Goal: Task Accomplishment & Management: Manage account settings

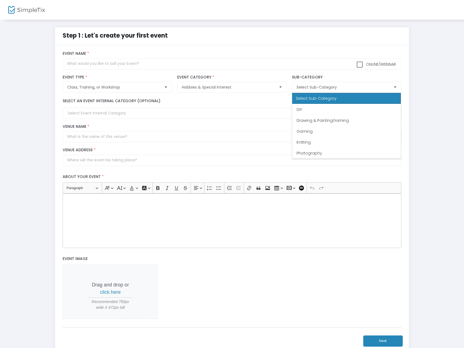
scroll to position [44, 0]
click at [372, 38] on div "Step 1 : Let's create your first event" at bounding box center [231, 36] width 359 height 18
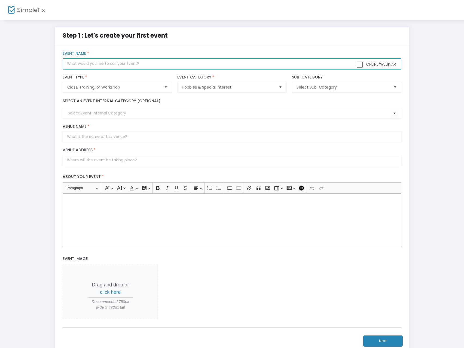
click at [81, 62] on input "text" at bounding box center [232, 63] width 338 height 11
type input "Gleam's Sip + Assemble Floral Design Class 18+"
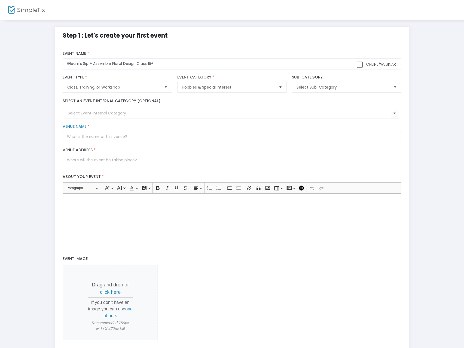
drag, startPoint x: 87, startPoint y: 134, endPoint x: 86, endPoint y: 138, distance: 4.0
click at [87, 135] on input "Venue Name *" at bounding box center [232, 136] width 338 height 11
click at [108, 134] on input "Trolley Barn" at bounding box center [232, 136] width 338 height 11
click at [98, 137] on input "Trolley Barn Fermentory & Food Hall" at bounding box center [232, 136] width 338 height 11
click at [104, 137] on input "Trolley Barn Fernemtory & Food Hall" at bounding box center [232, 136] width 338 height 11
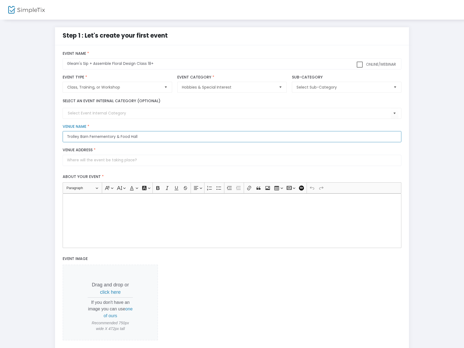
click at [167, 134] on input "Trolley Barn Fernementory & Food Hall" at bounding box center [232, 136] width 338 height 11
drag, startPoint x: 115, startPoint y: 136, endPoint x: 91, endPoint y: 138, distance: 24.3
click at [91, 138] on input "Trolley Barn Fernementory & Food Hall" at bounding box center [232, 136] width 338 height 11
drag, startPoint x: 105, startPoint y: 136, endPoint x: 197, endPoint y: 136, distance: 92.3
click at [197, 136] on input "Trolley Barn Fermentory & Food Hall" at bounding box center [232, 136] width 338 height 11
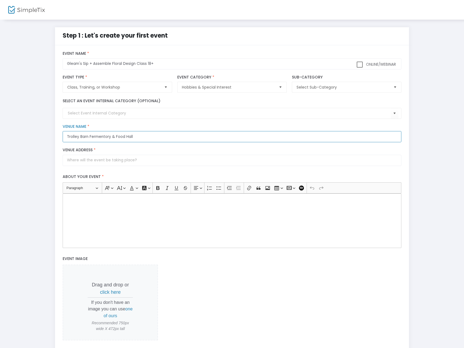
type input "Trolley Barn Fermentory & Food Hall"
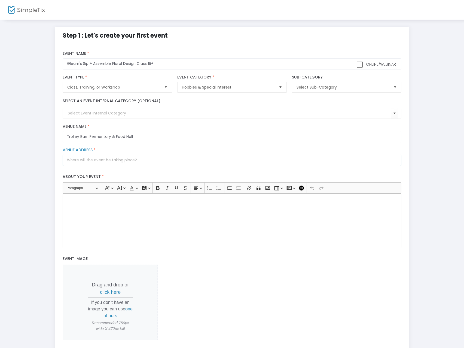
click at [104, 163] on input "Venue Address *" at bounding box center [232, 160] width 338 height 11
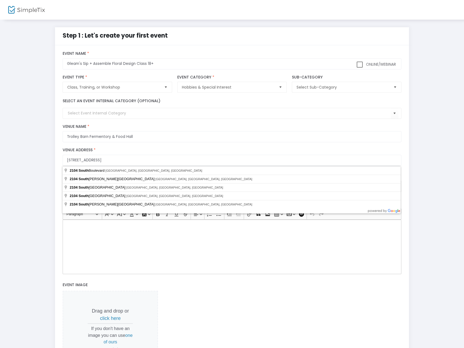
type input "2104 South Boulevard"
type input "Charlotte"
type input "28203"
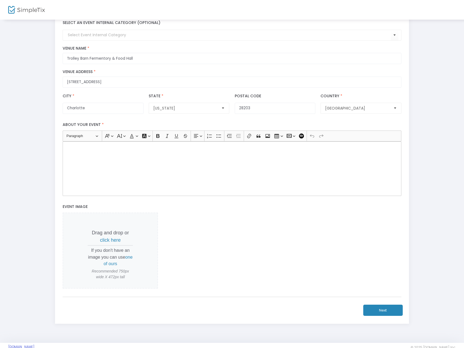
scroll to position [89, 0]
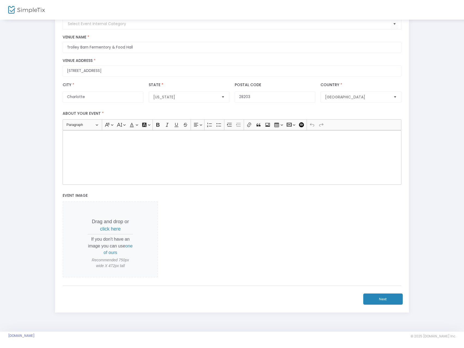
click at [109, 228] on span "click here" at bounding box center [110, 228] width 21 height 5
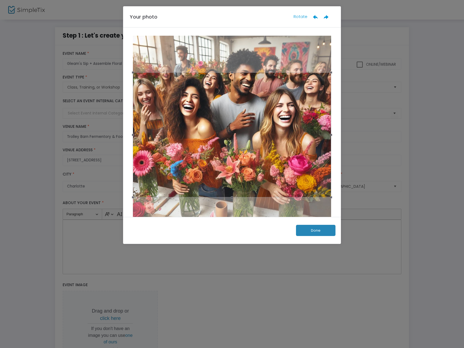
scroll to position [0, 0]
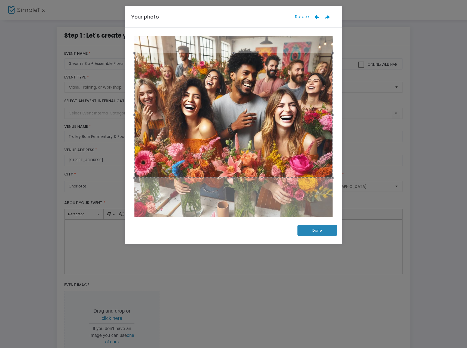
drag, startPoint x: 253, startPoint y: 118, endPoint x: 247, endPoint y: 99, distance: 20.7
click at [247, 99] on div at bounding box center [233, 115] width 198 height 125
drag, startPoint x: 252, startPoint y: 112, endPoint x: 250, endPoint y: 115, distance: 3.2
click at [250, 115] on div at bounding box center [233, 118] width 198 height 125
click at [319, 229] on button "Done" at bounding box center [317, 230] width 39 height 11
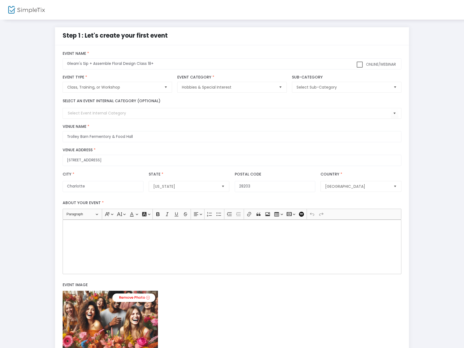
click at [359, 64] on span at bounding box center [360, 65] width 6 height 6
click at [359, 68] on input "Online/Webinar" at bounding box center [359, 68] width 0 height 0
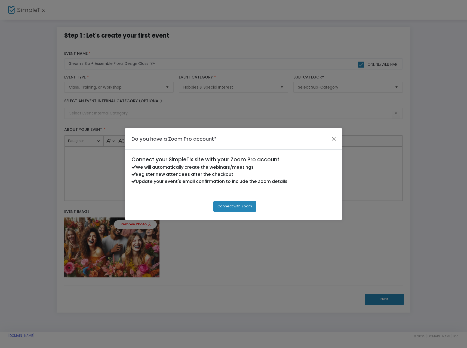
click at [331, 140] on button "Close" at bounding box center [333, 138] width 7 height 7
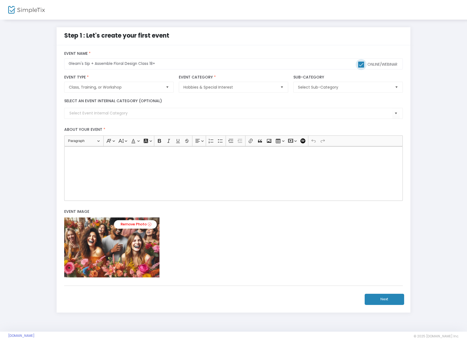
click at [362, 63] on span at bounding box center [361, 65] width 6 height 6
click at [361, 68] on input "Online/Webinar" at bounding box center [361, 68] width 0 height 0
checkbox input "false"
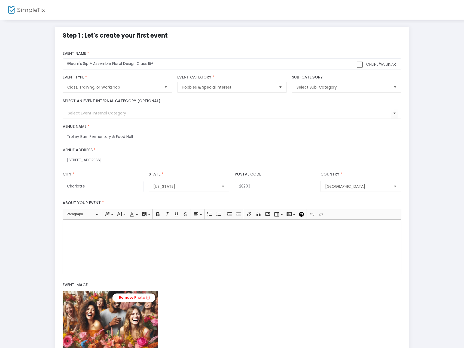
click at [91, 224] on p "Rich Text Editor, main" at bounding box center [232, 225] width 334 height 5
click at [102, 220] on div "Rich Text Editor, main" at bounding box center [232, 246] width 338 height 54
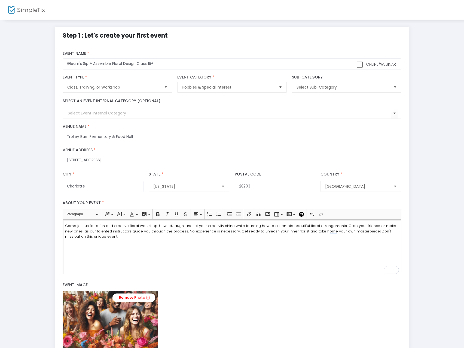
click at [66, 225] on span "Come join us for a fun and creative floral workshop. Unwind, laugh, and let you…" at bounding box center [230, 231] width 331 height 16
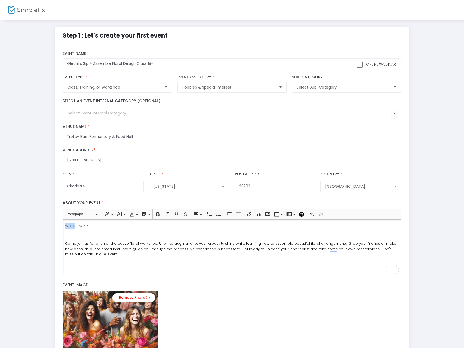
drag, startPoint x: 75, startPoint y: 225, endPoint x: 61, endPoint y: 228, distance: 14.5
click at [60, 228] on div "Heading Paragraph Paragraph Heading 1 Heading 2 Heading 3 Font Family Font Fami…" at bounding box center [232, 241] width 344 height 65
click at [69, 224] on p "WE"RE BACK!!!" at bounding box center [232, 225] width 334 height 5
click at [72, 226] on p "WE"RE BACK!!!" at bounding box center [232, 225] width 334 height 5
click at [62, 227] on html "Processing... please wait Step 1 : Let's create your first event title : Gleam'…" at bounding box center [232, 174] width 464 height 348
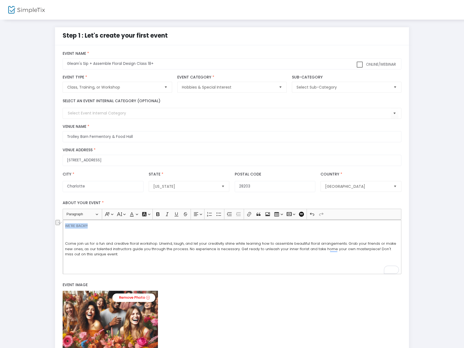
click at [158, 213] on icon "Editor toolbar" at bounding box center [157, 213] width 5 height 5
click at [73, 240] on div "WE'RE BACK!!! Come join us for a fun and creative floral workshop. Unwind, laug…" at bounding box center [232, 246] width 338 height 54
click at [74, 236] on p "Rich Text Editor, main" at bounding box center [232, 234] width 334 height 5
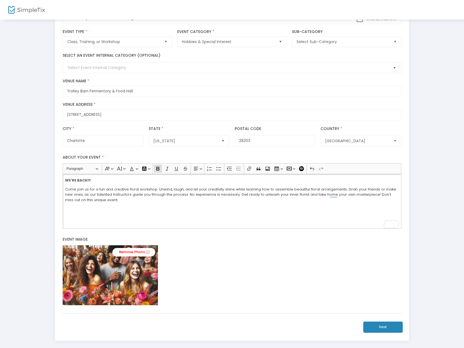
scroll to position [54, 0]
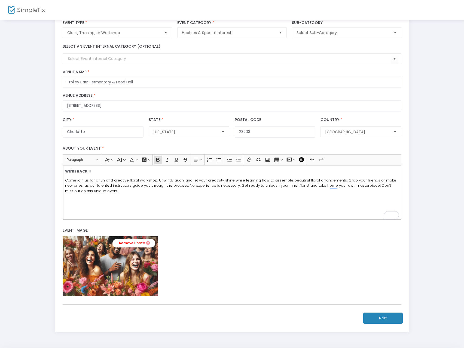
click at [293, 160] on button "Insert media Insert media" at bounding box center [290, 159] width 11 height 8
click at [283, 161] on button "Insert table Insert table" at bounding box center [278, 159] width 11 height 8
click at [266, 162] on icon "Editor toolbar" at bounding box center [267, 159] width 5 height 5
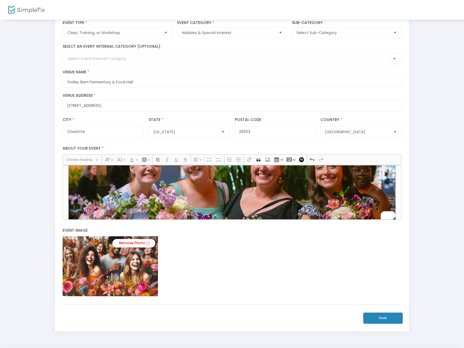
scroll to position [92, 0]
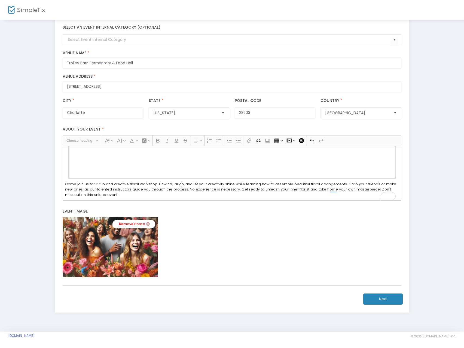
click at [103, 169] on figcaption "Rich Text Editor, main" at bounding box center [232, 150] width 327 height 54
click at [112, 169] on figcaption "Rich Text Editor, main" at bounding box center [232, 150] width 327 height 54
click at [130, 172] on figcaption "Rich Text Editor, main" at bounding box center [232, 150] width 327 height 54
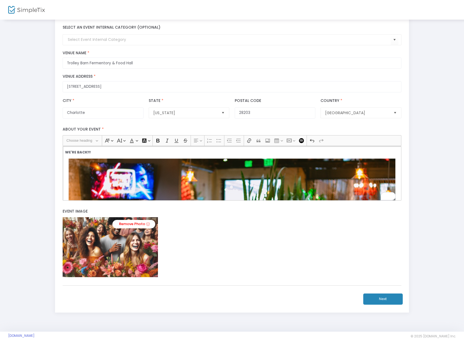
click at [94, 143] on span "Choose heading" at bounding box center [80, 140] width 28 height 7
click at [294, 141] on button "Insert media Insert media" at bounding box center [290, 140] width 11 height 8
click at [306, 238] on div "Remove Photo" at bounding box center [232, 247] width 338 height 60
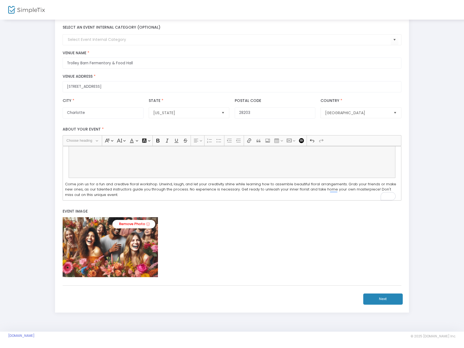
click at [378, 298] on button "Next" at bounding box center [382, 298] width 39 height 11
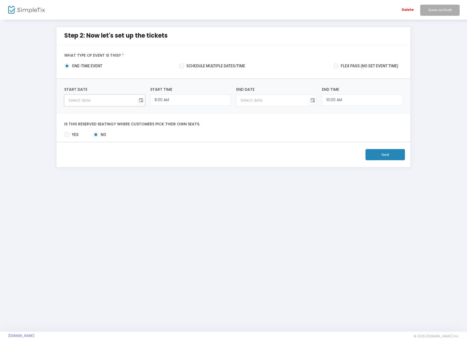
type input "month/day/year"
click at [104, 99] on input "month/day/year" at bounding box center [101, 100] width 72 height 11
click at [143, 101] on span "Toggle calendar" at bounding box center [140, 100] width 9 height 9
click at [76, 150] on span "Sep" at bounding box center [74, 149] width 7 height 5
click at [93, 171] on span "28" at bounding box center [92, 170] width 9 height 9
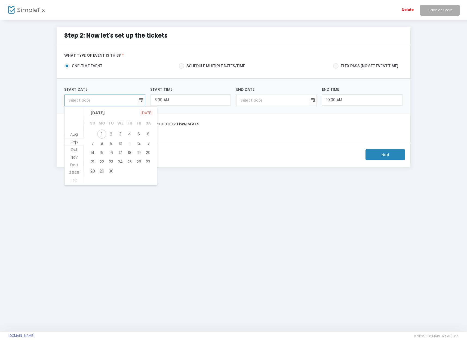
type input "9/28/2025"
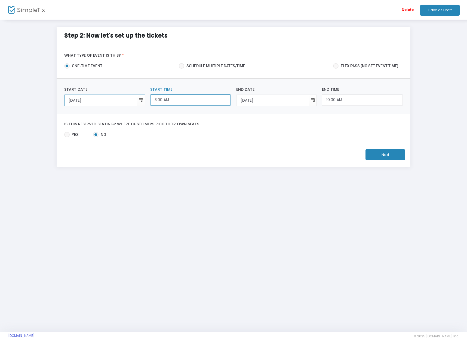
click at [177, 99] on input "8:00 AM" at bounding box center [190, 100] width 81 height 12
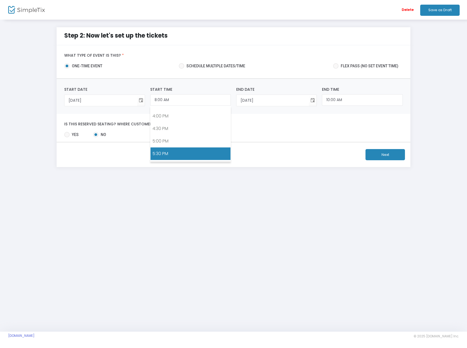
click at [164, 151] on link "5:30 PM" at bounding box center [191, 153] width 80 height 13
type input "5:30 PM"
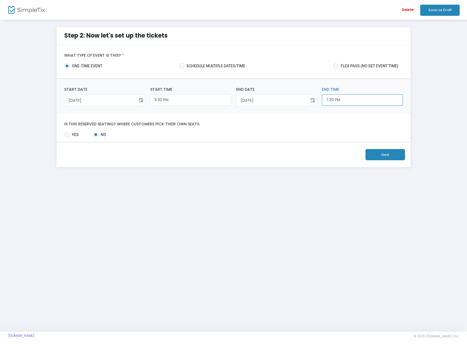
click at [334, 100] on input "7:30 PM" at bounding box center [362, 100] width 81 height 12
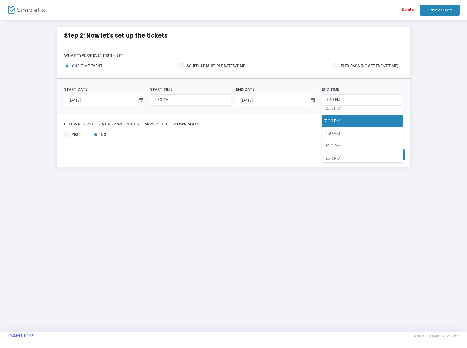
click at [338, 117] on link "7:00 PM" at bounding box center [362, 121] width 80 height 13
type input "7:00 PM"
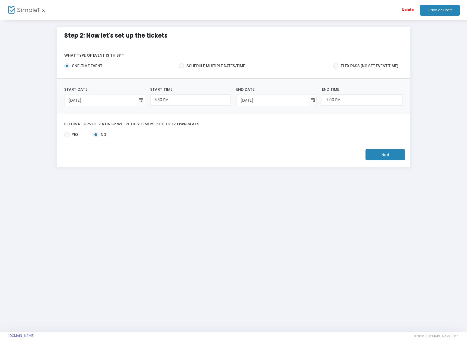
click at [384, 153] on button "Next" at bounding box center [385, 154] width 39 height 11
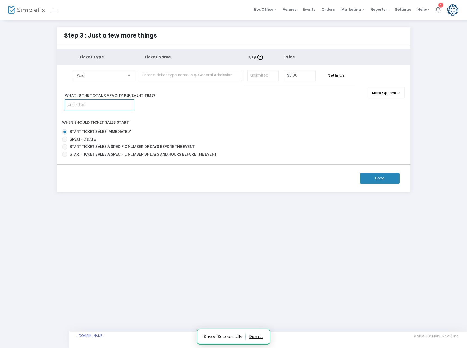
click at [93, 105] on input at bounding box center [99, 105] width 69 height 10
type input "30"
click at [383, 94] on button "More Options" at bounding box center [386, 92] width 37 height 11
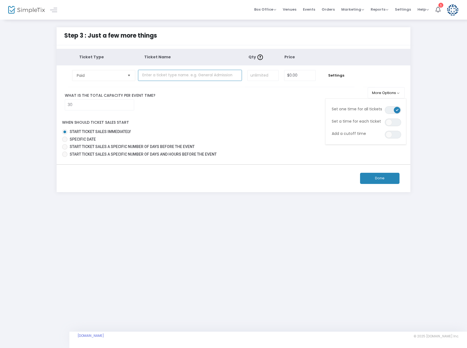
click at [187, 74] on input "text" at bounding box center [190, 75] width 104 height 11
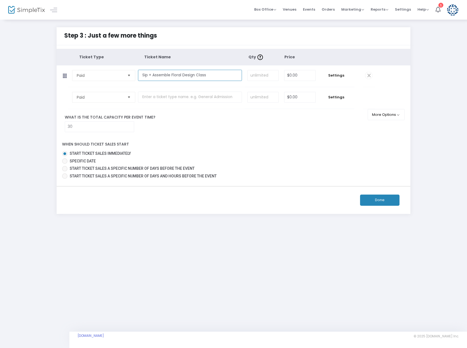
type input "Sip + Assemble Floral Design Class"
click at [262, 71] on input at bounding box center [263, 75] width 31 height 10
click at [162, 96] on input "text" at bounding box center [190, 96] width 104 height 11
click at [379, 111] on button "More Options" at bounding box center [386, 114] width 37 height 11
click at [384, 94] on tbody "Paid Required. $0.00 Settings Ticket Description Required. ON OFF Editor mode T…" at bounding box center [234, 98] width 354 height 22
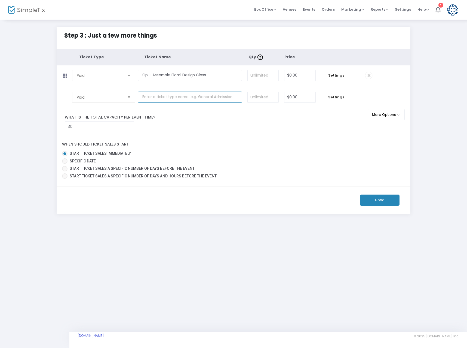
click at [200, 97] on input "text" at bounding box center [190, 96] width 104 height 11
click at [292, 75] on input "0" at bounding box center [299, 75] width 31 height 10
type input "$57.00"
click at [301, 96] on input "0" at bounding box center [299, 97] width 31 height 10
type input "$79.00"
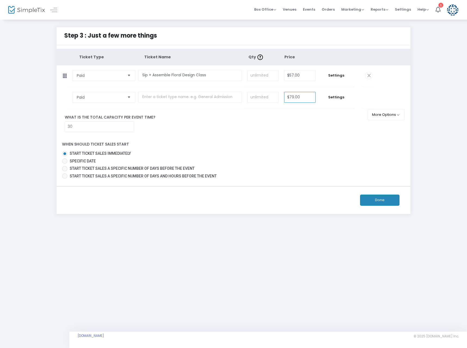
click at [377, 94] on tbody "Paid Required. $79.00 Settings Ticket Description Required. ON OFF Editor mode …" at bounding box center [234, 98] width 354 height 22
click at [160, 95] on input "text" at bounding box center [190, 96] width 104 height 11
click at [171, 74] on input "Sip + Assemble Floral Design Class" at bounding box center [190, 75] width 104 height 11
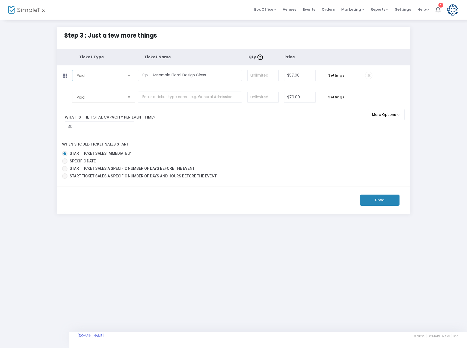
click at [124, 75] on span "Paid" at bounding box center [100, 75] width 51 height 10
click at [163, 74] on input "Sip + Assemble Floral Design Class" at bounding box center [190, 75] width 104 height 11
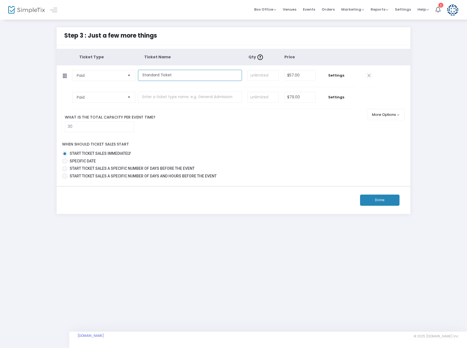
type input "Standard Ticket"
click at [163, 95] on input "text" at bounding box center [190, 96] width 104 height 11
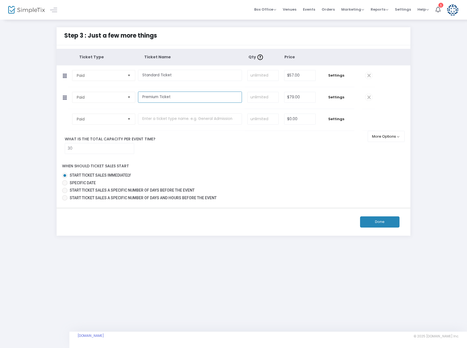
type input "Premium Ticket"
drag, startPoint x: 157, startPoint y: 112, endPoint x: 153, endPoint y: 118, distance: 6.8
click at [156, 113] on td at bounding box center [191, 120] width 107 height 22
click at [153, 118] on input "text" at bounding box center [190, 118] width 104 height 11
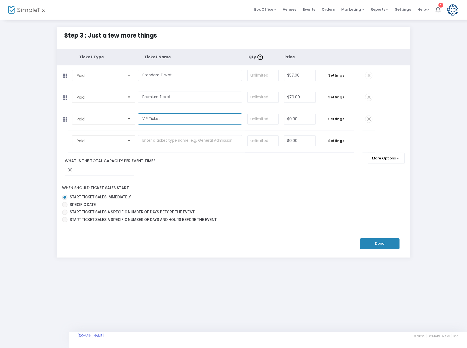
type input "VIP Ticket"
click at [300, 118] on input "0" at bounding box center [299, 119] width 31 height 10
type input "$105.00"
click at [337, 75] on span "Settings" at bounding box center [336, 75] width 30 height 5
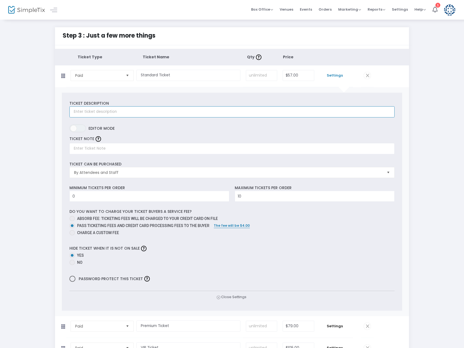
click at [101, 107] on input "text" at bounding box center [231, 111] width 325 height 11
click at [97, 195] on input "0" at bounding box center [149, 196] width 159 height 10
click at [78, 112] on input "text" at bounding box center [231, 111] width 325 height 11
click at [97, 111] on input "text" at bounding box center [231, 111] width 325 height 11
paste input "Our standard ticket includes: 1. All floral supplies and materials. 2. Hands-on…"
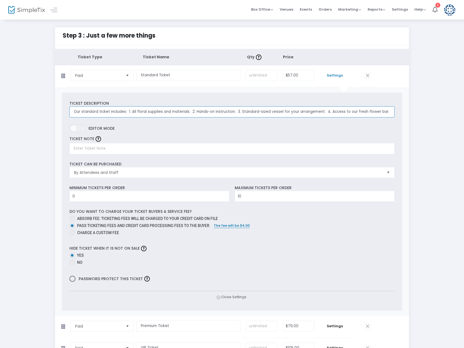
click at [127, 109] on input "Our standard ticket includes: 1. All floral supplies and materials. 2. Hands-on…" at bounding box center [231, 111] width 325 height 11
type input "Our standard ticket includes: 1. All floral supplies and materials. 2. Hands-on…"
click at [80, 149] on input "text" at bounding box center [231, 148] width 325 height 11
click at [83, 148] on input "text" at bounding box center [231, 148] width 325 height 11
type input "S"
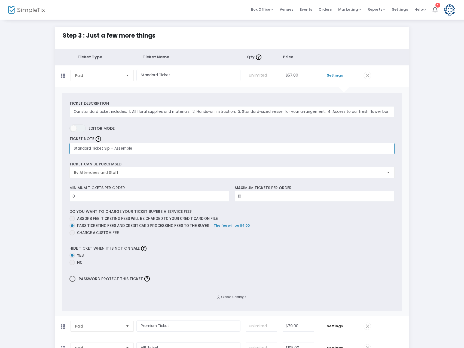
type input "Standard Ticket Sip + Assemble"
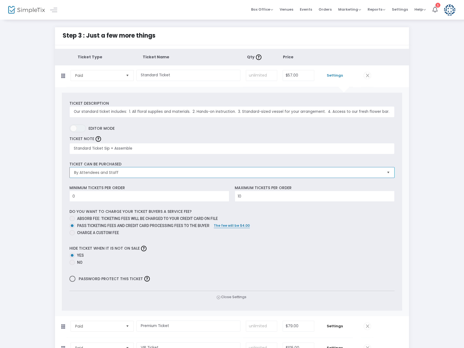
click at [118, 172] on span "By Attendees and Staff" at bounding box center [228, 172] width 308 height 5
click at [342, 263] on label "No" at bounding box center [231, 262] width 325 height 6
click at [72, 265] on input "No" at bounding box center [72, 265] width 0 height 0
radio input "true"
click at [268, 74] on input at bounding box center [261, 75] width 31 height 10
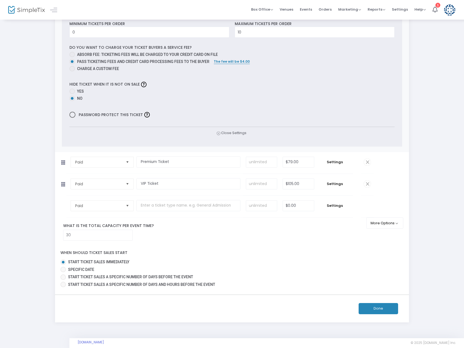
scroll to position [170, 0]
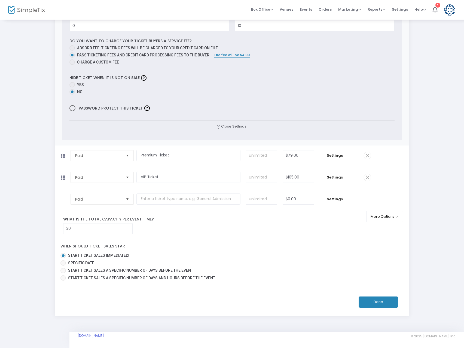
click at [342, 154] on span "Settings" at bounding box center [335, 155] width 30 height 5
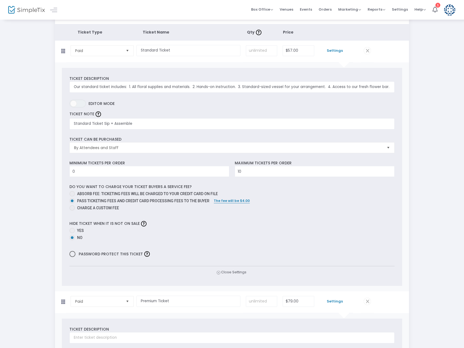
scroll to position [7, 0]
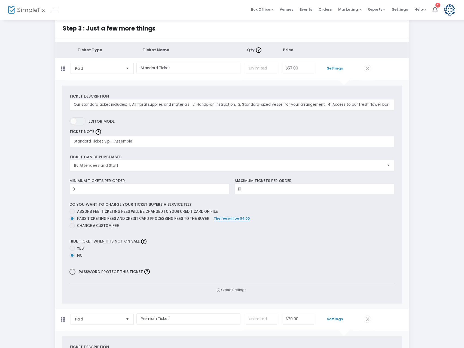
click at [334, 69] on span "Settings" at bounding box center [335, 68] width 30 height 5
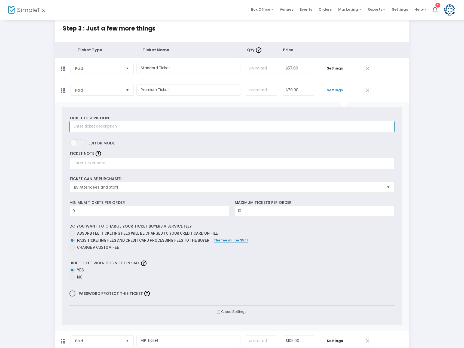
click at [101, 126] on input "text" at bounding box center [231, 126] width 325 height 11
click at [89, 163] on input "text" at bounding box center [231, 163] width 325 height 11
click at [79, 127] on input "text" at bounding box center [231, 126] width 325 height 11
paste input "Enjoy all the perks of a standard ticket plus VIP access! Skip the line, be the…"
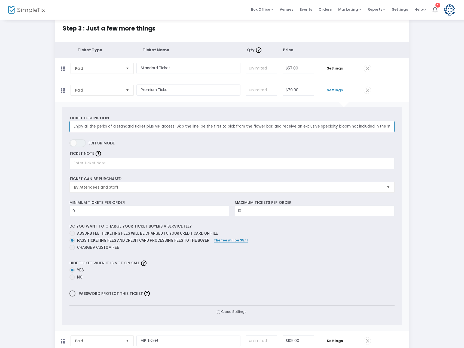
scroll to position [0, 20]
click at [197, 126] on input "Enjoy all the perks of a standard ticket plus VIP access! Skip the line, be the…" at bounding box center [231, 126] width 325 height 11
click at [183, 125] on input "Enjoy all the perks of a standard ticket plus VIP access! Skip the line, be the…" at bounding box center [231, 126] width 325 height 11
click at [178, 125] on input "Enjoy all the perks of a standard ticket plus VIP access! Skip the line, be the…" at bounding box center [231, 126] width 325 height 11
type input "Enjoy all the perks of a standard ticket plus VIP access! Skip the line, and be…"
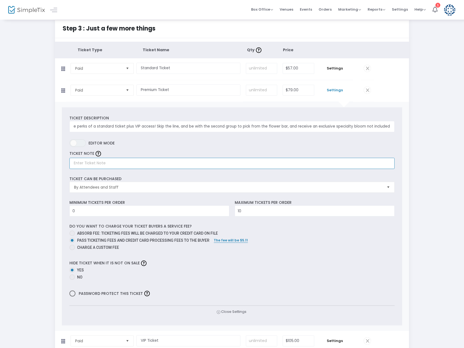
click at [88, 163] on input "text" at bounding box center [231, 163] width 325 height 11
click at [104, 164] on input "text" at bounding box center [231, 163] width 325 height 11
type input "Premium Ticket"
click at [253, 209] on input "10" at bounding box center [314, 211] width 159 height 10
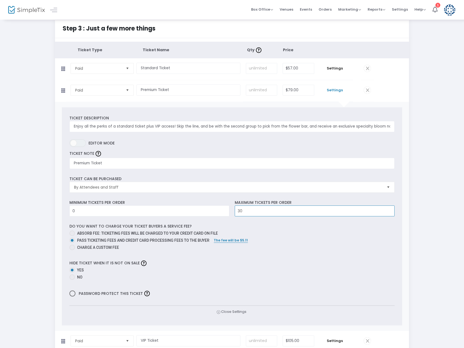
type input "30"
click at [283, 227] on div "Do you want to charge your ticket buyers a service fee? Absorb fee: Ticketing f…" at bounding box center [232, 237] width 330 height 28
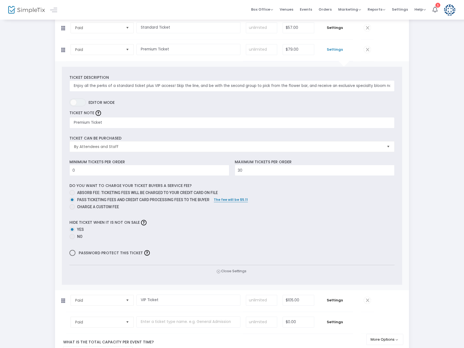
scroll to position [54, 0]
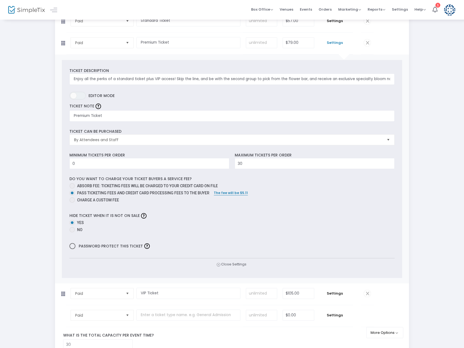
click at [228, 264] on span "Close Settings" at bounding box center [232, 264] width 30 height 6
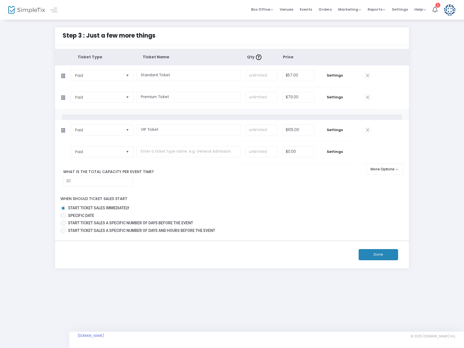
scroll to position [0, 0]
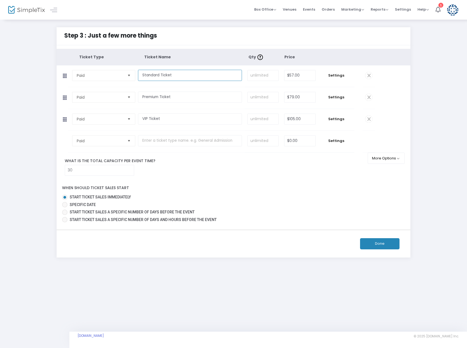
click at [184, 76] on input "Standard Ticket" at bounding box center [190, 75] width 104 height 11
click at [344, 75] on span "Settings" at bounding box center [336, 75] width 30 height 5
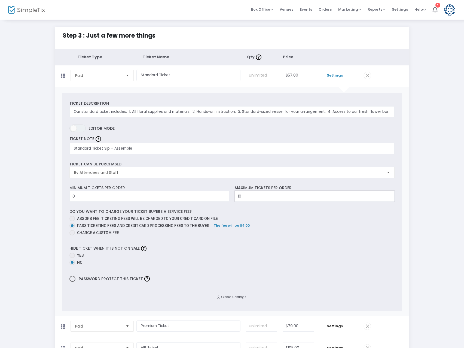
click at [269, 196] on input "10" at bounding box center [314, 196] width 159 height 10
type input "30"
click at [228, 298] on span "Close Settings" at bounding box center [232, 297] width 30 height 6
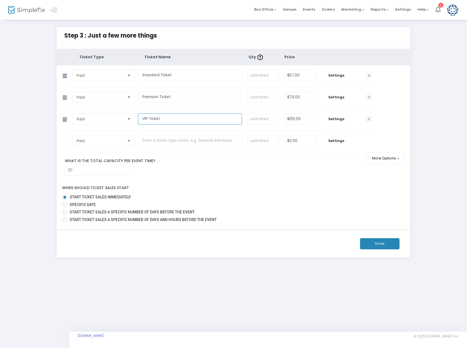
drag, startPoint x: 165, startPoint y: 123, endPoint x: 164, endPoint y: 120, distance: 2.9
click at [165, 123] on input "VIP Ticket" at bounding box center [190, 118] width 104 height 11
click at [338, 98] on span "Settings" at bounding box center [336, 96] width 30 height 5
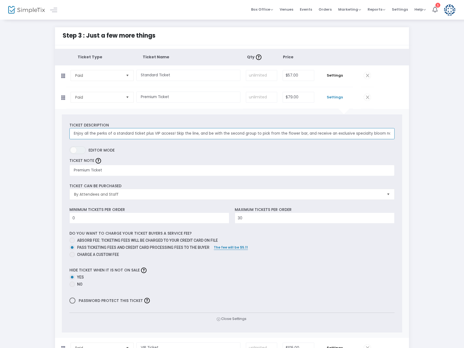
click at [159, 133] on input "Enjoy all the perks of a standard ticket plus VIP access! Skip the line, and be…" at bounding box center [231, 133] width 325 height 11
click at [294, 133] on input "Enjoy all the perks of a standard ticket plus + Skip the line, and be with the …" at bounding box center [231, 133] width 325 height 11
drag, startPoint x: 317, startPoint y: 134, endPoint x: 393, endPoint y: 132, distance: 76.0
click at [393, 132] on input "Enjoy all the perks of a standard ticket plus + Skip the line, and be with the …" at bounding box center [231, 133] width 325 height 11
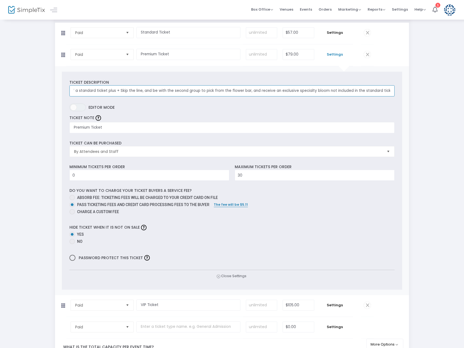
scroll to position [54, 0]
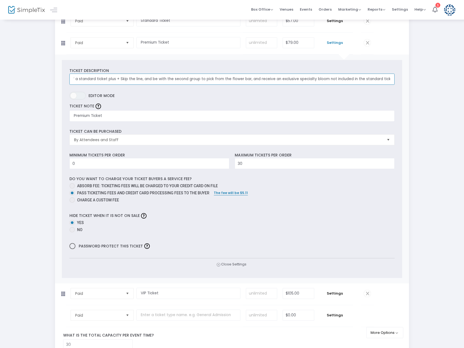
type input "Enjoy all the perks of a standard ticket plus + Skip the line, and be with the …"
click at [237, 263] on span "Close Settings" at bounding box center [232, 264] width 30 height 6
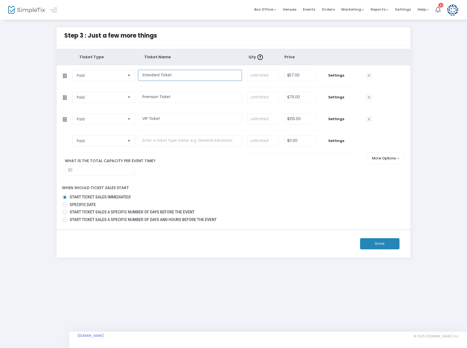
click at [177, 74] on input "Standard Ticket" at bounding box center [190, 75] width 104 height 11
click at [335, 75] on span "Settings" at bounding box center [336, 75] width 30 height 5
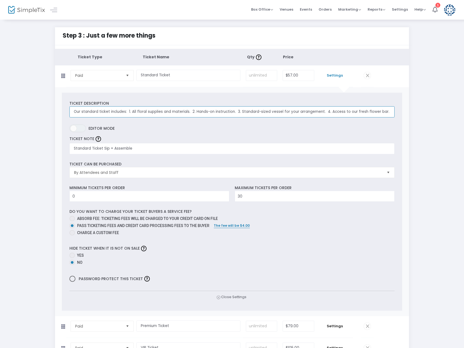
drag, startPoint x: 73, startPoint y: 111, endPoint x: 426, endPoint y: 106, distance: 353.1
click at [426, 106] on div "Step 3 : Just a few more things Ticket Type Ticket Name Qty Price Paid Required…" at bounding box center [232, 256] width 448 height 459
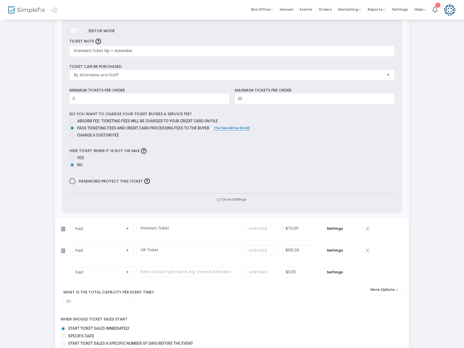
scroll to position [109, 0]
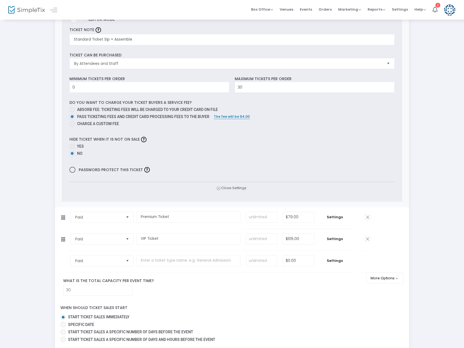
click at [74, 145] on span at bounding box center [71, 145] width 5 height 5
click at [72, 149] on input "Yes" at bounding box center [72, 149] width 0 height 0
radio input "true"
click at [249, 86] on input "30" at bounding box center [314, 87] width 159 height 10
click at [249, 85] on input "15" at bounding box center [314, 87] width 159 height 10
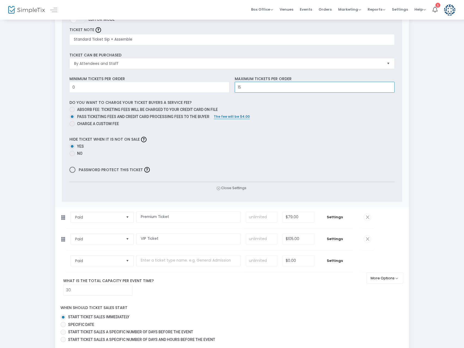
type input "1"
type input "20"
click at [232, 189] on span "Close Settings" at bounding box center [232, 188] width 30 height 6
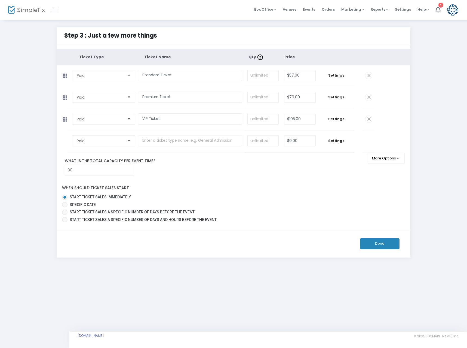
click at [341, 120] on span "Settings" at bounding box center [336, 118] width 30 height 5
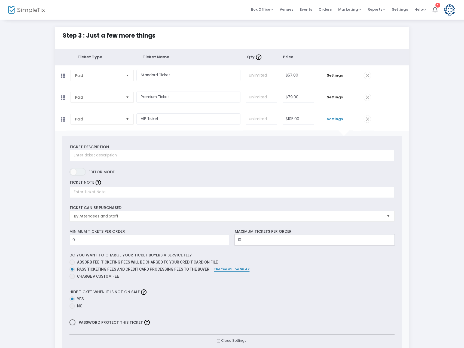
click at [257, 240] on input "10" at bounding box center [314, 239] width 159 height 10
type input "30"
click at [239, 341] on span "Close Settings" at bounding box center [232, 341] width 30 height 6
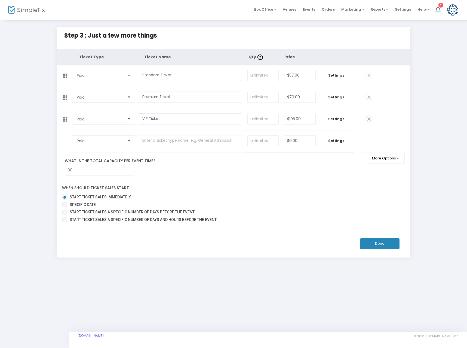
click at [378, 241] on button "Done" at bounding box center [379, 243] width 39 height 11
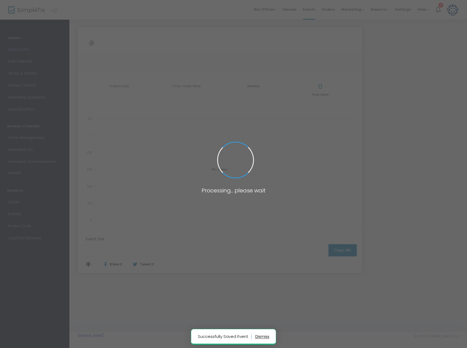
type input "[URL][DOMAIN_NAME]"
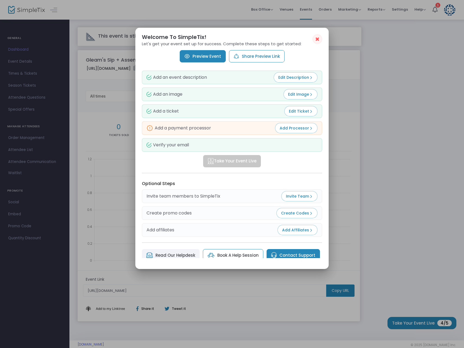
click at [315, 40] on span "✖" at bounding box center [317, 39] width 5 height 7
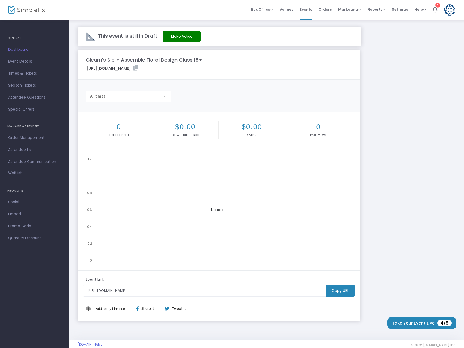
click at [22, 60] on span "Event Details" at bounding box center [34, 61] width 53 height 7
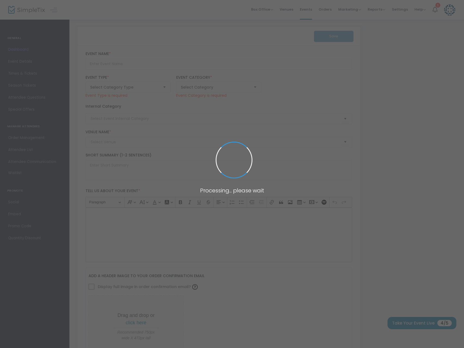
type input "Gleam's Sip + Assemble Floral Design Class 18+"
type textarea "WE'RE BACK!!!Come join us for a fun and creative floral workshop. Unwind, laugh…"
type input "Register Now"
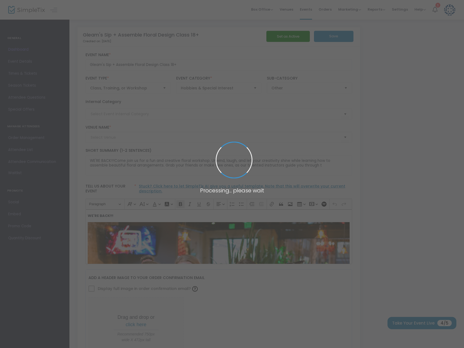
type input "Trolley Barn Fermentory & Food Hall"
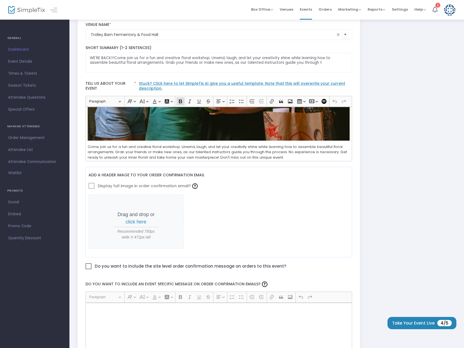
scroll to position [109, 0]
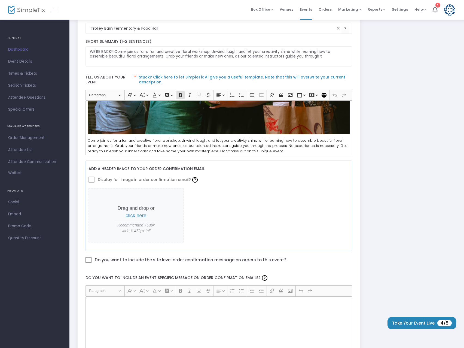
click at [131, 215] on span "click here" at bounding box center [136, 215] width 21 height 5
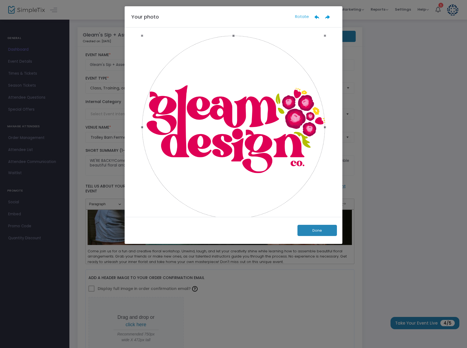
click at [322, 233] on button "Done" at bounding box center [317, 230] width 39 height 11
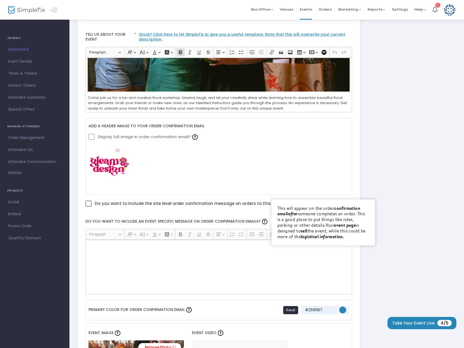
scroll to position [163, 0]
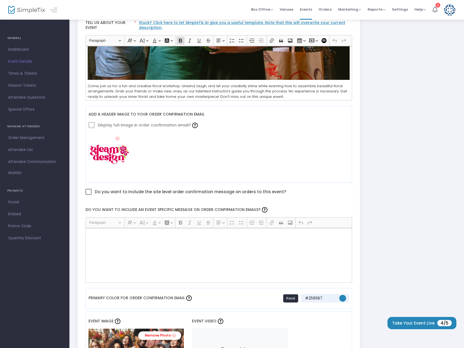
click at [105, 245] on div "Rich Text Editor, main" at bounding box center [218, 255] width 267 height 54
click at [126, 247] on div "Rich Text Editor, main" at bounding box center [218, 255] width 267 height 54
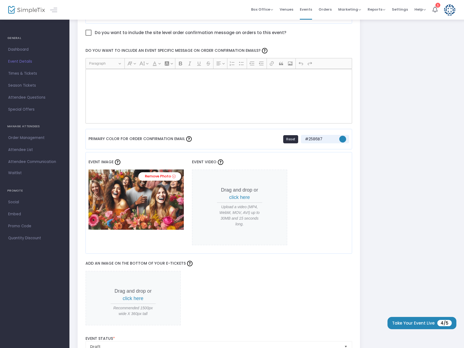
scroll to position [327, 0]
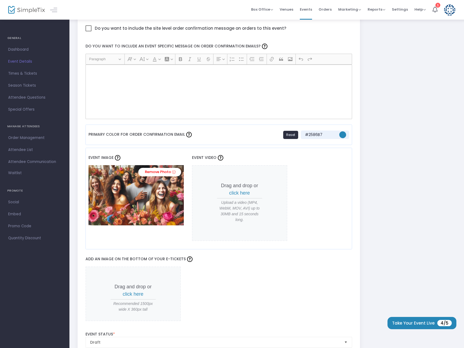
click at [242, 191] on span "click here" at bounding box center [239, 192] width 21 height 5
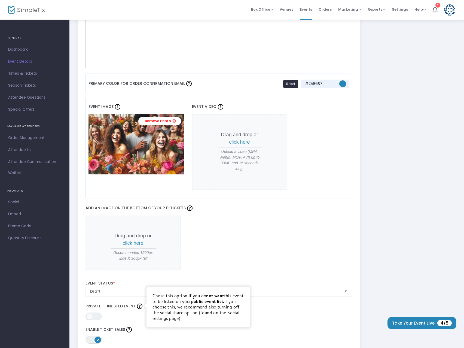
scroll to position [436, 0]
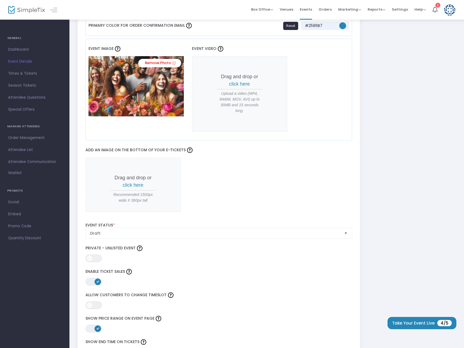
click at [132, 186] on span "click here" at bounding box center [133, 184] width 21 height 5
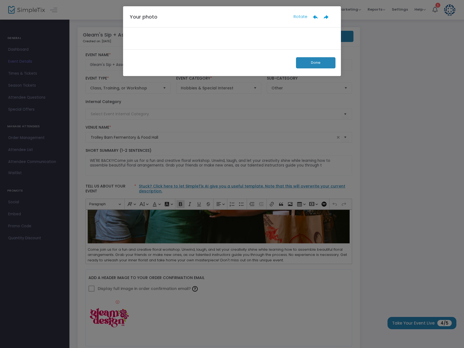
scroll to position [0, 0]
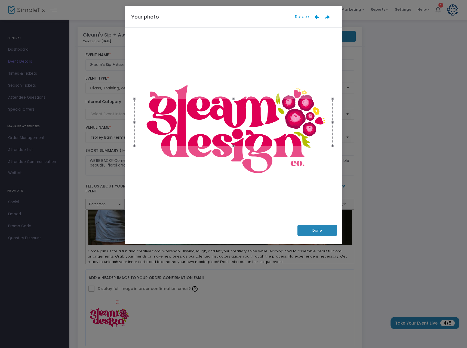
drag, startPoint x: 232, startPoint y: 114, endPoint x: 250, endPoint y: 121, distance: 19.6
click at [240, 110] on div at bounding box center [233, 123] width 198 height 48
click at [309, 233] on button "Done" at bounding box center [317, 230] width 39 height 11
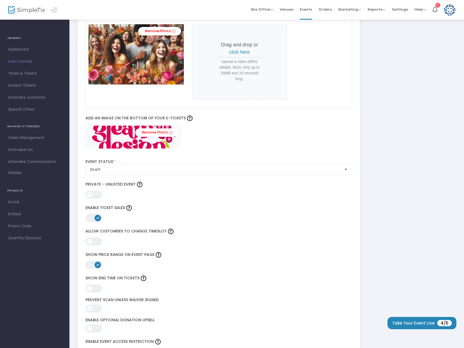
scroll to position [490, 0]
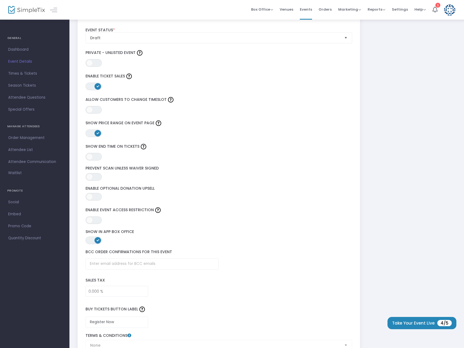
scroll to position [544, 0]
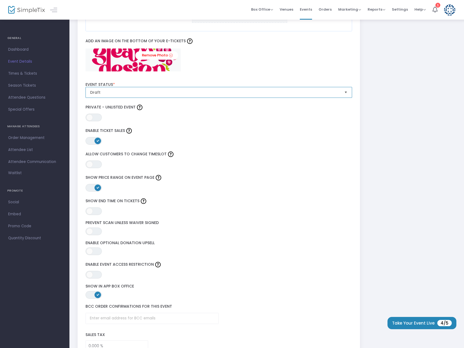
click at [116, 95] on span "Draft" at bounding box center [215, 92] width 250 height 5
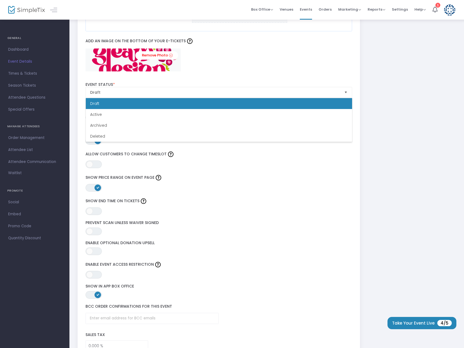
click at [248, 181] on label "Show Price Range on Event Page" at bounding box center [218, 177] width 267 height 8
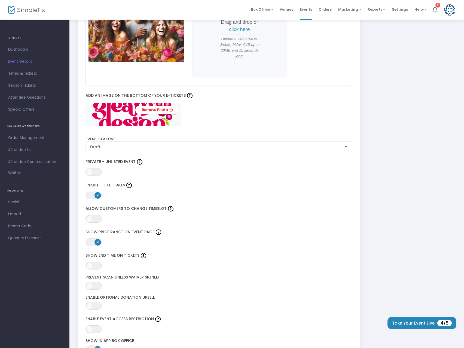
scroll to position [436, 0]
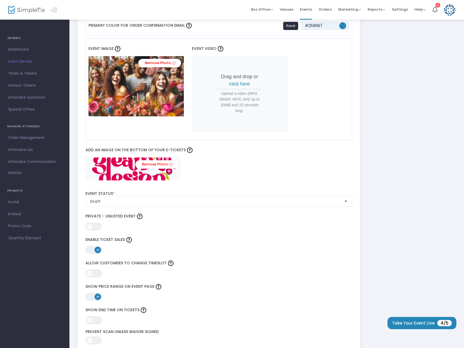
click at [162, 162] on link "Remove Photo" at bounding box center [156, 164] width 43 height 8
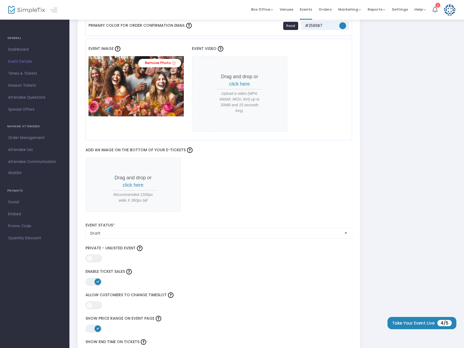
click at [139, 183] on span "click here" at bounding box center [133, 184] width 21 height 5
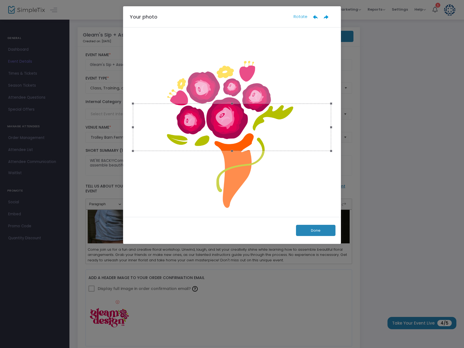
scroll to position [0, 0]
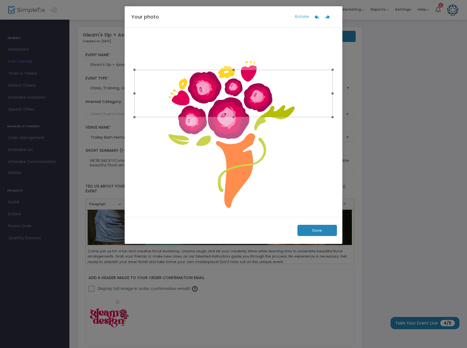
drag, startPoint x: 249, startPoint y: 129, endPoint x: 247, endPoint y: 95, distance: 33.8
click at [247, 95] on div at bounding box center [233, 94] width 198 height 48
click at [314, 229] on button "Done" at bounding box center [317, 230] width 39 height 11
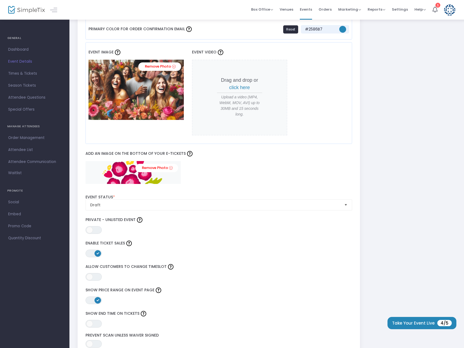
scroll to position [436, 0]
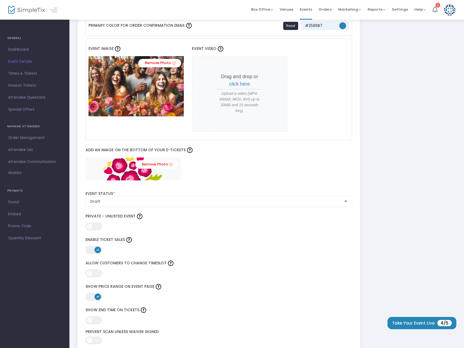
click at [171, 165] on icon at bounding box center [171, 164] width 4 height 5
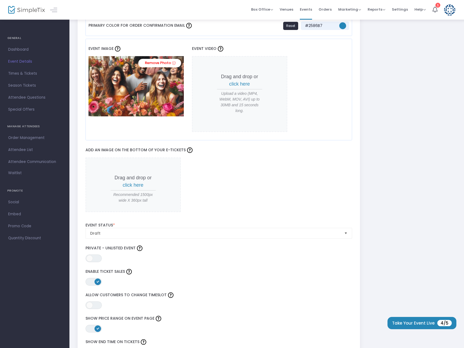
click at [130, 183] on span "click here" at bounding box center [133, 184] width 21 height 5
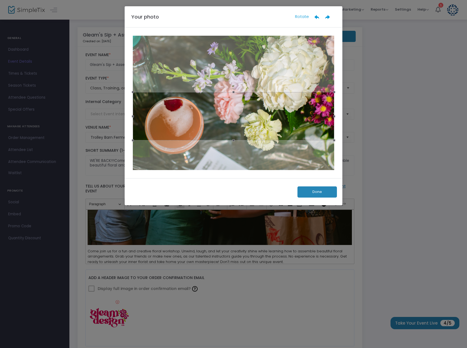
drag, startPoint x: 254, startPoint y: 89, endPoint x: 250, endPoint y: 102, distance: 13.7
click at [250, 102] on div at bounding box center [233, 116] width 201 height 48
click at [322, 188] on button "Done" at bounding box center [317, 191] width 39 height 11
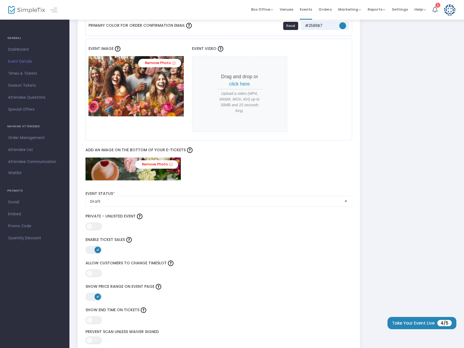
scroll to position [163, 0]
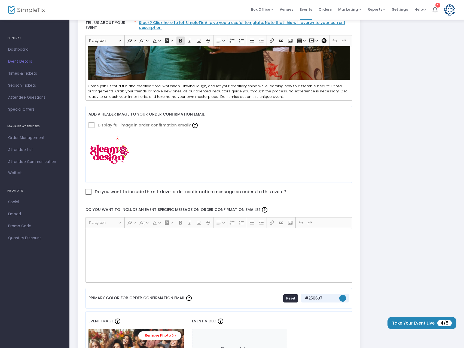
click at [93, 125] on span at bounding box center [91, 125] width 6 height 6
click at [117, 112] on label "Add a header image to your order confirmation email" at bounding box center [146, 114] width 116 height 11
click at [85, 191] on mat-checkbox "Do you want to include the site level order confirmation message on orders to t…" at bounding box center [219, 192] width 272 height 9
click at [89, 191] on span at bounding box center [88, 192] width 6 height 6
click at [88, 195] on input "Do you want to include the site level order confirmation message on orders to t…" at bounding box center [88, 195] width 0 height 0
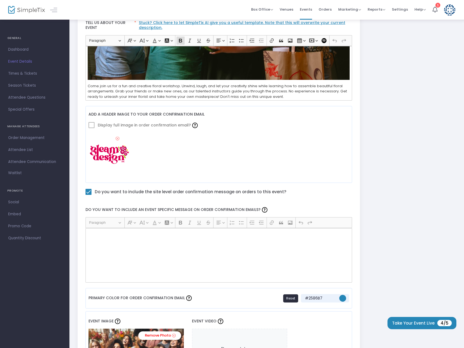
click at [119, 235] on p "Rich Text Editor, main" at bounding box center [219, 233] width 262 height 5
click at [88, 191] on span at bounding box center [88, 192] width 6 height 6
click at [88, 195] on input "Do you want to include the site level order confirmation message on orders to t…" at bounding box center [88, 195] width 0 height 0
checkbox input "false"
click at [96, 241] on div "Rich Text Editor, main" at bounding box center [218, 255] width 267 height 54
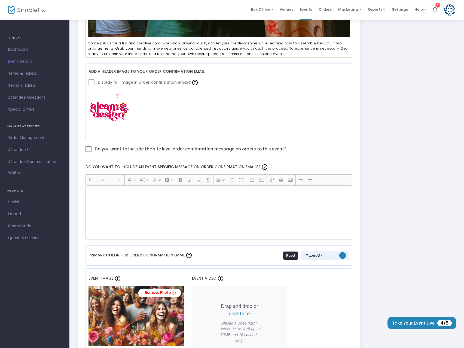
scroll to position [218, 0]
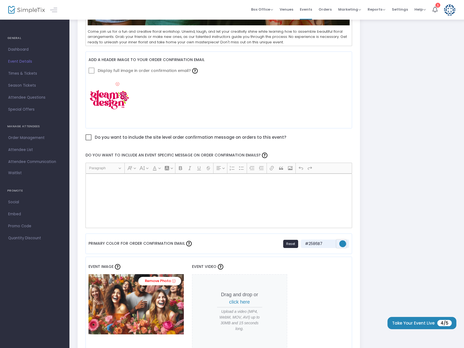
click at [340, 242] on span "#2586b7" at bounding box center [342, 243] width 7 height 7
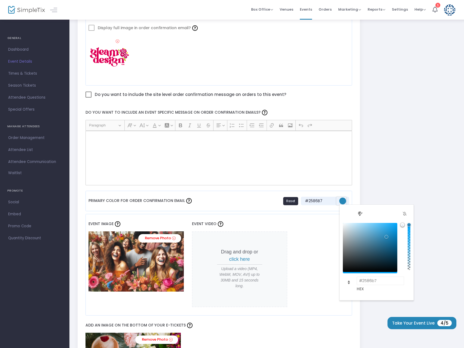
scroll to position [272, 0]
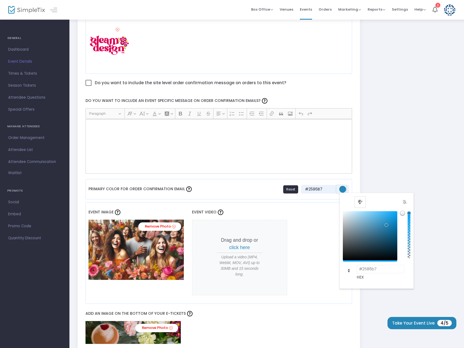
click at [363, 199] on span "Palette view" at bounding box center [360, 201] width 9 height 9
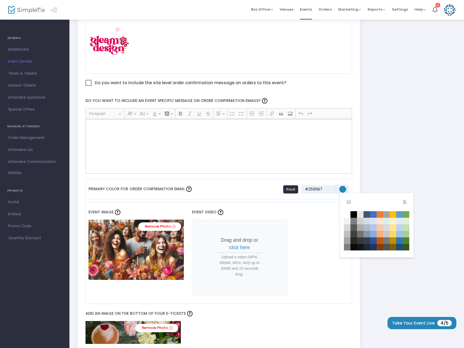
click at [395, 214] on td "#febf04" at bounding box center [393, 214] width 7 height 7
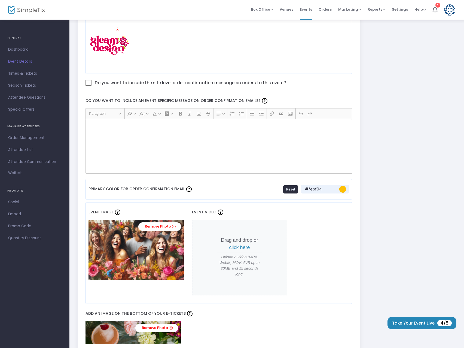
click at [326, 218] on div "Event Image Remove Photo Event Video Drag and drop or click here Upload a video…" at bounding box center [218, 253] width 267 height 102
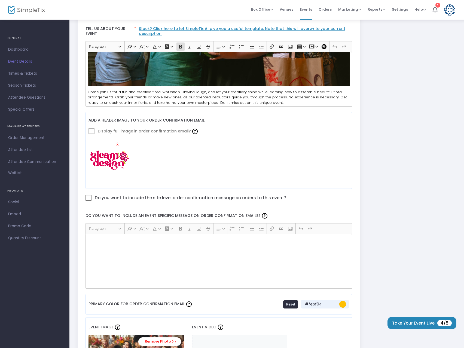
scroll to position [0, 0]
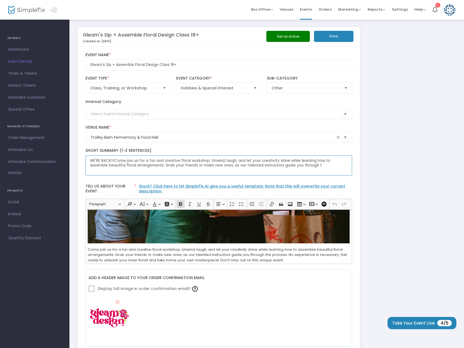
click at [113, 159] on textarea "WE'RE BACK!!!Come join us for a fun and creative floral workshop. Unwind, laugh…" at bounding box center [218, 165] width 267 height 20
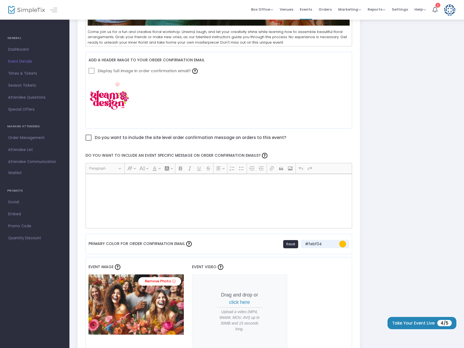
scroll to position [218, 0]
type textarea "WE'RE BACK! Come join us for a fun and creative floral workshop. Unwind, laugh,…"
click at [130, 186] on div "Rich Text Editor, main" at bounding box center [218, 200] width 267 height 54
click at [89, 135] on span at bounding box center [88, 137] width 6 height 6
click at [88, 140] on input "Do you want to include the site level order confirmation message on orders to t…" at bounding box center [88, 140] width 0 height 0
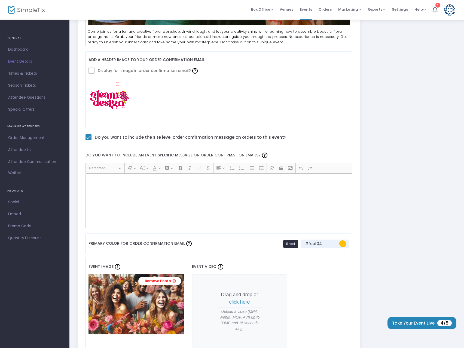
click at [101, 204] on div "Rich Text Editor, main" at bounding box center [218, 200] width 267 height 54
click at [274, 196] on div "Rich Text Editor, main" at bounding box center [218, 200] width 267 height 54
click at [89, 138] on span at bounding box center [88, 137] width 6 height 6
click at [88, 140] on input "Do you want to include the site level order confirmation message on orders to t…" at bounding box center [88, 140] width 0 height 0
checkbox input "false"
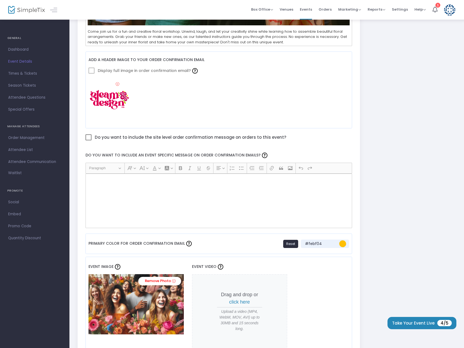
click at [202, 177] on p "Rich Text Editor, main" at bounding box center [219, 179] width 262 height 5
drag, startPoint x: 210, startPoint y: 170, endPoint x: 232, endPoint y: 167, distance: 22.2
click at [210, 169] on icon "Editor toolbar" at bounding box center [208, 167] width 5 height 5
drag, startPoint x: 232, startPoint y: 167, endPoint x: 240, endPoint y: 168, distance: 8.3
click at [232, 167] on icon "Editor toolbar" at bounding box center [232, 168] width 5 height 4
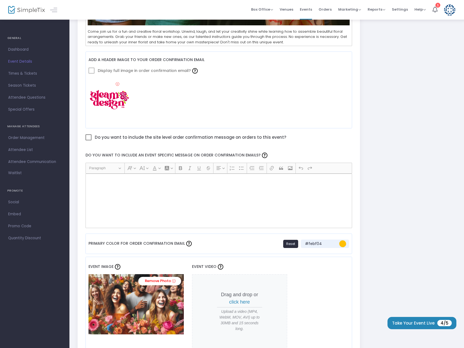
click at [256, 172] on button "Increase indent Increase indent" at bounding box center [252, 168] width 8 height 8
click at [281, 167] on icon "Editor toolbar" at bounding box center [280, 167] width 5 height 5
click at [286, 180] on p "Rich Text Editor, main" at bounding box center [219, 179] width 262 height 5
click at [227, 195] on div "Rich Text Editor, main" at bounding box center [218, 200] width 267 height 54
click at [156, 217] on div "Rich Text Editor, main" at bounding box center [218, 200] width 267 height 54
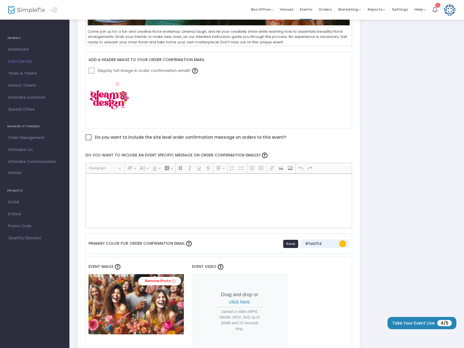
drag, startPoint x: 142, startPoint y: 207, endPoint x: 120, endPoint y: 184, distance: 32.0
click at [122, 186] on div "Rich Text Editor, main" at bounding box center [218, 200] width 267 height 54
click at [92, 69] on span at bounding box center [91, 71] width 6 height 6
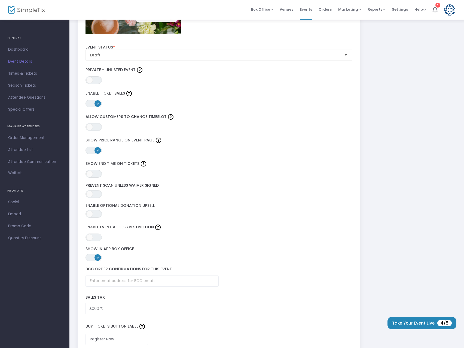
scroll to position [663, 0]
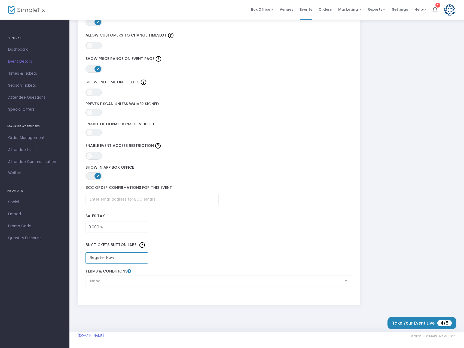
click at [115, 256] on input "Register Now" at bounding box center [116, 257] width 63 height 11
drag, startPoint x: 116, startPoint y: 257, endPoint x: 67, endPoint y: 256, distance: 49.6
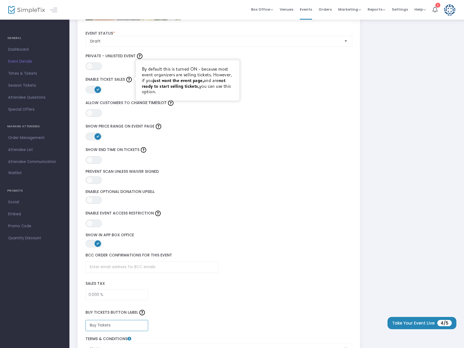
scroll to position [554, 0]
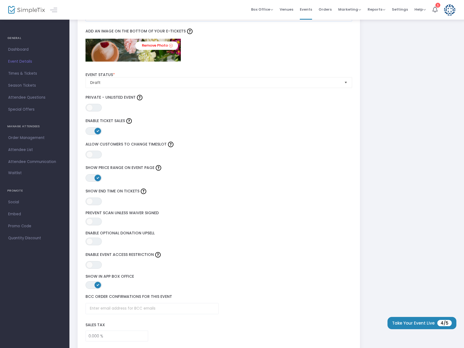
type input "Buy Tickets"
click at [114, 79] on span "Draft" at bounding box center [215, 82] width 254 height 10
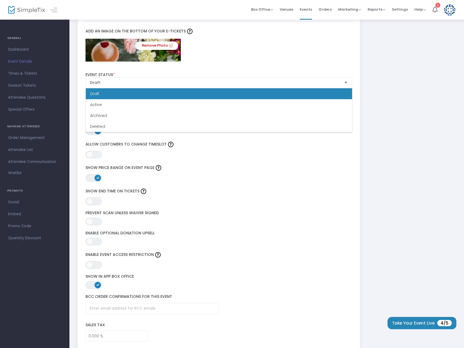
click at [227, 59] on div "Remove Photo" at bounding box center [218, 50] width 267 height 23
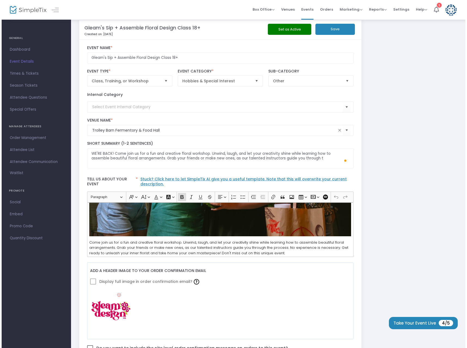
scroll to position [0, 0]
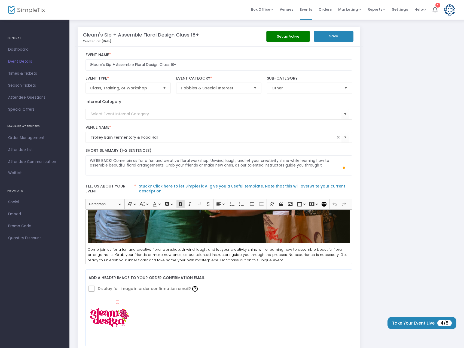
click at [336, 32] on button "Save" at bounding box center [333, 36] width 39 height 11
click at [28, 73] on span "Times & Tickets" at bounding box center [34, 73] width 53 height 7
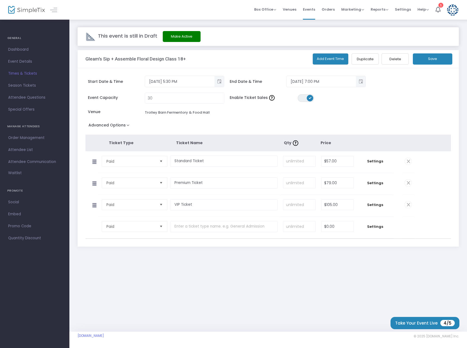
click at [28, 93] on link "Attendee Questions" at bounding box center [34, 97] width 69 height 12
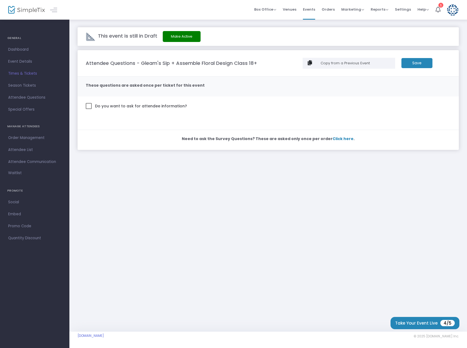
click at [91, 104] on span at bounding box center [89, 106] width 6 height 6
click at [89, 109] on input "Do you want to ask for attendee information?" at bounding box center [88, 109] width 0 height 0
checkbox input "true"
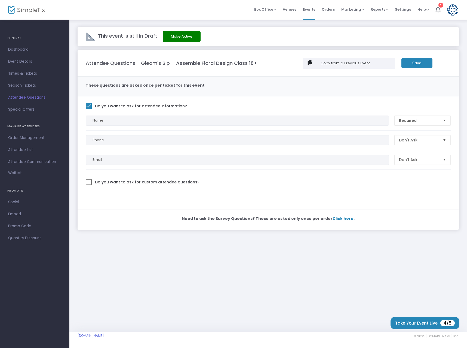
click at [26, 71] on span "Times & Tickets" at bounding box center [34, 73] width 53 height 7
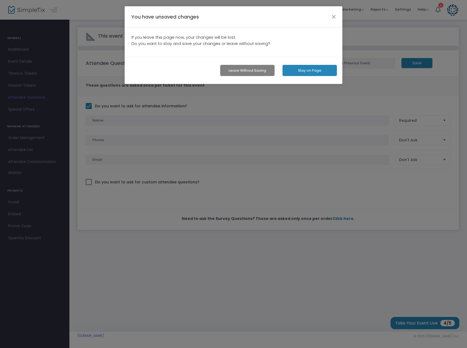
click at [333, 17] on button "button" at bounding box center [333, 16] width 7 height 7
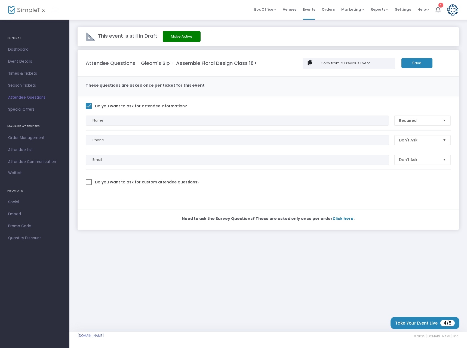
click at [26, 74] on span "Times & Tickets" at bounding box center [34, 73] width 53 height 7
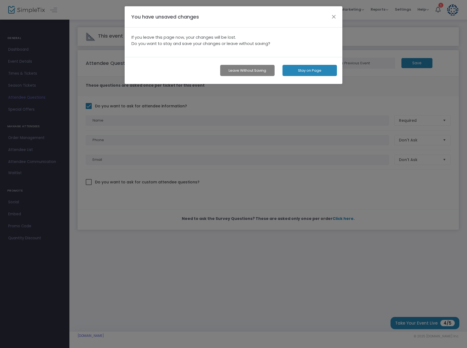
click at [254, 70] on button "Leave without Saving" at bounding box center [247, 70] width 54 height 11
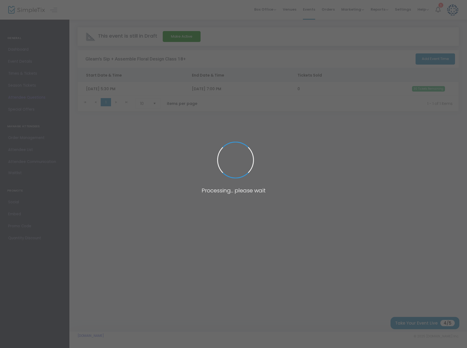
click at [28, 74] on span at bounding box center [233, 174] width 467 height 348
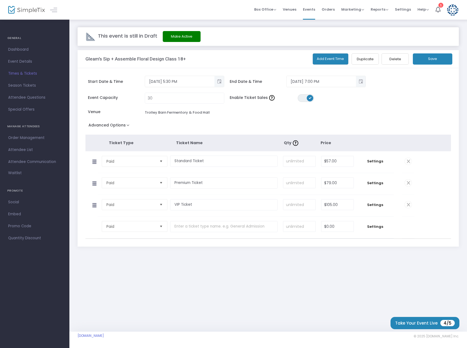
click at [27, 72] on span "Times & Tickets" at bounding box center [34, 73] width 53 height 7
click at [330, 182] on input "79" at bounding box center [338, 182] width 32 height 10
type input "$75.00"
click at [435, 60] on button "Save" at bounding box center [432, 58] width 39 height 11
click at [33, 99] on span "Attendee Questions" at bounding box center [34, 97] width 53 height 7
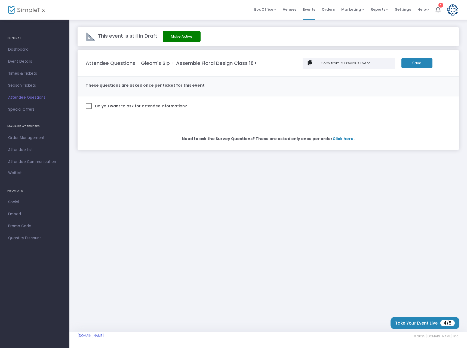
click at [88, 103] on span at bounding box center [89, 106] width 6 height 6
click at [88, 109] on input "Do you want to ask for attendee information?" at bounding box center [88, 109] width 0 height 0
checkbox input "true"
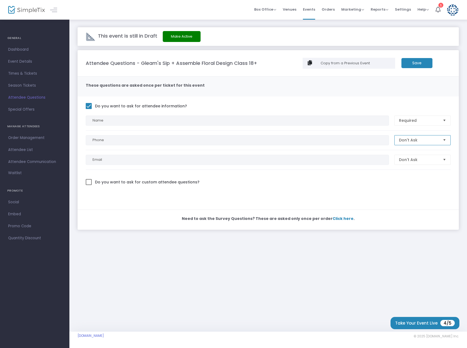
click at [414, 138] on span "Don't Ask" at bounding box center [418, 139] width 39 height 5
click at [389, 199] on div at bounding box center [268, 199] width 365 height 8
click at [90, 181] on span at bounding box center [89, 182] width 6 height 6
click at [89, 185] on input "Do you want to ask for custom attendee questions?" at bounding box center [88, 185] width 0 height 0
checkbox input "true"
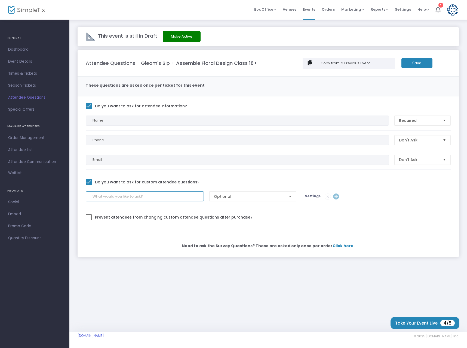
click at [140, 197] on input at bounding box center [145, 196] width 118 height 10
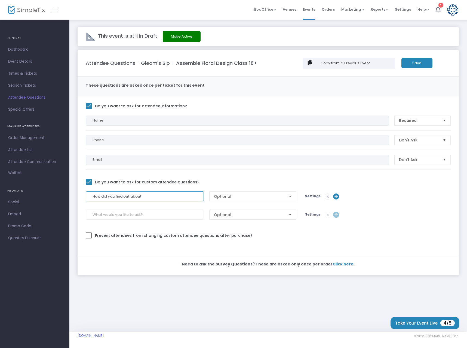
click at [151, 197] on input "How did you find out about" at bounding box center [145, 196] width 118 height 10
type input "How did you find out about this class?"
click at [253, 196] on span "Optional" at bounding box center [249, 196] width 71 height 5
click at [376, 204] on div at bounding box center [268, 205] width 365 height 8
click at [264, 195] on span "Optional" at bounding box center [249, 196] width 71 height 5
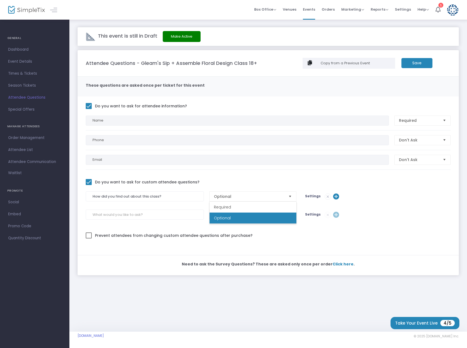
click at [393, 181] on m-panel-content "Do you want to ask for attendee information? Name Required Phone Don't Ask Emai…" at bounding box center [268, 175] width 381 height 158
click at [414, 61] on m-button "Save" at bounding box center [417, 63] width 31 height 10
click at [418, 65] on m-button "Save" at bounding box center [417, 63] width 31 height 10
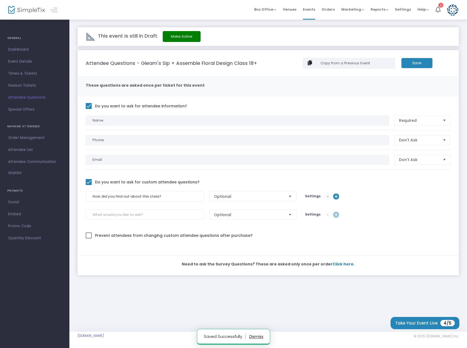
click at [25, 108] on span "Special Offers" at bounding box center [34, 109] width 53 height 7
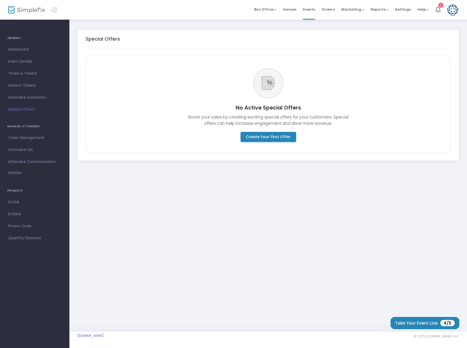
click at [22, 137] on span "Order Management" at bounding box center [34, 137] width 53 height 7
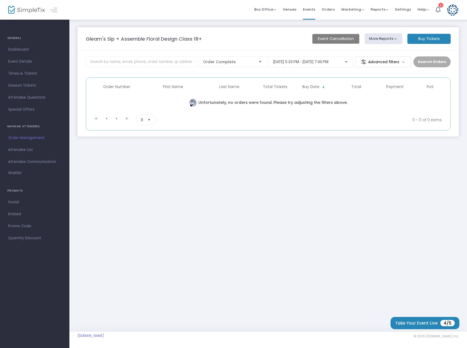
click at [23, 148] on span "Attendee List" at bounding box center [34, 149] width 53 height 7
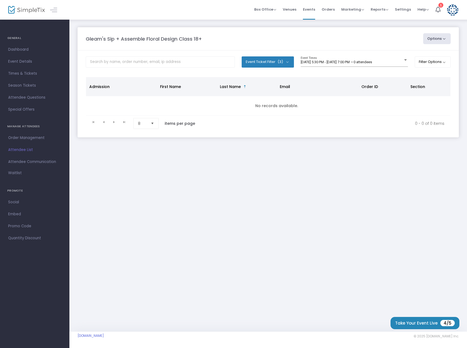
click at [14, 175] on link "Waitlist" at bounding box center [34, 174] width 69 height 12
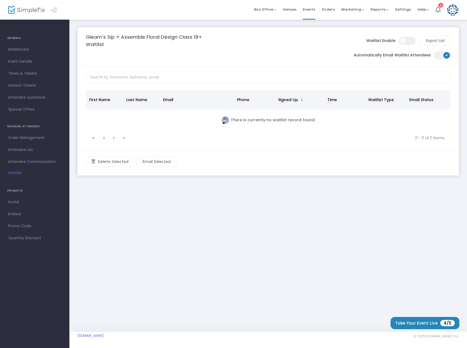
click at [19, 226] on span "Promo Code" at bounding box center [34, 225] width 53 height 7
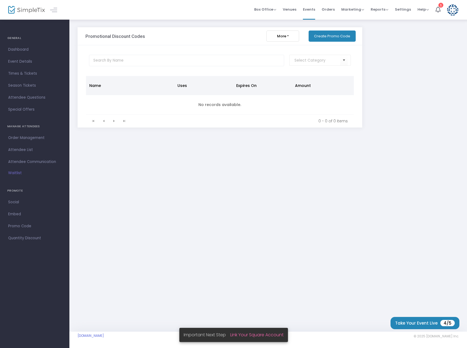
click at [341, 35] on button "Create Promo Code" at bounding box center [332, 35] width 47 height 11
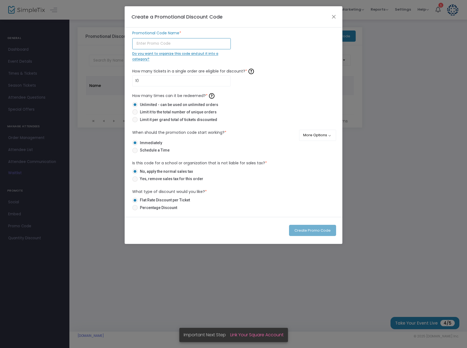
click at [172, 44] on input "text" at bounding box center [181, 43] width 99 height 11
type input "GLEAM5OFF"
click at [176, 76] on input "10" at bounding box center [182, 81] width 98 height 10
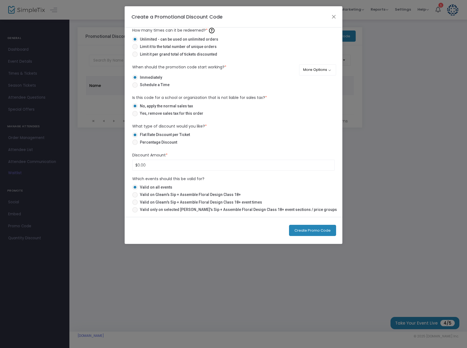
scroll to position [66, 0]
click at [148, 166] on input "0" at bounding box center [234, 165] width 202 height 10
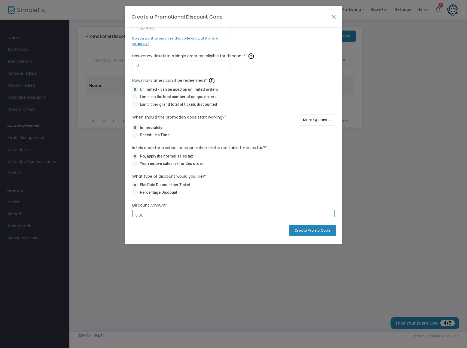
scroll to position [0, 0]
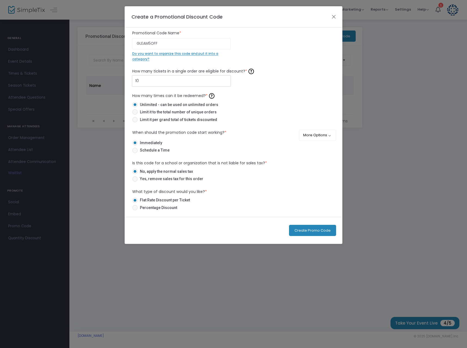
type input "$5.00"
click at [157, 82] on input "10" at bounding box center [182, 81] width 98 height 10
type input "5"
click at [307, 226] on button "Create Promo Code" at bounding box center [312, 230] width 47 height 11
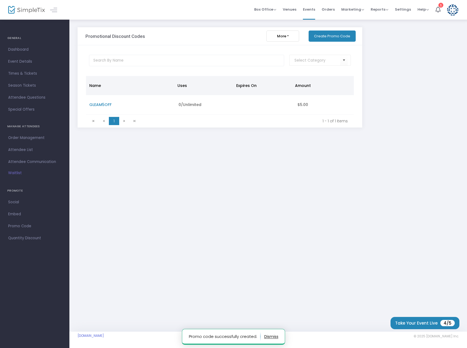
click at [334, 35] on button "Create Promo Code" at bounding box center [332, 35] width 47 height 11
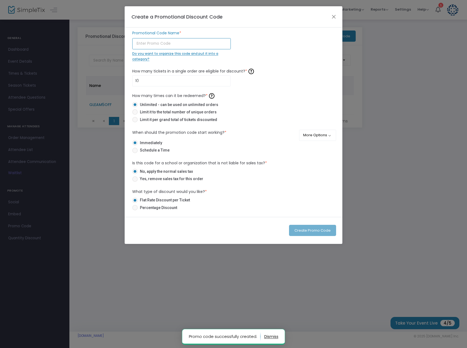
click at [162, 44] on input "text" at bounding box center [181, 43] width 99 height 11
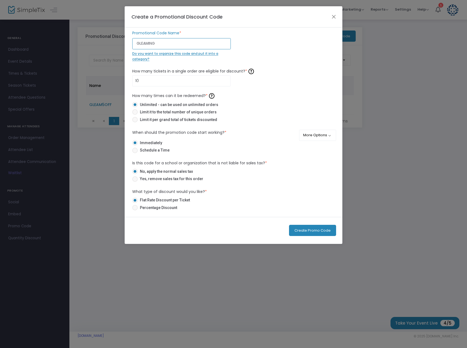
type input "GLEAMING"
click at [152, 78] on input "10" at bounding box center [182, 81] width 98 height 10
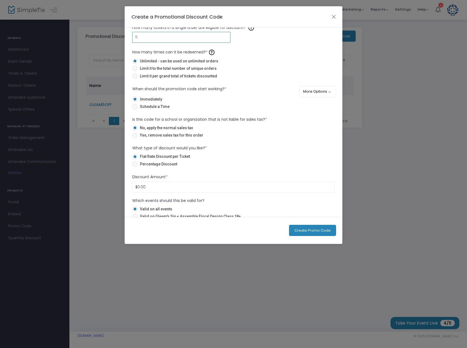
scroll to position [66, 0]
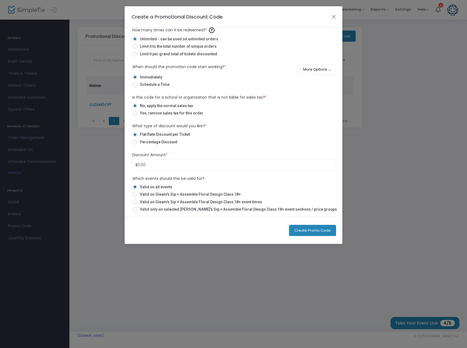
type input "5"
click at [145, 166] on input "0" at bounding box center [234, 165] width 202 height 10
type input "$0.00"
click at [136, 141] on span at bounding box center [134, 141] width 5 height 5
click at [135, 145] on input "Percentage Discount" at bounding box center [135, 145] width 0 height 0
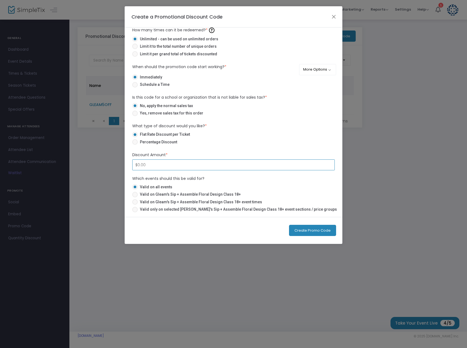
radio input "true"
click at [148, 165] on input "0" at bounding box center [234, 165] width 202 height 10
type input "1"
type input "5"
type input "100.00%"
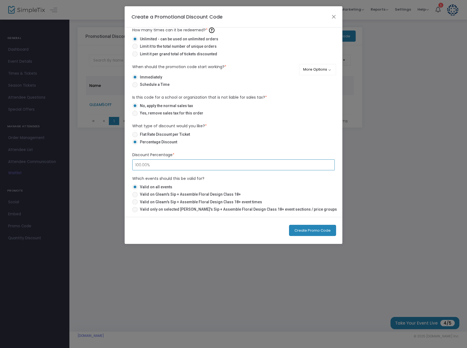
click at [137, 208] on span at bounding box center [134, 209] width 5 height 5
click at [135, 212] on input "Valid only on selected Gleam's Sip + Assemble Floral Design Class 18+ event sec…" at bounding box center [135, 212] width 0 height 0
radio input "true"
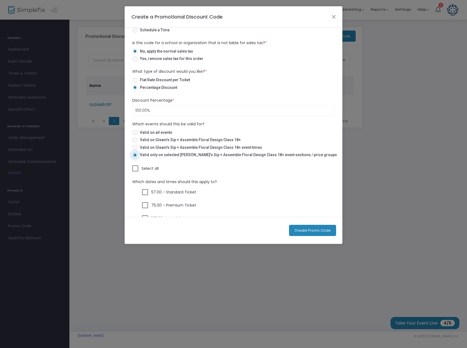
scroll to position [132, 0]
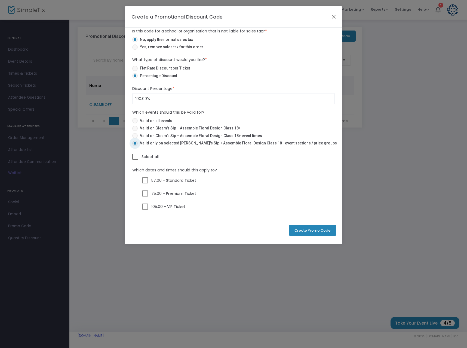
click at [147, 181] on span at bounding box center [145, 180] width 6 height 6
click at [145, 183] on input "57.00 - Standard Ticket" at bounding box center [145, 183] width 0 height 0
checkbox input "true"
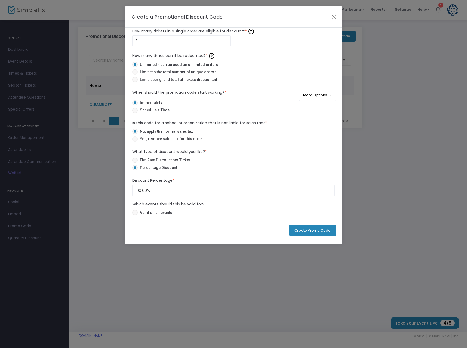
scroll to position [0, 0]
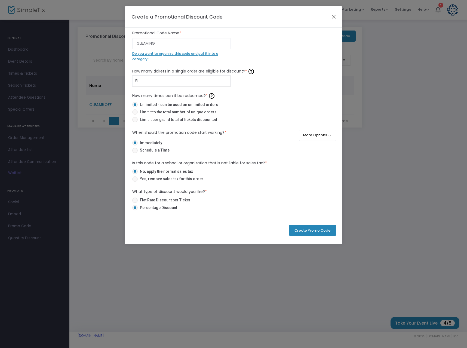
click at [143, 84] on input "5" at bounding box center [182, 81] width 98 height 10
type input "1"
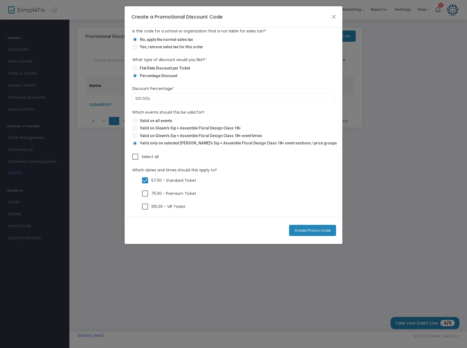
type input "2"
click at [312, 235] on button "Create Promo Code" at bounding box center [312, 230] width 47 height 11
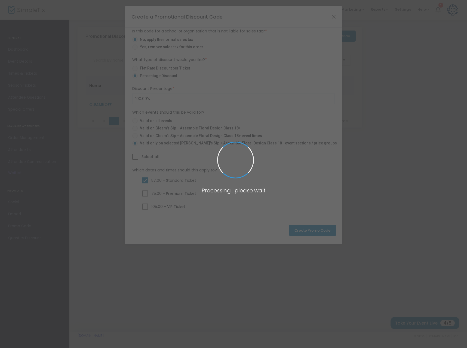
checkbox input "false"
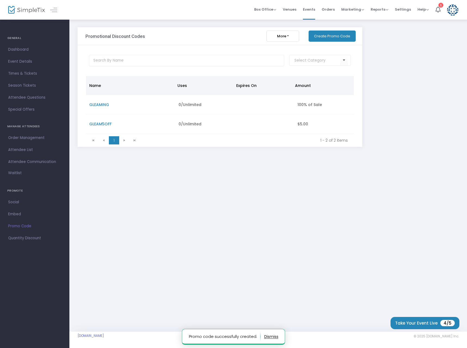
drag, startPoint x: 327, startPoint y: 35, endPoint x: 299, endPoint y: 44, distance: 29.4
click at [327, 35] on button "Create Promo Code" at bounding box center [332, 35] width 47 height 11
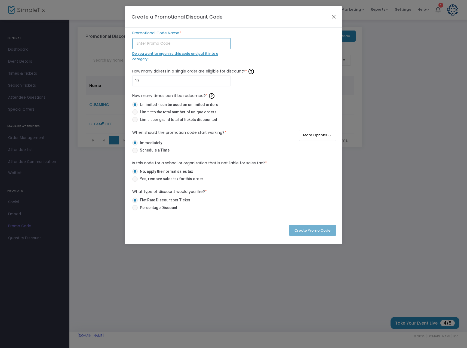
click at [156, 43] on input "text" at bounding box center [181, 43] width 99 height 11
type input "GIFWITHGLEAM"
click at [148, 81] on input "10" at bounding box center [182, 81] width 98 height 10
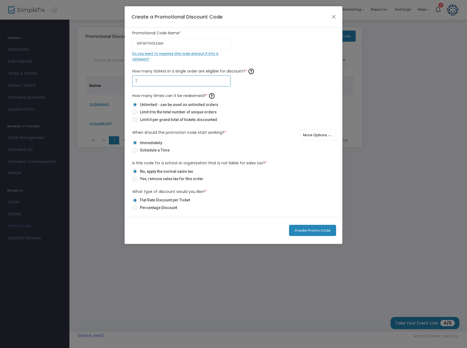
scroll to position [54, 0]
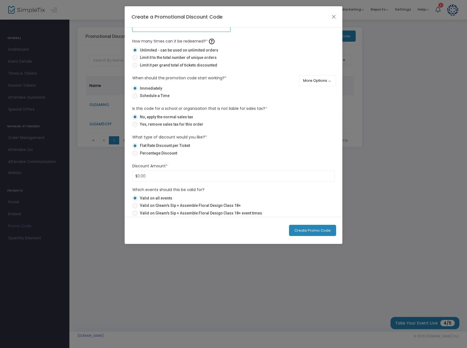
type input "2"
click at [146, 178] on input "0" at bounding box center [234, 176] width 202 height 10
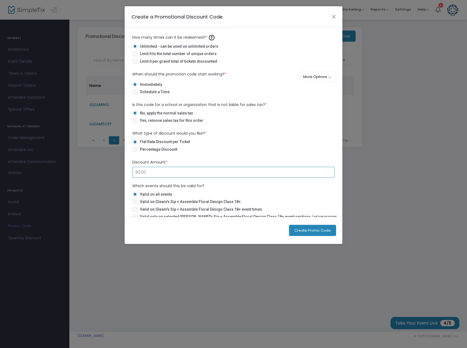
scroll to position [66, 0]
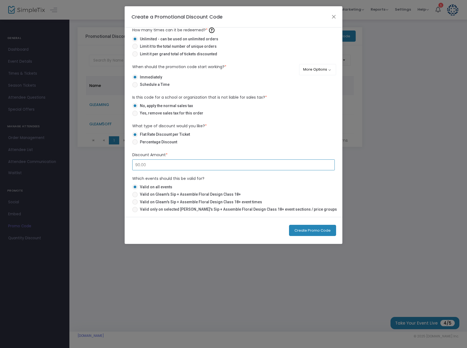
type input "$90.00"
click at [320, 231] on button "Create Promo Code" at bounding box center [312, 230] width 47 height 11
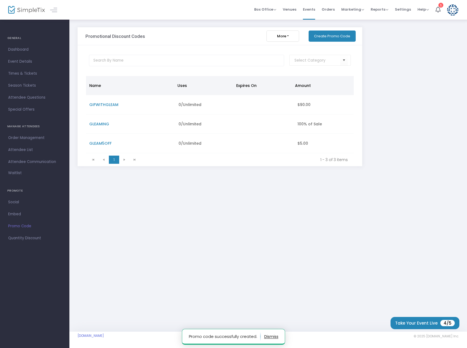
click at [322, 33] on button "Create Promo Code" at bounding box center [332, 35] width 47 height 11
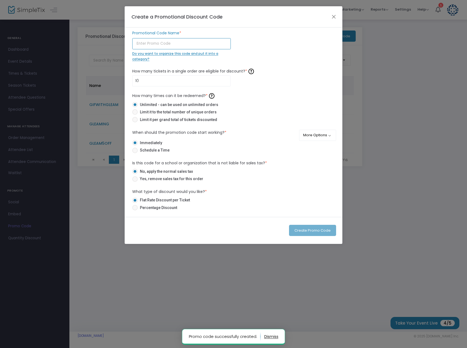
click at [149, 44] on input "text" at bounding box center [181, 43] width 99 height 11
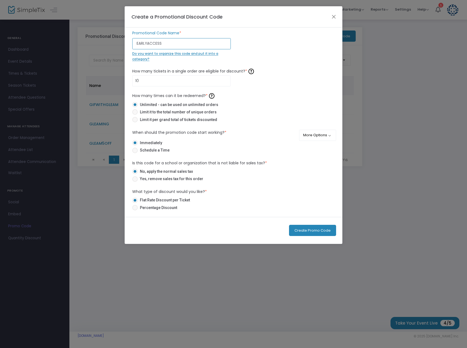
type input "EARLYACCESS"
click at [137, 82] on input "10" at bounding box center [182, 81] width 98 height 10
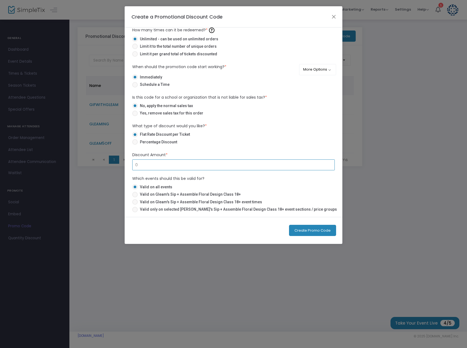
click at [148, 162] on input "0" at bounding box center [234, 165] width 202 height 10
type input "$5.00"
click at [308, 229] on button "Create Promo Code" at bounding box center [312, 230] width 47 height 11
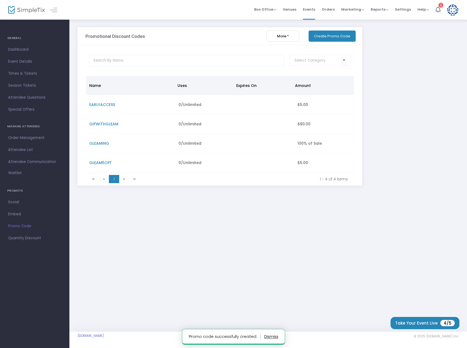
click at [329, 36] on button "Create Promo Code" at bounding box center [332, 35] width 47 height 11
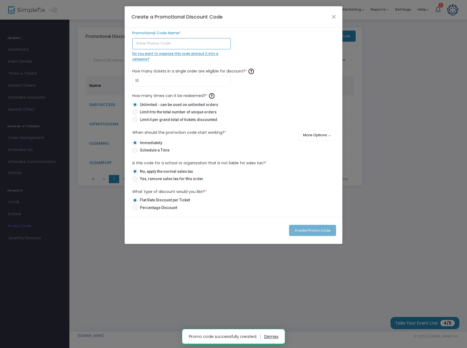
click at [153, 45] on input "text" at bounding box center [181, 43] width 99 height 11
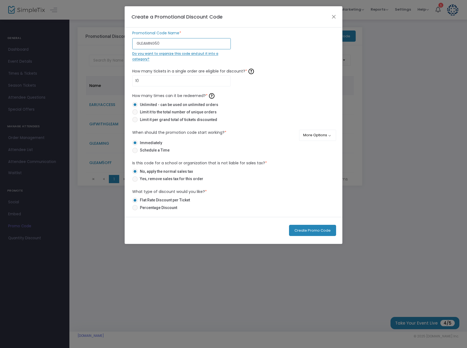
type input "GLEAMING50"
click at [157, 81] on input "10" at bounding box center [182, 81] width 98 height 10
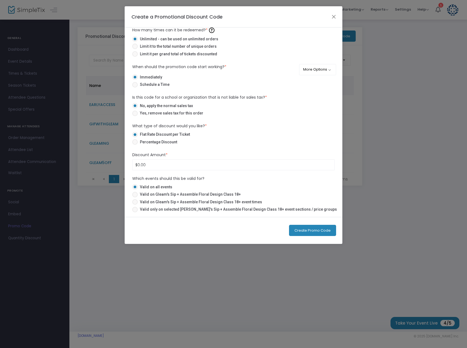
type input "1"
click at [143, 141] on span "Percentage Discount" at bounding box center [157, 142] width 39 height 6
click at [135, 145] on input "Percentage Discount" at bounding box center [135, 145] width 0 height 0
radio input "true"
click at [145, 166] on input "0" at bounding box center [234, 165] width 202 height 10
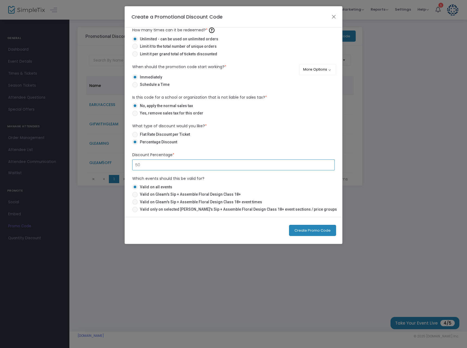
type input "50.00%"
click at [137, 209] on span at bounding box center [134, 209] width 5 height 5
click at [135, 212] on input "Valid only on selected [PERSON_NAME]'s Sip + Assemble Floral Design Class 18+ e…" at bounding box center [135, 212] width 0 height 0
radio input "true"
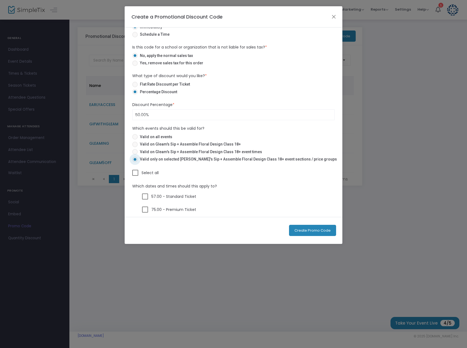
scroll to position [120, 0]
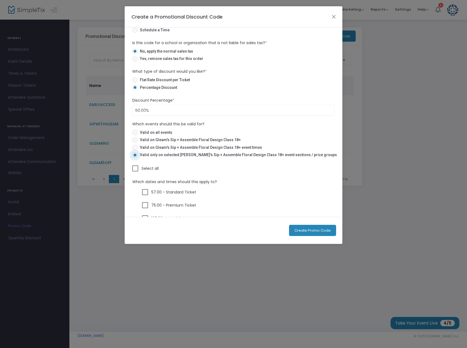
click at [145, 192] on span at bounding box center [145, 192] width 6 height 6
click at [145, 195] on input "57.00 - Standard Ticket" at bounding box center [145, 195] width 0 height 0
checkbox input "true"
click at [146, 205] on span at bounding box center [145, 205] width 6 height 6
click at [145, 208] on input "75.00 - Premium Ticket" at bounding box center [145, 208] width 0 height 0
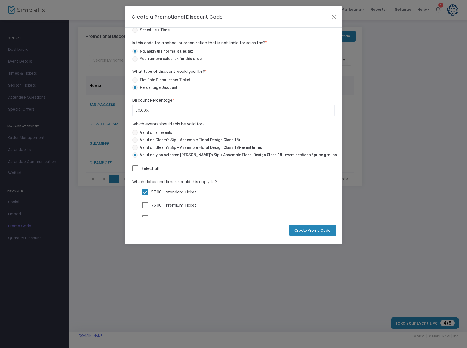
checkbox input "true"
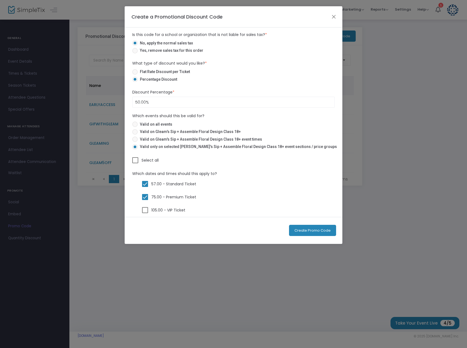
scroll to position [132, 0]
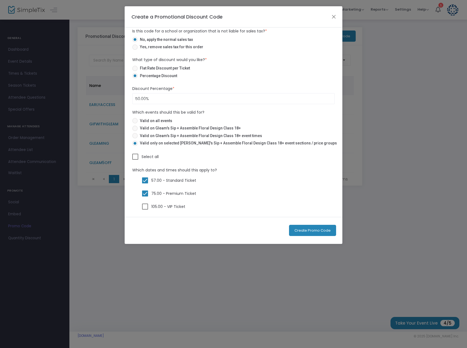
click at [134, 156] on span at bounding box center [135, 157] width 6 height 6
click at [135, 160] on input "Select all" at bounding box center [135, 160] width 0 height 0
checkbox input "true"
click at [145, 180] on span at bounding box center [145, 180] width 6 height 6
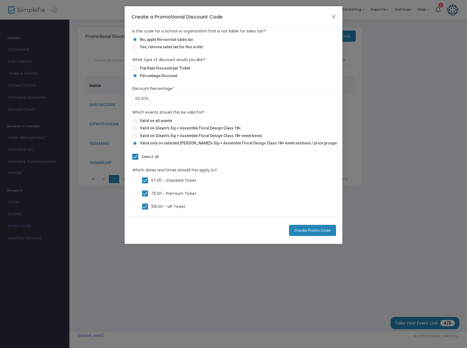
click at [145, 183] on input "57.00 - Standard Ticket" at bounding box center [145, 183] width 0 height 0
checkbox input "false"
click at [145, 192] on span at bounding box center [145, 193] width 6 height 6
click at [145, 196] on input "75.00 - Premium Ticket" at bounding box center [145, 196] width 0 height 0
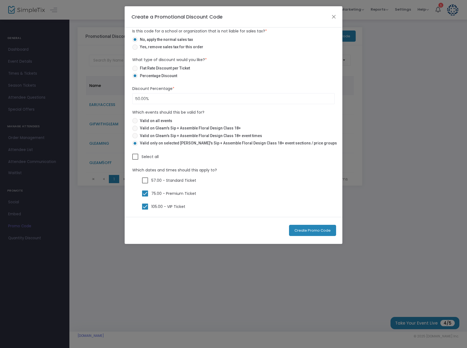
checkbox input "false"
click at [146, 203] on label "105.00 - VIP Ticket" at bounding box center [163, 206] width 43 height 7
click at [145, 209] on input "105.00 - VIP Ticket" at bounding box center [145, 209] width 0 height 0
checkbox input "false"
click at [134, 118] on span at bounding box center [134, 120] width 5 height 5
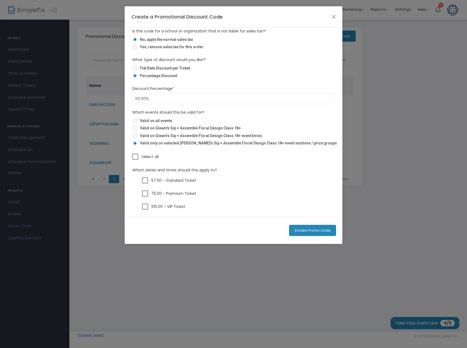
click at [135, 123] on input "Valid on all events" at bounding box center [135, 123] width 0 height 0
radio input "true"
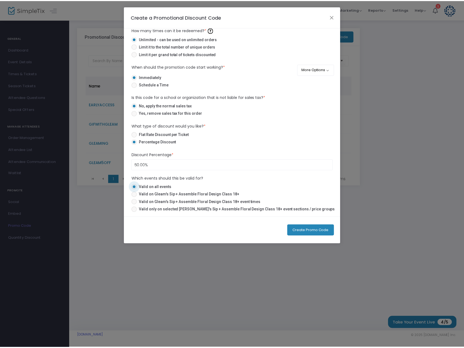
scroll to position [66, 0]
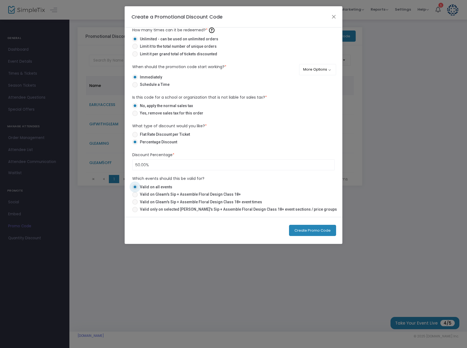
click at [312, 229] on button "Create Promo Code" at bounding box center [312, 230] width 47 height 11
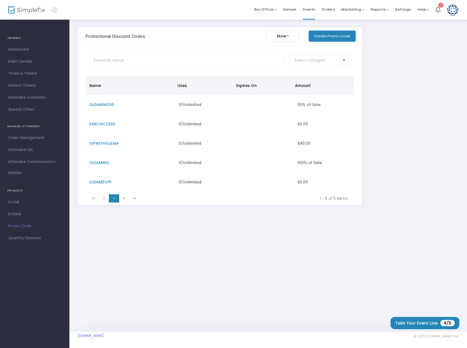
click at [21, 238] on span "Quantity Discount" at bounding box center [34, 237] width 53 height 7
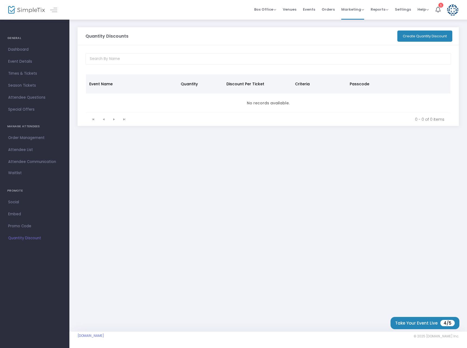
click at [27, 226] on span "Promo Code" at bounding box center [34, 225] width 53 height 7
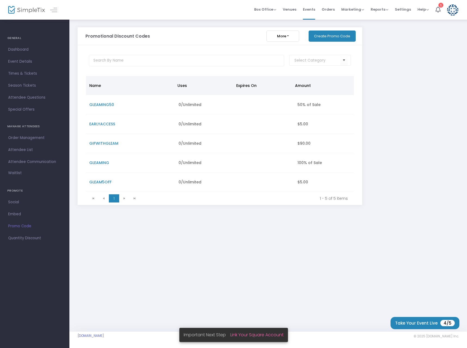
click at [280, 37] on button "More" at bounding box center [283, 35] width 33 height 11
click at [19, 50] on span "Dashboard" at bounding box center [34, 49] width 53 height 7
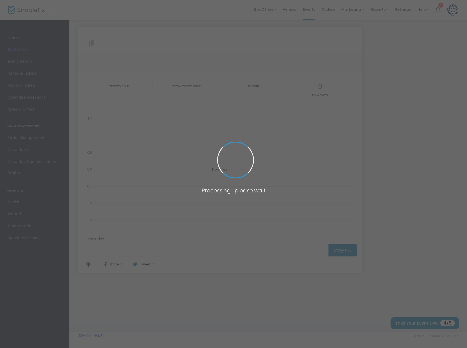
type input "[URL][DOMAIN_NAME]"
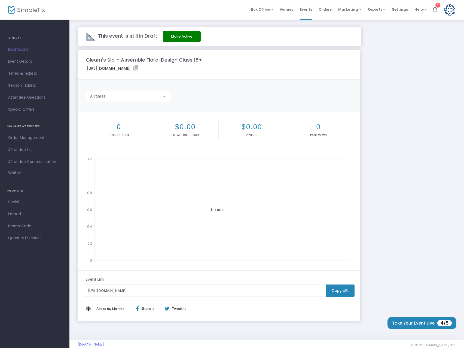
click at [329, 286] on m-button "Copy URL" at bounding box center [340, 290] width 28 height 12
click at [19, 63] on span "Event Details" at bounding box center [34, 61] width 53 height 7
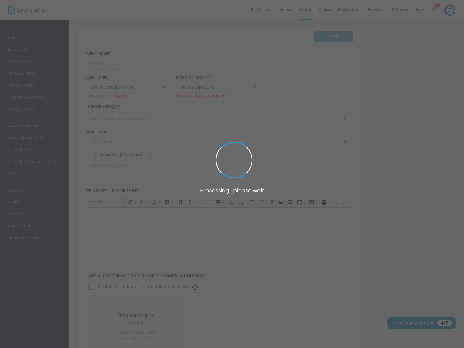
type input "Gleam's Sip + Assemble Floral Design Class 18+"
type textarea "WE'RE BACK! Come join us for a fun and creative floral workshop. Unwind, laugh,…"
type input "Buy Tickets"
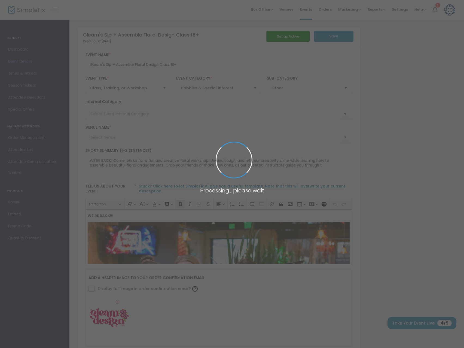
type input "Trolley Barn Fermentory & Food Hall"
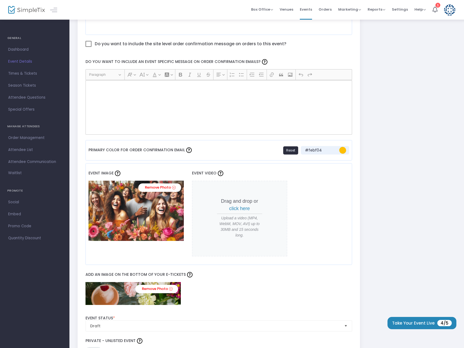
scroll to position [327, 0]
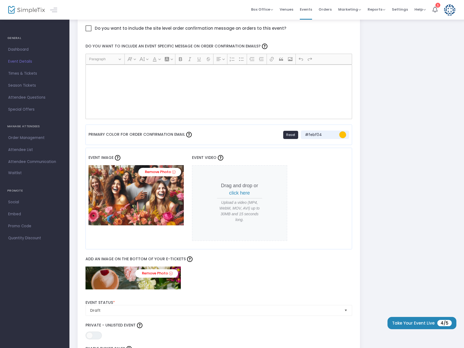
click at [171, 171] on link "Remove Photo" at bounding box center [159, 172] width 43 height 8
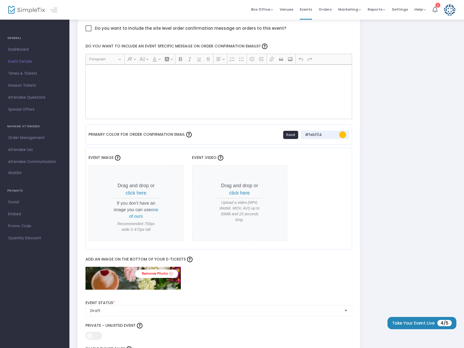
click at [136, 191] on span "click here" at bounding box center [136, 192] width 21 height 5
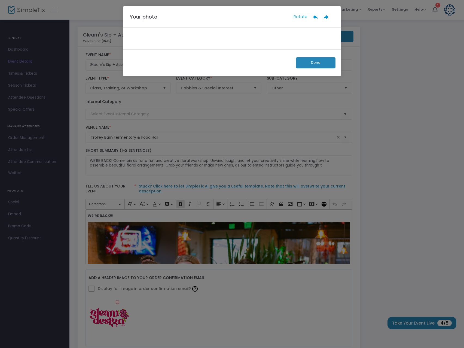
scroll to position [0, 0]
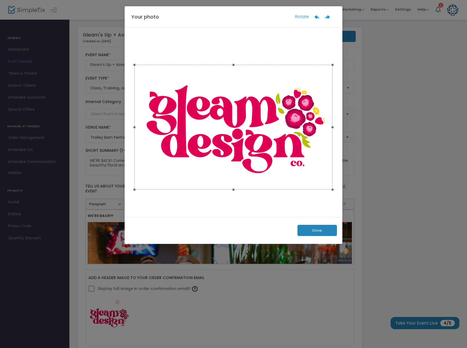
click at [324, 226] on button "Done" at bounding box center [317, 230] width 39 height 11
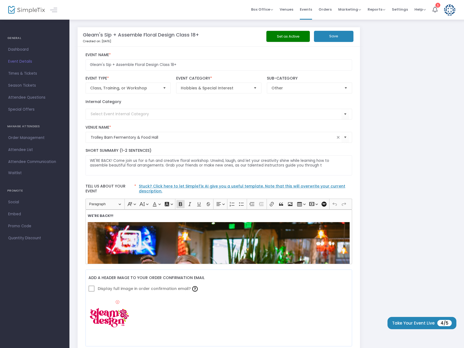
click at [330, 35] on button "Save" at bounding box center [333, 36] width 39 height 11
click at [26, 73] on span "Times & Tickets" at bounding box center [34, 73] width 53 height 7
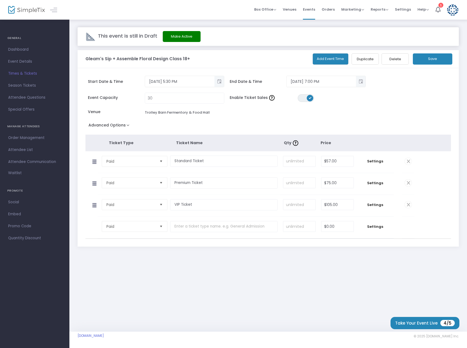
click at [377, 204] on span "Settings" at bounding box center [375, 204] width 32 height 5
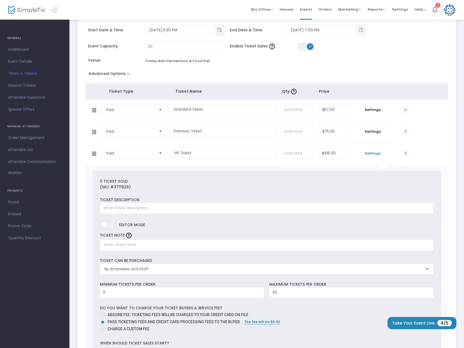
scroll to position [63, 0]
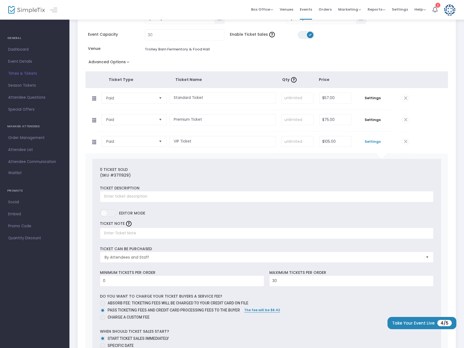
click at [106, 210] on span "ON OFF" at bounding box center [108, 213] width 16 height 8
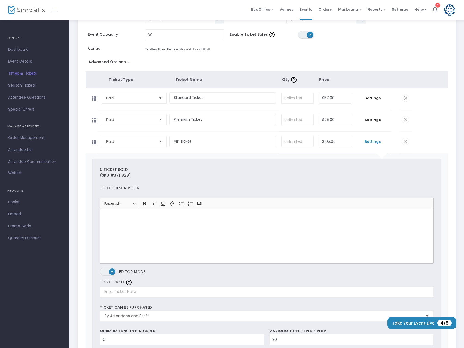
click at [202, 204] on icon "Editor toolbar" at bounding box center [199, 203] width 5 height 4
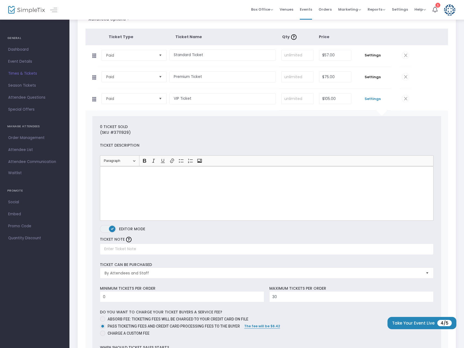
scroll to position [118, 0]
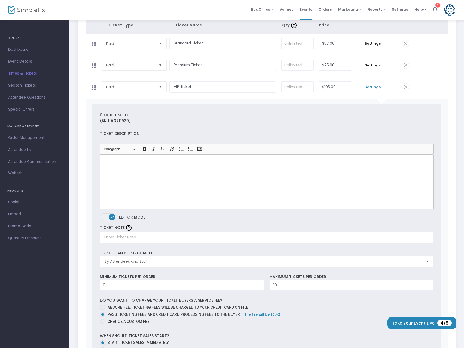
click at [113, 216] on span "ON" at bounding box center [112, 216] width 3 height 3
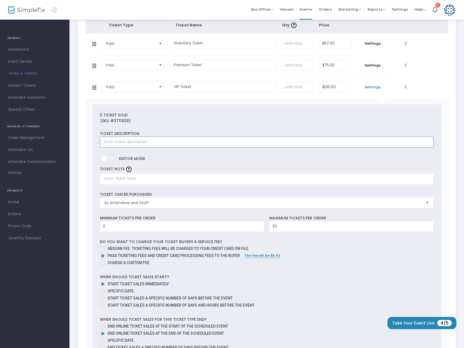
click at [134, 144] on input "text" at bounding box center [266, 141] width 333 height 11
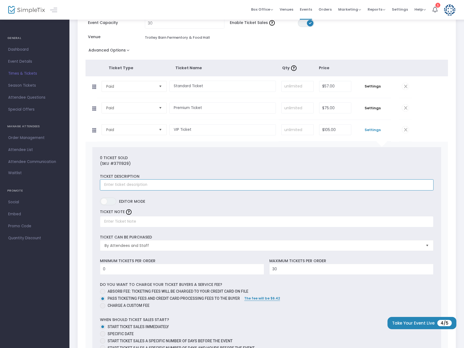
scroll to position [63, 0]
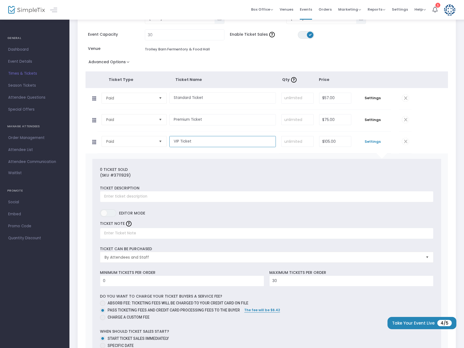
click at [186, 146] on input "VIP Ticket" at bounding box center [222, 141] width 107 height 11
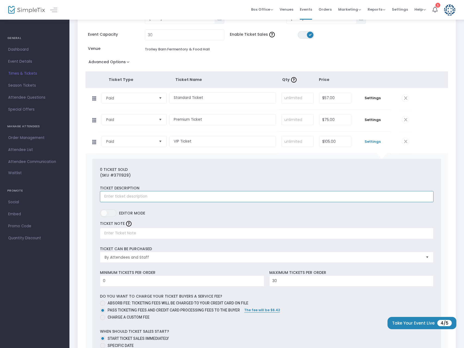
click at [142, 192] on input "text" at bounding box center [266, 196] width 333 height 11
click at [153, 196] on input "text" at bounding box center [266, 196] width 333 height 11
click at [136, 194] on input "text" at bounding box center [266, 196] width 333 height 11
click at [121, 201] on input "text" at bounding box center [266, 196] width 333 height 11
paste input "Enjoy an elevated floral experience with first access to our flower bar, ensuri…"
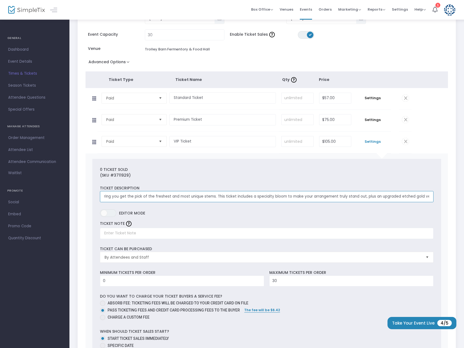
drag, startPoint x: 428, startPoint y: 196, endPoint x: 435, endPoint y: 198, distance: 7.5
click at [428, 195] on input "Enjoy an elevated floral experience with first access to our flower bar, ensuri…" at bounding box center [266, 196] width 333 height 11
click at [156, 195] on input "Enjoy an elevated floral experience with first access to our flower bar, ensuri…" at bounding box center [266, 196] width 333 height 11
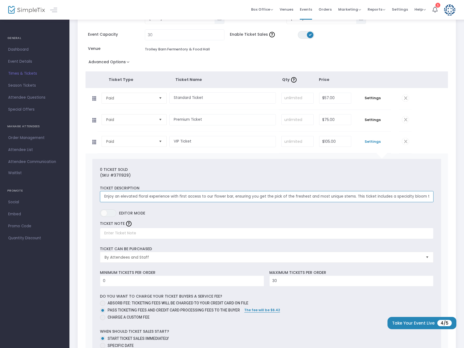
click at [239, 192] on input "Enjoy an elevated floral experience with first access to our flower bar, ensuri…" at bounding box center [266, 196] width 333 height 11
drag, startPoint x: 232, startPoint y: 196, endPoint x: 467, endPoint y: 188, distance: 235.9
click at [464, 188] on html "Processing... please wait Box Office Sell Tickets Bookings Sell Season Pass Ven…" at bounding box center [232, 111] width 464 height 348
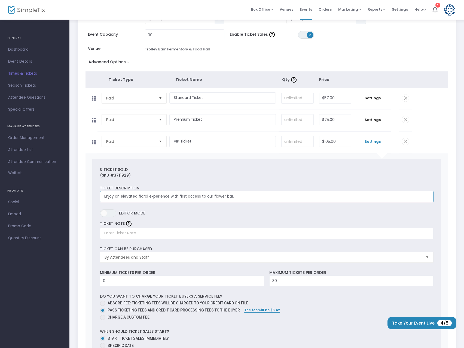
click at [244, 195] on input "Enjoy an elevated floral experience with first access to our flower bar," at bounding box center [266, 196] width 333 height 11
paste input "Get first pick at the flower bar, a specialty bloom to make your arrangement st…"
click at [335, 195] on input "Enjoy an elevated floral experience with first access to our flower bar, Get fi…" at bounding box center [266, 196] width 333 height 11
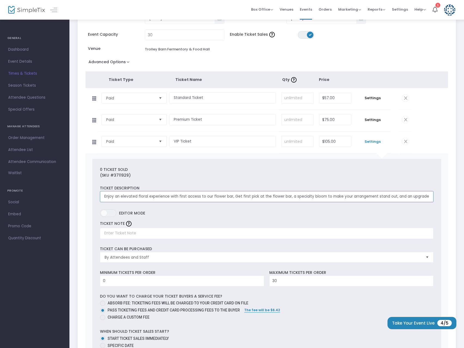
click at [202, 196] on input "Enjoy an elevated floral experience with first access to our flower bar, Get fi…" at bounding box center [266, 196] width 333 height 11
click at [428, 195] on input "Enjoy an elevated floral experience with first access to our flower bar, a spec…" at bounding box center [266, 196] width 333 height 11
click at [431, 197] on input "Enjoy an elevated floral experience with first access to our flower bar, a spec…" at bounding box center [266, 196] width 333 height 11
drag, startPoint x: 363, startPoint y: 195, endPoint x: 350, endPoint y: 195, distance: 12.5
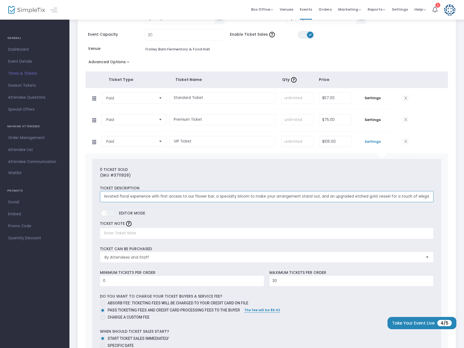
click at [350, 195] on input "Enjoy an elevated floral experience with first access to our flower bar, a spec…" at bounding box center [266, 196] width 333 height 11
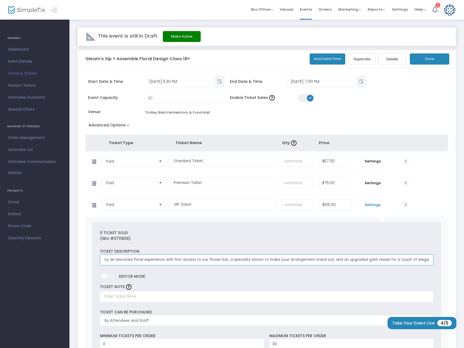
type input "Enjoy an elevated floral experience with first access to our flower bar, a spec…"
click at [425, 59] on button "Save" at bounding box center [429, 58] width 39 height 11
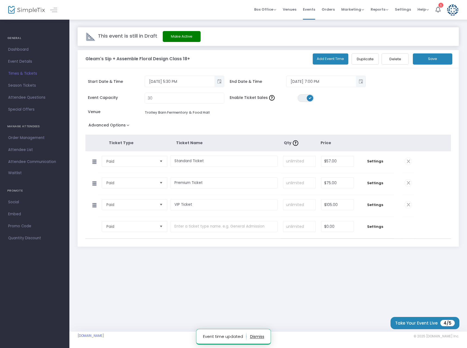
click at [175, 35] on button "Make Active" at bounding box center [182, 36] width 38 height 11
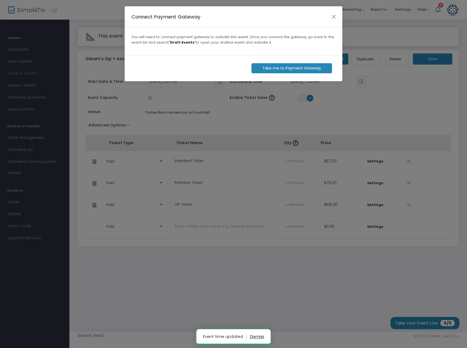
click at [333, 14] on button "Close" at bounding box center [333, 16] width 7 height 7
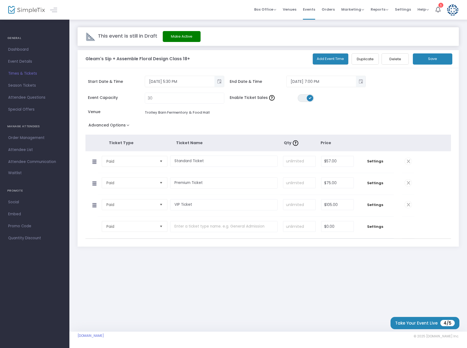
click at [24, 134] on link "Order Management" at bounding box center [34, 138] width 69 height 12
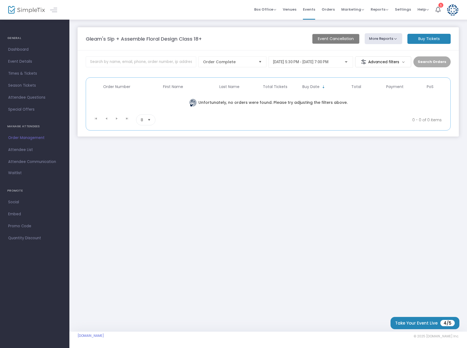
click at [18, 204] on span "Social" at bounding box center [34, 201] width 53 height 7
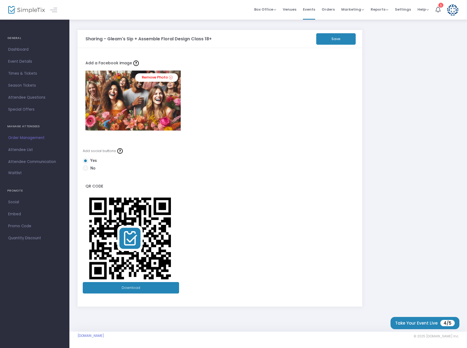
click at [322, 39] on button "Save" at bounding box center [335, 38] width 39 height 11
click at [170, 78] on icon at bounding box center [171, 77] width 4 height 5
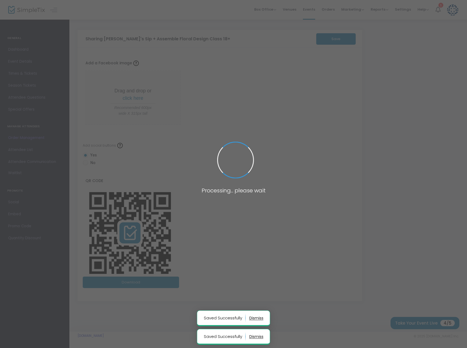
click at [134, 95] on p "Drag and drop or click here" at bounding box center [133, 94] width 45 height 15
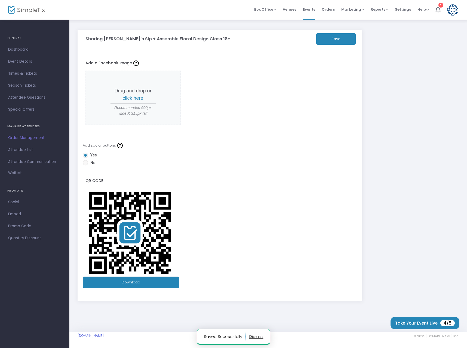
click at [135, 101] on p "Drag and drop or click here" at bounding box center [133, 94] width 45 height 15
click at [134, 96] on span "click here" at bounding box center [133, 97] width 21 height 5
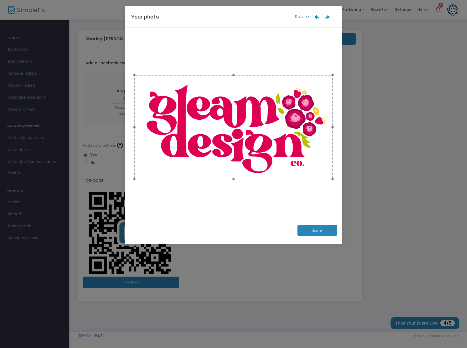
click at [310, 230] on button "Done" at bounding box center [317, 230] width 39 height 11
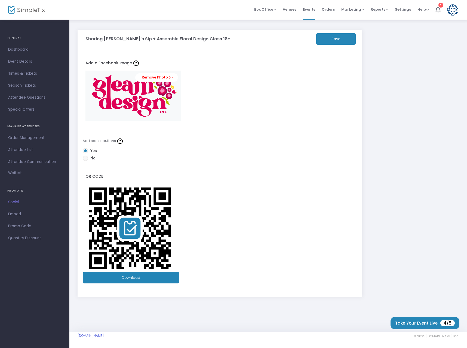
click at [327, 35] on button "Save" at bounding box center [335, 38] width 39 height 11
click at [15, 216] on span "Embed" at bounding box center [34, 213] width 53 height 7
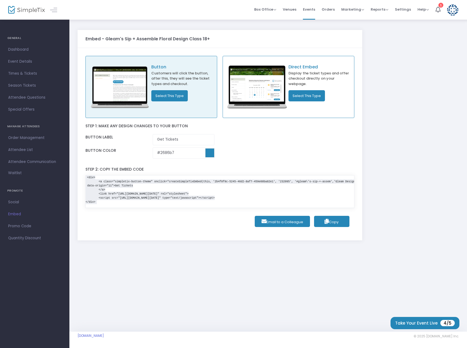
click at [20, 107] on span "Special Offers" at bounding box center [34, 109] width 53 height 7
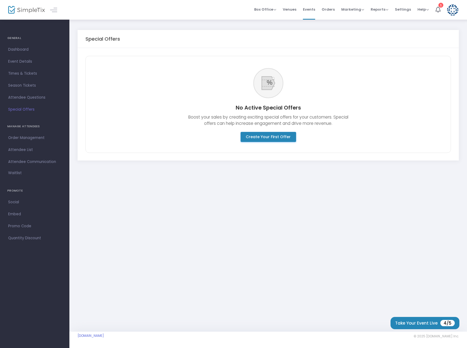
click at [31, 94] on span "Attendee Questions" at bounding box center [34, 97] width 53 height 7
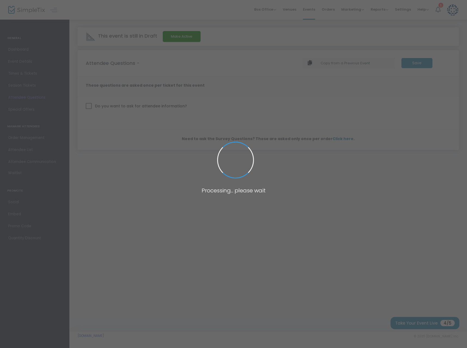
checkbox input "true"
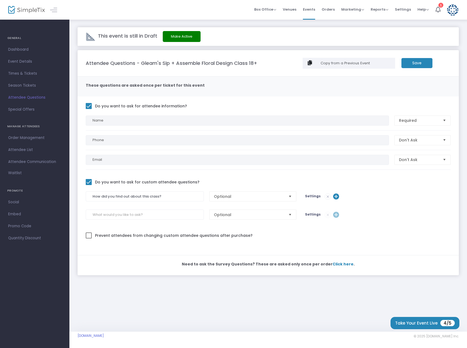
click at [18, 81] on link "Season Tickets" at bounding box center [34, 85] width 69 height 12
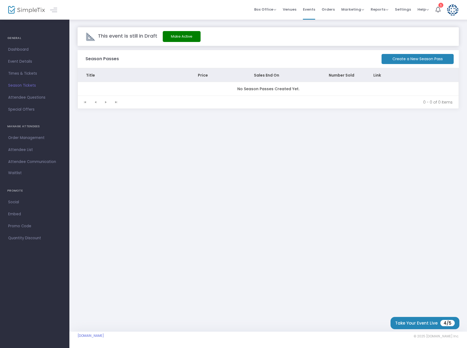
click at [23, 71] on span "Times & Tickets" at bounding box center [34, 73] width 53 height 7
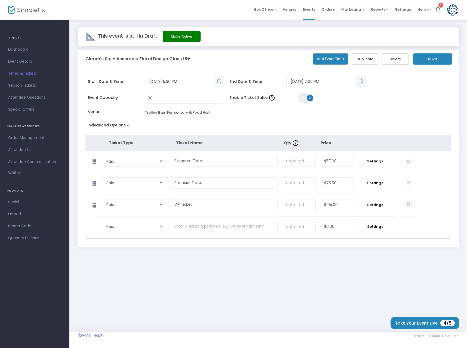
click at [16, 50] on span "Dashboard" at bounding box center [34, 49] width 53 height 7
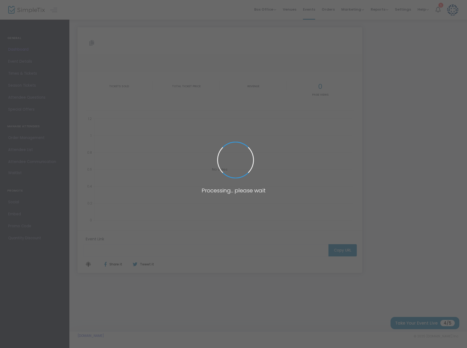
type input "[URL][DOMAIN_NAME]"
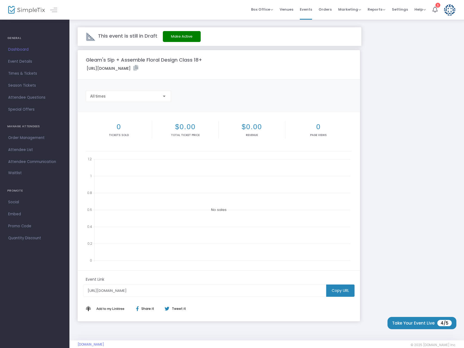
click at [332, 8] on span "Orders" at bounding box center [325, 9] width 13 height 14
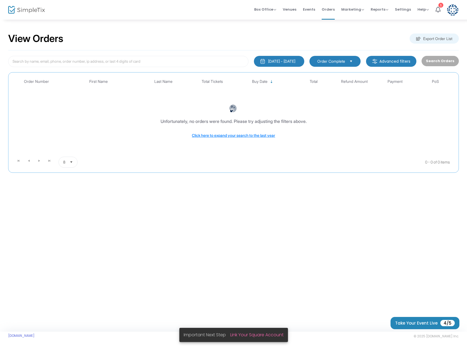
click at [406, 11] on span "Settings" at bounding box center [403, 9] width 16 height 14
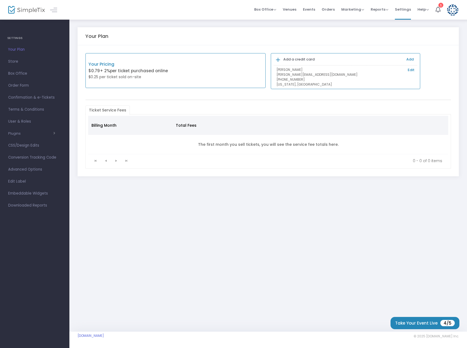
drag, startPoint x: 33, startPoint y: 98, endPoint x: 85, endPoint y: 93, distance: 52.5
click at [33, 97] on span "Confirmation & e-Tickets" at bounding box center [34, 97] width 53 height 7
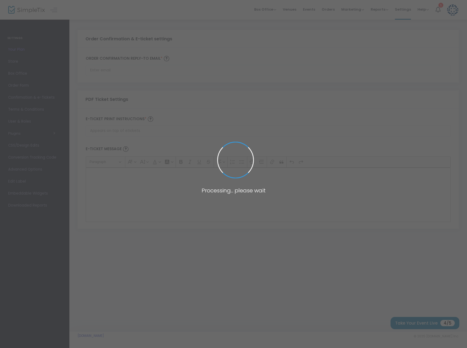
type input "[PERSON_NAME][EMAIL_ADDRESS][DOMAIN_NAME]"
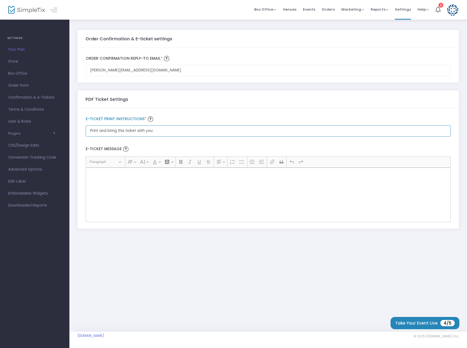
drag, startPoint x: 162, startPoint y: 129, endPoint x: 75, endPoint y: 127, distance: 87.1
click at [75, 127] on div "Order Confirmation & E-ticket settings Keyona@gleamdesignco.com Order Confirmat…" at bounding box center [268, 131] width 398 height 225
type input "Provide name of person who purchased the ticket when you arrive to the class."
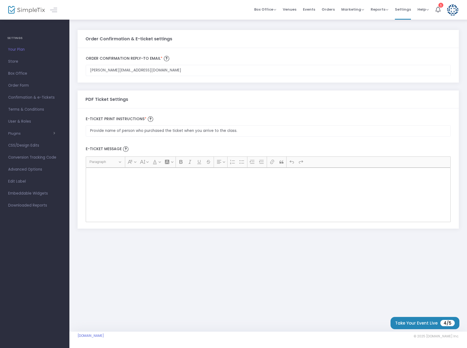
click at [121, 176] on div "Rich Text Editor, main" at bounding box center [268, 194] width 365 height 54
click at [31, 108] on span "Terms & Conditions" at bounding box center [34, 109] width 53 height 7
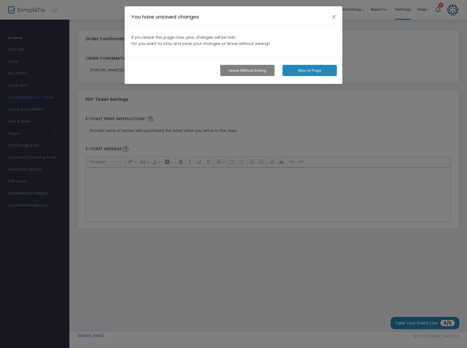
click at [314, 71] on button "Stay on Page" at bounding box center [310, 70] width 54 height 11
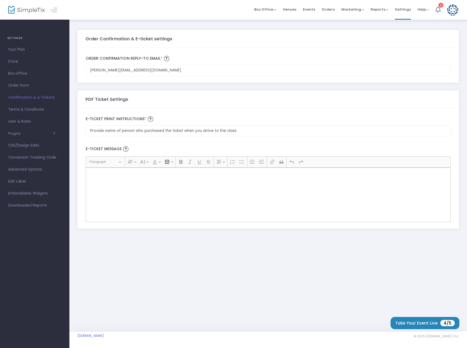
click at [169, 120] on label "E-Ticket print Instructions *" at bounding box center [268, 119] width 365 height 8
click at [169, 76] on input "[PERSON_NAME][EMAIL_ADDRESS][DOMAIN_NAME]" at bounding box center [268, 70] width 365 height 11
click at [136, 195] on div "Rich Text Editor, main" at bounding box center [268, 194] width 365 height 54
click at [131, 64] on div "Keyona@gleamdesignco.com Order Confirmation Reply-to email * Email is required …" at bounding box center [268, 65] width 371 height 22
click at [166, 61] on img at bounding box center [166, 58] width 5 height 5
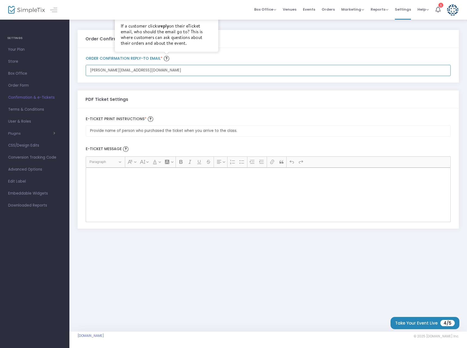
click at [166, 65] on input "[PERSON_NAME][EMAIL_ADDRESS][DOMAIN_NAME]" at bounding box center [268, 70] width 365 height 11
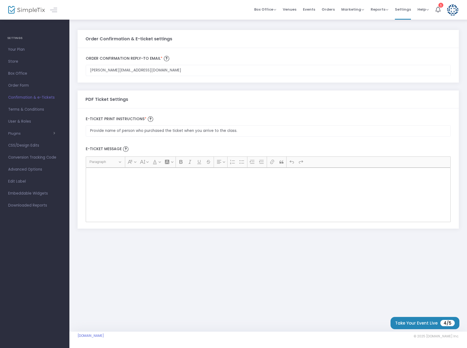
click at [225, 62] on label "Order Confirmation Reply-to email *" at bounding box center [268, 58] width 365 height 8
click at [225, 65] on input "[PERSON_NAME][EMAIL_ADDRESS][DOMAIN_NAME]" at bounding box center [268, 70] width 365 height 11
click at [401, 87] on form "Order Confirmation & E-ticket settings Keyona@gleamdesignco.com Order Confirmat…" at bounding box center [268, 129] width 381 height 198
click at [179, 127] on input "Provide name of person who purchased the ticket when you arrive to the class." at bounding box center [268, 130] width 365 height 11
click at [24, 109] on span "Terms & Conditions" at bounding box center [34, 109] width 53 height 7
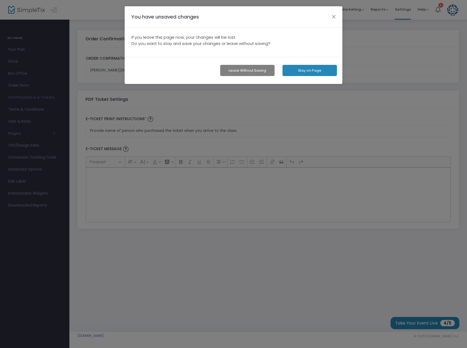
click at [336, 15] on button "button" at bounding box center [333, 16] width 7 height 7
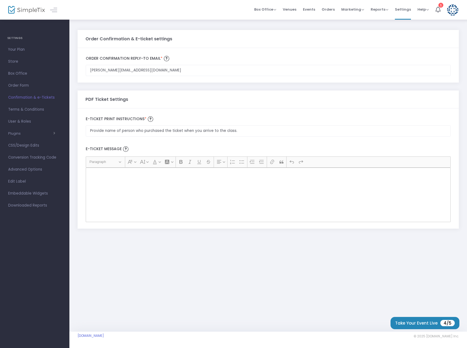
click at [118, 187] on div "Rich Text Editor, main" at bounding box center [268, 194] width 365 height 54
click at [433, 323] on button "Take Your Event Live 4/5" at bounding box center [425, 323] width 69 height 12
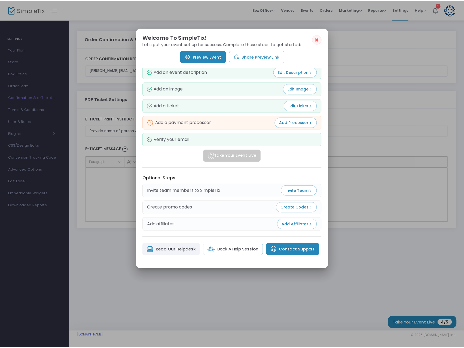
scroll to position [7, 0]
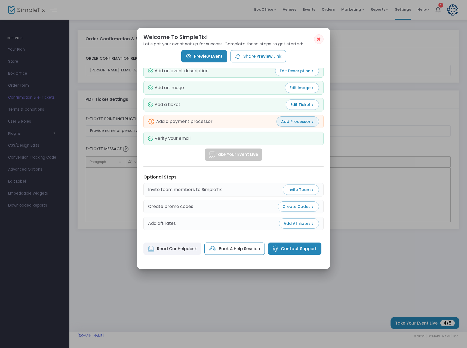
click at [295, 122] on span "Add Processor" at bounding box center [297, 121] width 33 height 5
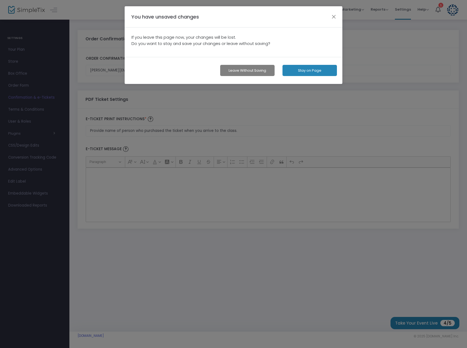
click at [232, 72] on button "Leave without Saving" at bounding box center [247, 70] width 54 height 11
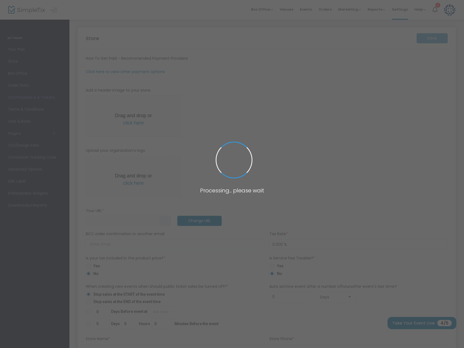
type input "https://GleamDesignCo928"
radio input "false"
radio input "true"
type input "Gleam Design Co."
type input "4017446420"
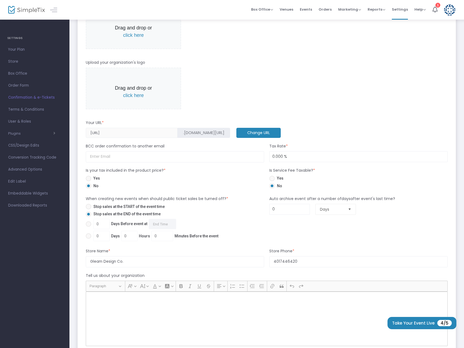
scroll to position [163, 0]
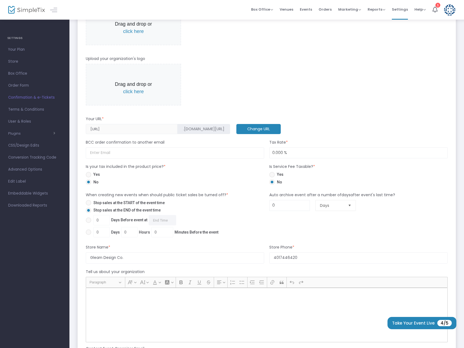
click at [135, 34] on span "click here" at bounding box center [133, 31] width 21 height 5
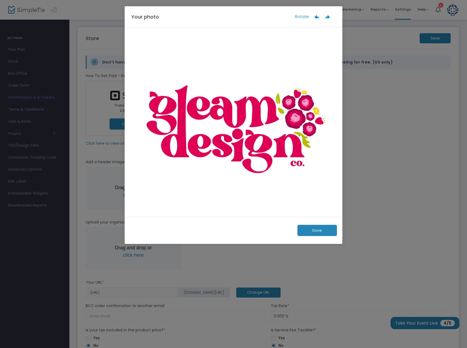
click at [315, 231] on button "Done" at bounding box center [317, 230] width 39 height 11
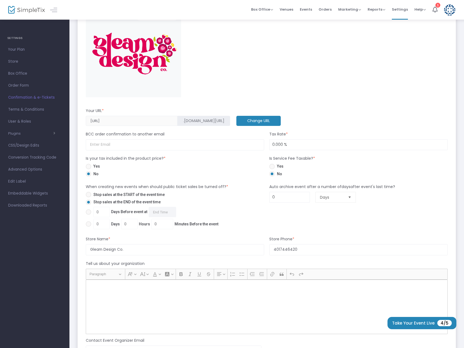
scroll to position [272, 0]
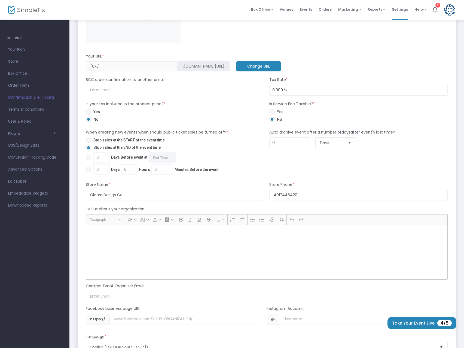
drag, startPoint x: 93, startPoint y: 140, endPoint x: 100, endPoint y: 141, distance: 7.0
click at [93, 139] on span "Stop sales at the START of the event time" at bounding box center [128, 140] width 74 height 6
click at [88, 143] on input "Stop sales at the START of the event time" at bounding box center [88, 143] width 0 height 0
radio input "true"
click at [101, 158] on span "0 Days Before event at Required." at bounding box center [133, 157] width 85 height 10
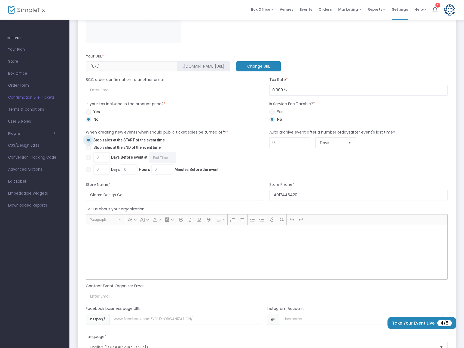
click at [88, 160] on input "0 Days Before event at Required." at bounding box center [88, 160] width 0 height 0
radio input "true"
click at [103, 157] on input "0" at bounding box center [102, 157] width 16 height 10
type input "3"
type input "2"
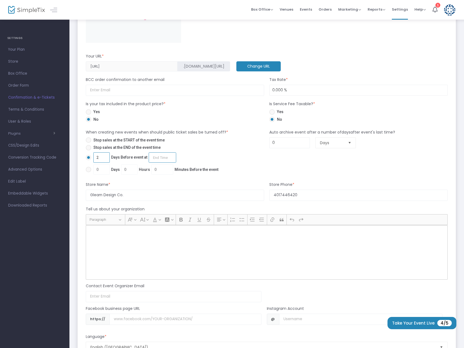
click at [164, 156] on input "2 Days Before event at Required." at bounding box center [162, 157] width 27 height 10
click at [160, 200] on link "9:00 AM" at bounding box center [161, 199] width 27 height 13
type input "9:00 AM"
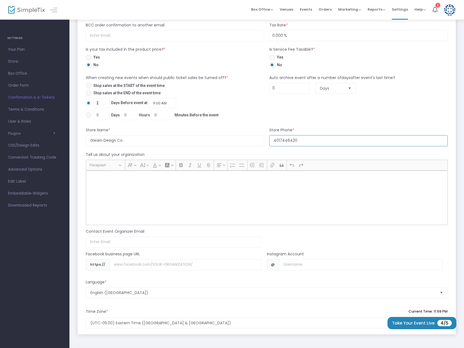
click at [295, 142] on input "4017446420" at bounding box center [358, 140] width 178 height 11
type input "2406721265"
click at [158, 196] on div "Rich Text Editor, main" at bounding box center [267, 197] width 362 height 54
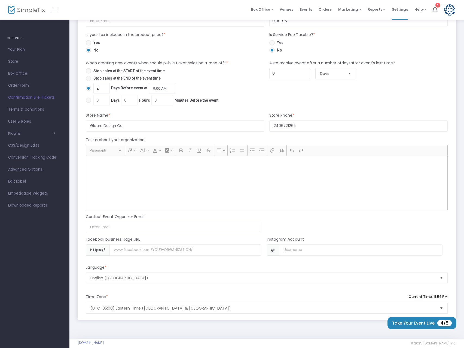
scroll to position [348, 0]
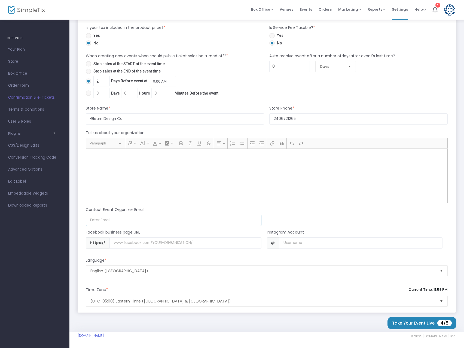
click at [123, 223] on input at bounding box center [174, 220] width 176 height 11
type input "[PERSON_NAME][EMAIL_ADDRESS][DOMAIN_NAME]"
click at [198, 239] on input "Username" at bounding box center [185, 242] width 152 height 11
click at [301, 244] on input "Username" at bounding box center [360, 242] width 163 height 11
type input "Gleam.clt"
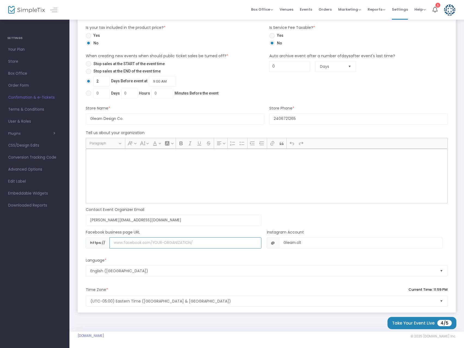
click at [122, 240] on input "Username" at bounding box center [185, 242] width 152 height 11
click at [118, 242] on input "Username" at bounding box center [185, 242] width 152 height 11
paste input "www.facebook.com/profile.php?id=61565419912206#"
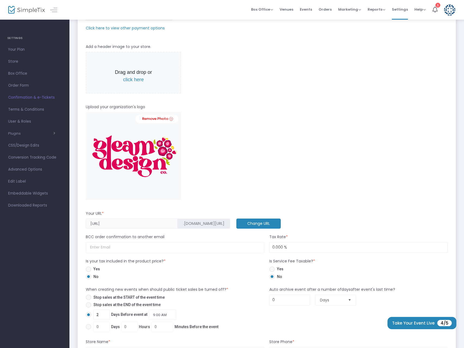
scroll to position [109, 0]
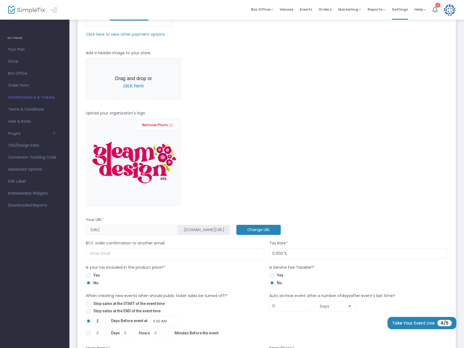
type input "www.facebook.com/profile.php?id=61565419912206#"
click at [132, 82] on p "Drag and drop or click here" at bounding box center [133, 82] width 45 height 15
click at [132, 84] on span "click here" at bounding box center [133, 85] width 21 height 5
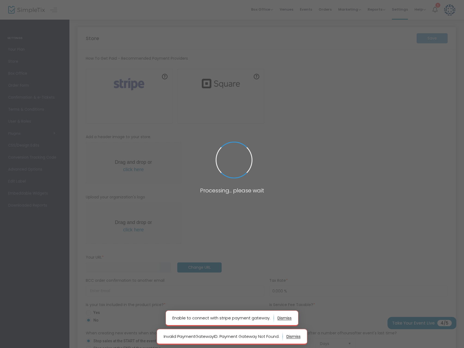
type input "[URL]"
radio input "false"
radio input "true"
type input "Gleam Design Co."
type input "4017446420"
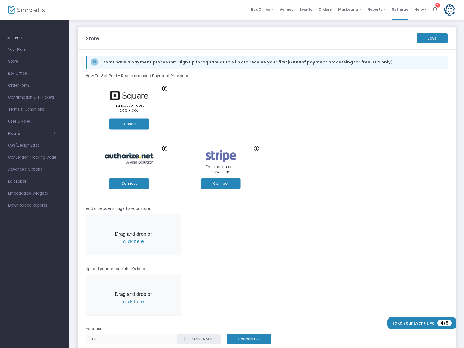
click at [218, 185] on button "Connect" at bounding box center [220, 183] width 39 height 11
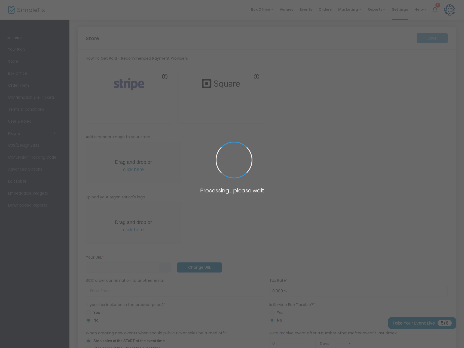
type input "[URL]"
radio input "false"
radio input "true"
type input "Gleam Design Co."
type input "4017446420"
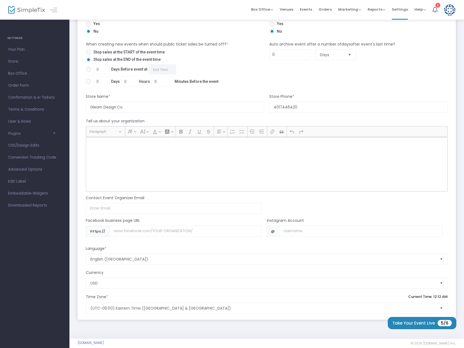
scroll to position [350, 0]
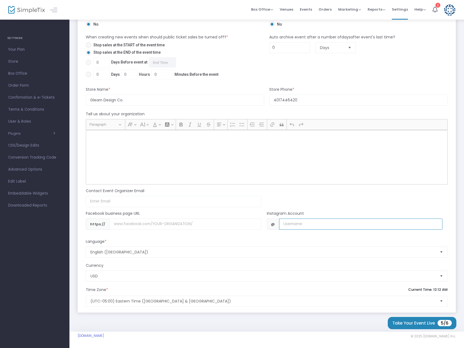
click at [295, 226] on input "Username" at bounding box center [360, 223] width 163 height 11
type input "gleam.clt"
click at [208, 237] on form "How To Get Paid - Recommended Payment Providers Online Orders Transaction cost …" at bounding box center [267, 5] width 362 height 601
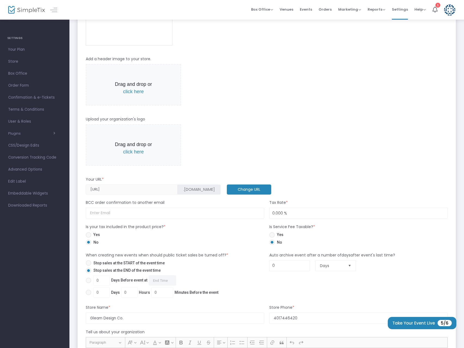
scroll to position [0, 0]
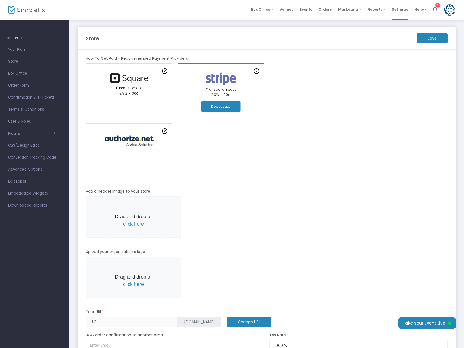
click at [14, 48] on span "Your Plan" at bounding box center [34, 49] width 53 height 7
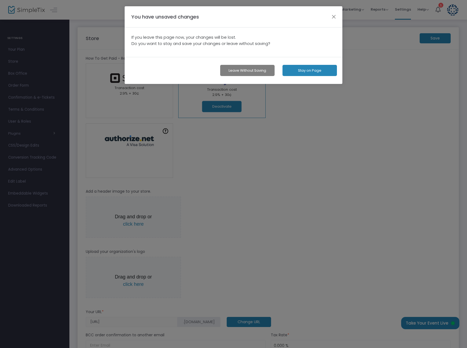
click at [335, 15] on button "button" at bounding box center [333, 16] width 7 height 7
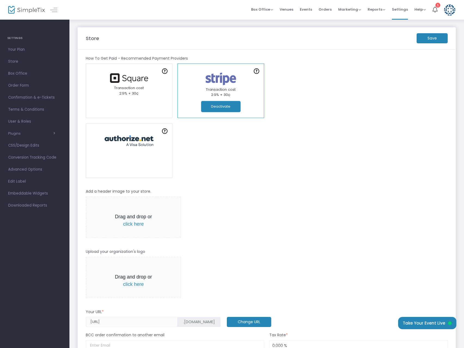
click at [435, 37] on m-button "Save" at bounding box center [432, 38] width 31 height 10
click at [31, 169] on span "Advanced Options" at bounding box center [34, 169] width 53 height 7
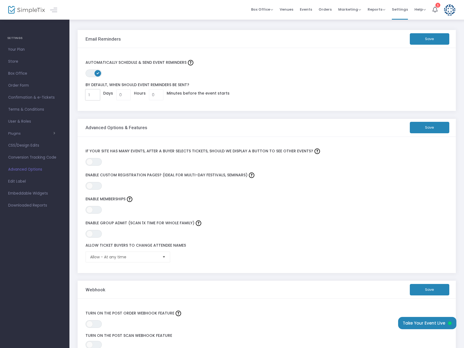
click at [95, 95] on input "1" at bounding box center [93, 95] width 14 height 10
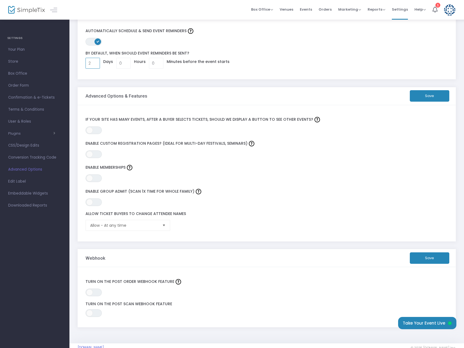
scroll to position [43, 0]
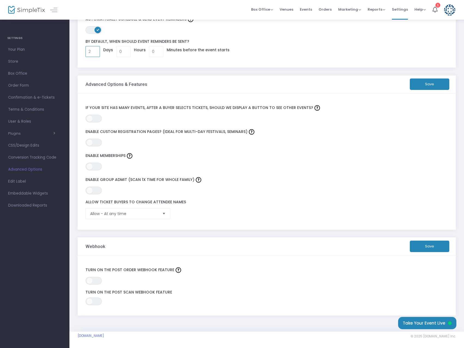
type input "2"
click at [154, 210] on span "Allow - At any time" at bounding box center [124, 213] width 72 height 10
click at [127, 227] on li "Allow - At any time" at bounding box center [128, 224] width 84 height 11
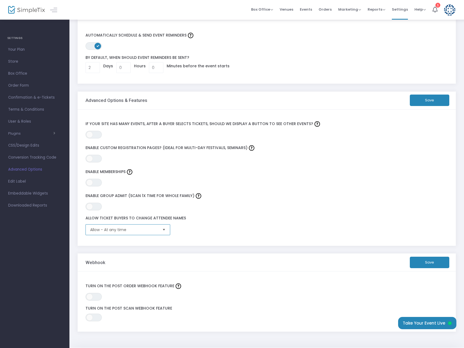
scroll to position [0, 0]
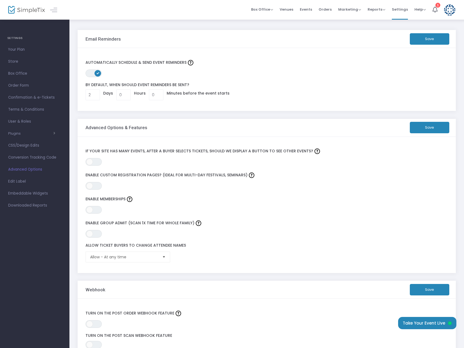
click at [409, 42] on div "Email Reminders Save" at bounding box center [266, 39] width 363 height 18
click at [434, 36] on button "Save" at bounding box center [429, 38] width 39 height 11
click at [16, 180] on span "Edit Label" at bounding box center [34, 181] width 53 height 7
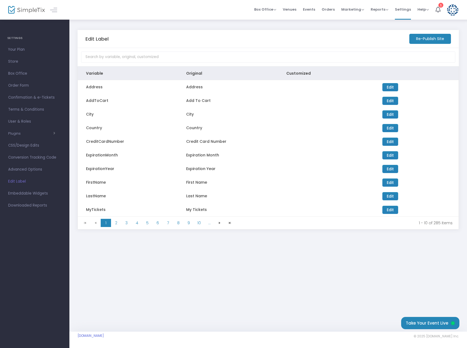
click at [23, 109] on span "Terms & Conditions" at bounding box center [34, 109] width 53 height 7
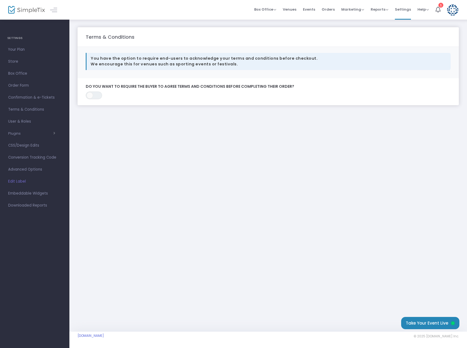
click at [102, 95] on div "ON OFF Do you want to require the buyer to agree terms and conditions before co…" at bounding box center [268, 91] width 371 height 15
click at [94, 90] on div "ON OFF Do you want to require the buyer to agree terms and conditions before co…" at bounding box center [268, 91] width 371 height 15
click at [96, 96] on span "ON OFF" at bounding box center [94, 95] width 16 height 8
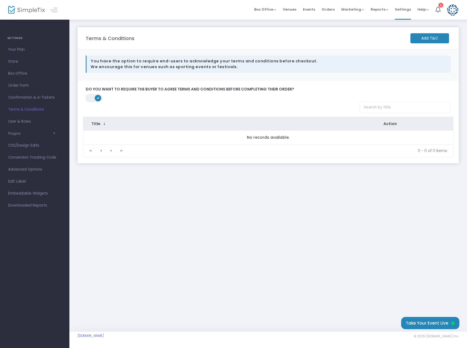
click at [431, 37] on m-button "Add T&C" at bounding box center [430, 38] width 39 height 10
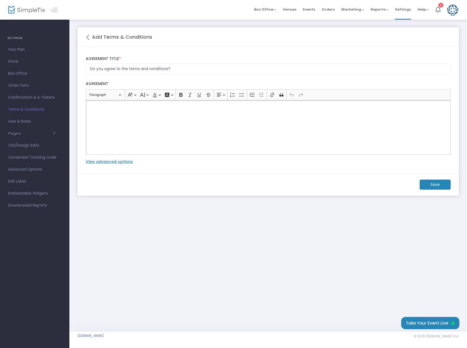
click at [98, 107] on p "Rich Text Editor, main" at bounding box center [268, 106] width 360 height 5
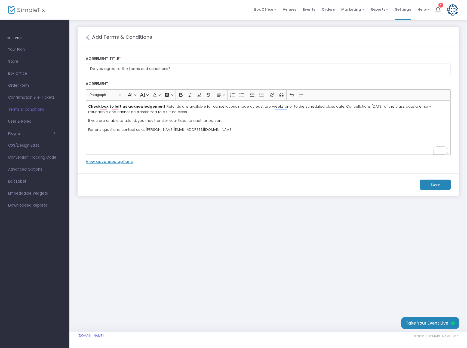
click at [112, 161] on label "View advanced options" at bounding box center [109, 162] width 47 height 6
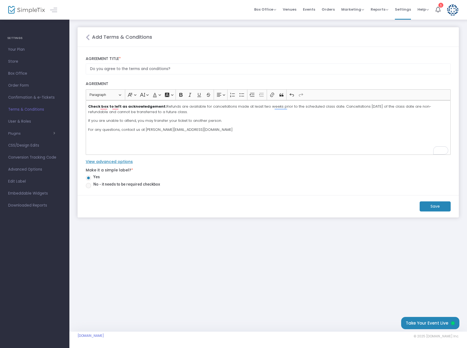
click at [93, 185] on span "No - it needs to be required checkbox" at bounding box center [125, 184] width 69 height 6
click at [88, 188] on input "No - it needs to be required checkbox" at bounding box center [88, 188] width 0 height 0
radio input "true"
drag, startPoint x: 159, startPoint y: 106, endPoint x: 109, endPoint y: 108, distance: 50.4
click at [109, 108] on strong "Check box to left as acknowledgement:" at bounding box center [127, 106] width 78 height 5
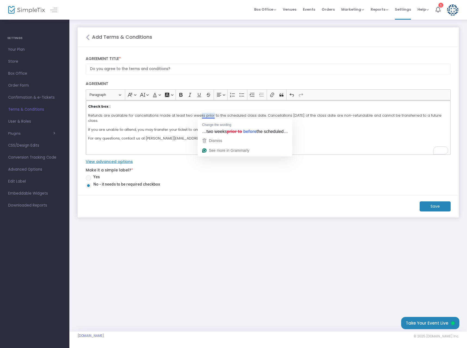
drag, startPoint x: 360, startPoint y: 131, endPoint x: 333, endPoint y: 126, distance: 28.1
click at [360, 131] on p "If you are unable to attend, you may transfer your ticket to another person." at bounding box center [268, 129] width 360 height 5
click at [337, 131] on p "If you are unable to attend, you may transfer your ticket to another person." at bounding box center [268, 129] width 360 height 5
click at [429, 205] on m-button "Save" at bounding box center [435, 206] width 31 height 10
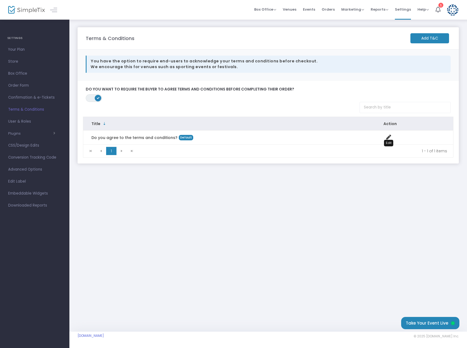
click at [389, 135] on icon "Data table" at bounding box center [388, 136] width 5 height 5
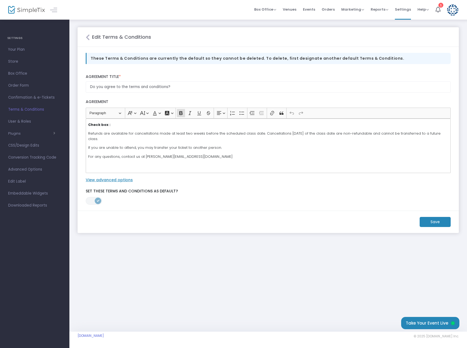
click at [436, 220] on m-button "Save" at bounding box center [435, 222] width 31 height 10
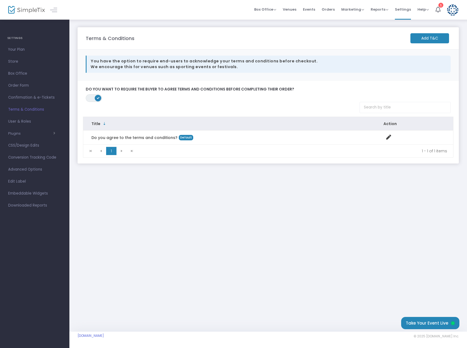
drag, startPoint x: 86, startPoint y: 38, endPoint x: 267, endPoint y: 74, distance: 184.7
click at [267, 74] on m-panel "Terms & Conditions Add T&C You have the option to require end-users to acknowle…" at bounding box center [268, 95] width 381 height 136
click at [311, 85] on m-panel-content "ON OFF Do you want to require the buyer to agree terms and conditions before co…" at bounding box center [268, 122] width 381 height 82
drag, startPoint x: 84, startPoint y: 37, endPoint x: 290, endPoint y: 75, distance: 209.5
click at [290, 75] on m-panel "Terms & Conditions Add T&C You have the option to require end-users to acknowle…" at bounding box center [268, 95] width 381 height 136
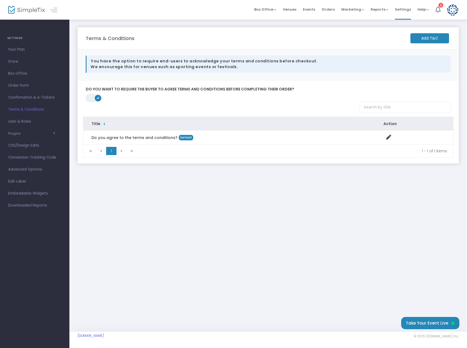
click at [20, 96] on span "Confirmation & e-Tickets" at bounding box center [34, 97] width 53 height 7
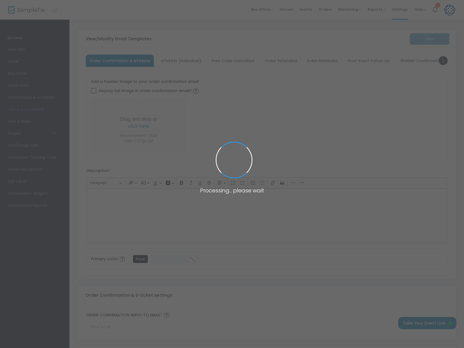
type input "[PERSON_NAME][EMAIL_ADDRESS][DOMAIN_NAME]"
type input "Print and bring this ticket with you"
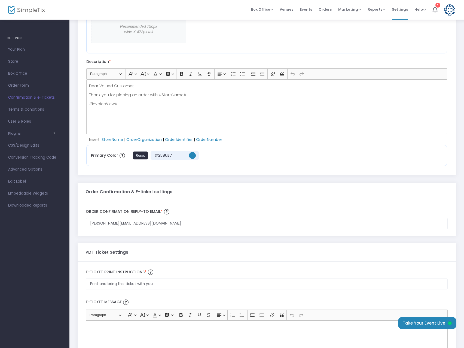
scroll to position [175, 0]
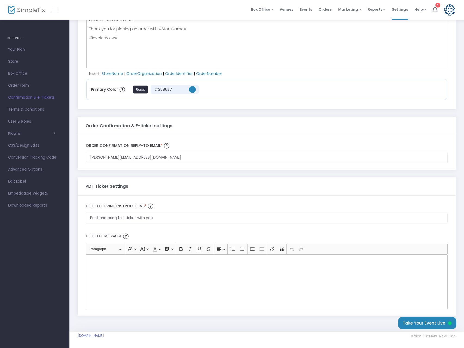
click at [130, 271] on div "Rich Text Editor, main" at bounding box center [267, 281] width 362 height 54
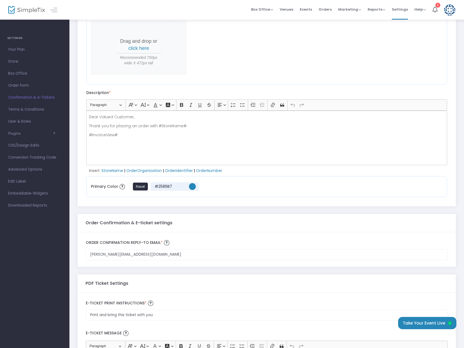
scroll to position [0, 0]
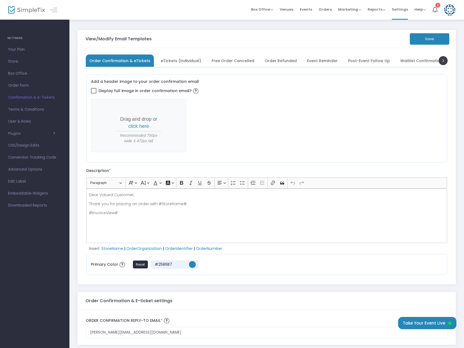
click at [106, 82] on label "Add a header image to your order confirmation email" at bounding box center [145, 81] width 108 height 5
click at [94, 90] on span at bounding box center [93, 90] width 5 height 5
click at [94, 93] on input "Display full image in order confirmation email?" at bounding box center [93, 93] width 0 height 0
click at [139, 126] on span "click here" at bounding box center [138, 125] width 21 height 5
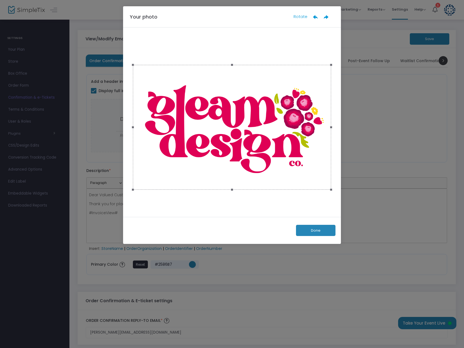
click at [320, 228] on button "Done" at bounding box center [315, 230] width 39 height 11
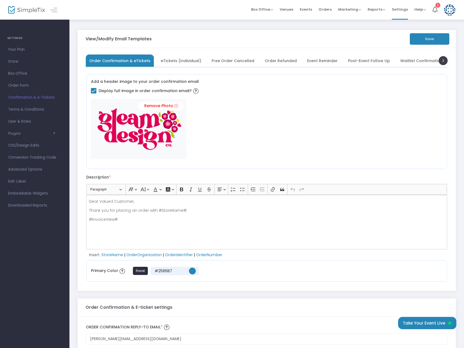
click at [91, 90] on span at bounding box center [93, 90] width 5 height 5
click at [93, 93] on input "Display full image in order confirmation email?" at bounding box center [93, 93] width 0 height 0
checkbox input "false"
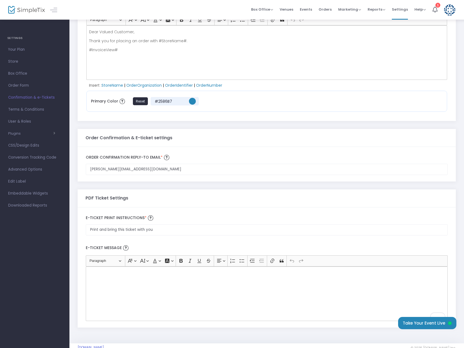
scroll to position [162, 0]
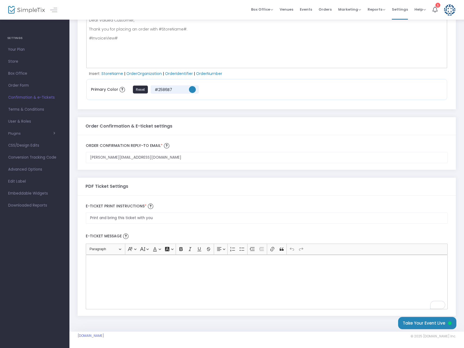
click at [191, 90] on span "#2586b7" at bounding box center [192, 89] width 7 height 7
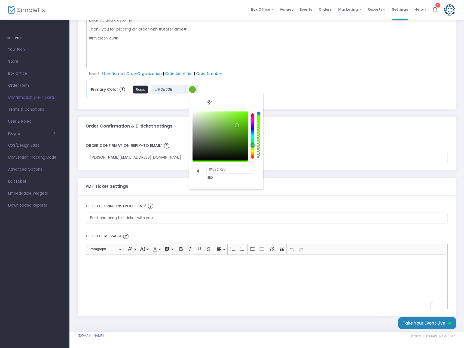
type input "#56b725"
click at [253, 146] on link "#56b725" at bounding box center [253, 144] width 4 height 4
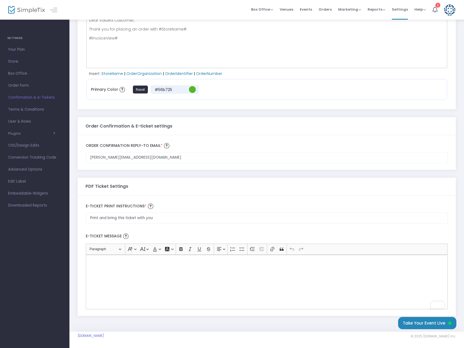
click at [271, 97] on div "Primary Color Reset #56b725" at bounding box center [266, 89] width 361 height 21
drag, startPoint x: 154, startPoint y: 218, endPoint x: 67, endPoint y: 222, distance: 87.5
click at [68, 222] on div "SETTINGS Your Plan Store Box Office Order Form Confirmation & e-Tickets Terms &…" at bounding box center [232, 93] width 464 height 510
type input "N"
type input "Provide name of person who purchased the ticket(s)"
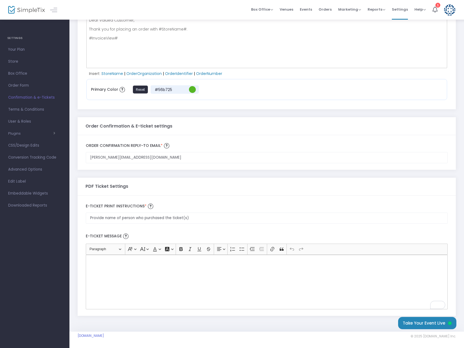
click at [119, 269] on div "Rich Text Editor, main" at bounding box center [267, 282] width 362 height 54
click at [116, 262] on p "Rich Text Editor, main" at bounding box center [266, 260] width 357 height 5
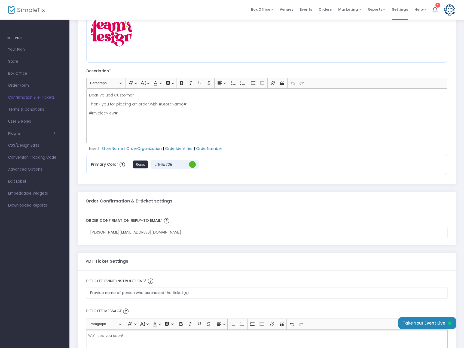
scroll to position [53, 0]
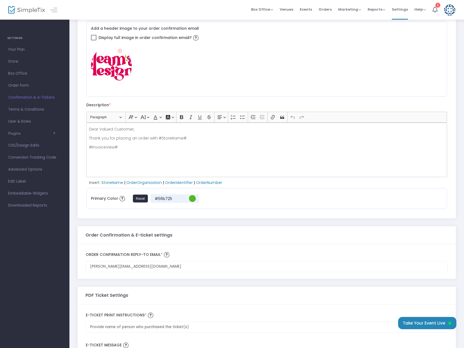
click at [125, 146] on p "#InvoiceView#" at bounding box center [267, 146] width 356 height 5
drag, startPoint x: 125, startPoint y: 146, endPoint x: 86, endPoint y: 124, distance: 44.1
click at [86, 124] on div "Dear Valued Customer, Thank you for placing an order with #StoreName#. #Invoice…" at bounding box center [266, 150] width 361 height 54
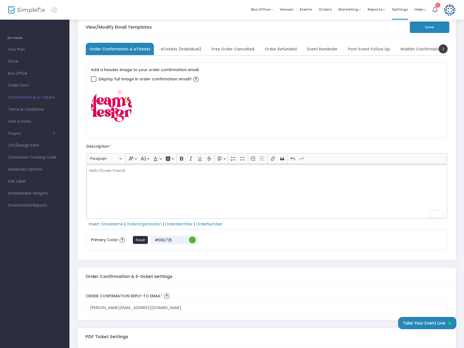
scroll to position [0, 0]
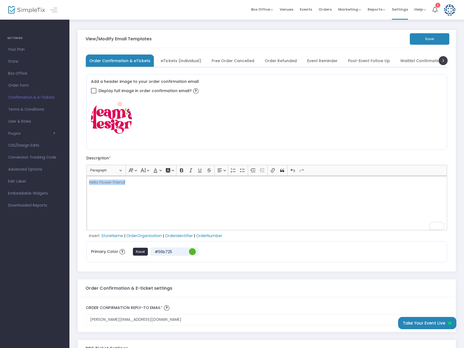
drag, startPoint x: 131, startPoint y: 183, endPoint x: 73, endPoint y: 183, distance: 58.8
click at [73, 183] on div "View/Modify Email Templates Save Order Confirmation & eTickets eTickets (Indivi…" at bounding box center [266, 256] width 394 height 474
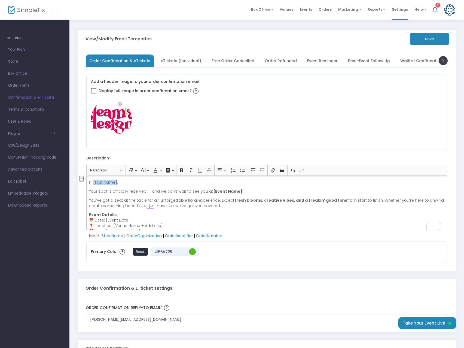
drag, startPoint x: 109, startPoint y: 183, endPoint x: 93, endPoint y: 183, distance: 16.1
click at [93, 183] on p "Hi [First Name]," at bounding box center [267, 181] width 356 height 5
drag, startPoint x: 239, startPoint y: 190, endPoint x: 207, endPoint y: 189, distance: 31.6
click at [210, 189] on p "Your spot is officially reserved — and we can’t wait to see you at [Event Name]…" at bounding box center [267, 190] width 356 height 5
drag, startPoint x: 130, startPoint y: 220, endPoint x: 106, endPoint y: 220, distance: 24.2
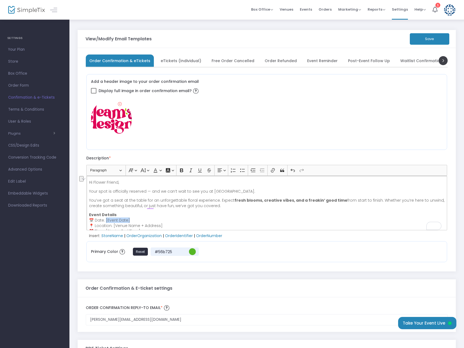
click at [106, 220] on p "Event Details 📅 Date: [Event Date] 📍 Location: [Venue Name + Address] ⏰ Time: […" at bounding box center [267, 223] width 356 height 22
drag, startPoint x: 162, startPoint y: 224, endPoint x: 111, endPoint y: 224, distance: 51.5
click at [111, 224] on p "Event Details 📅 Date: 9/28/25 📍 Location: [Venue Name + Address] ⏰ Time: [Start…" at bounding box center [267, 223] width 356 height 22
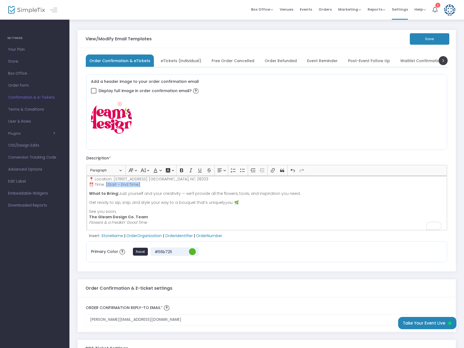
drag, startPoint x: 143, startPoint y: 182, endPoint x: 107, endPoint y: 185, distance: 36.1
click at [107, 185] on p "Event Details 📅 Date: 9/28/25 📍 Location: 2104 South Blvd. Charlotte, NC 28203 …" at bounding box center [267, 176] width 356 height 22
click at [133, 185] on p "Event Details 📅 Date: 9/28/25 📍 Location: 2104 South Blvd. Charlotte, NC 28203 …" at bounding box center [267, 176] width 356 height 22
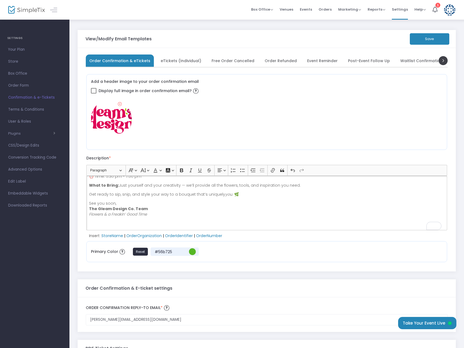
scroll to position [55, 0]
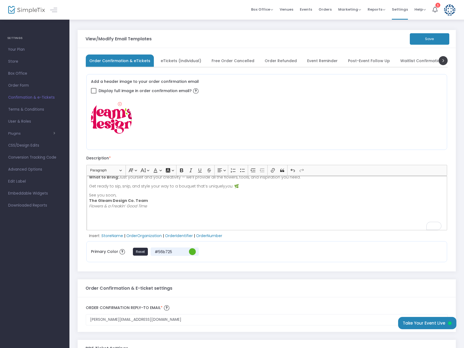
click at [243, 185] on p "Get ready to sip, snip, and style your way to a bouquet that’s uniquely you . 🌿" at bounding box center [267, 185] width 356 height 5
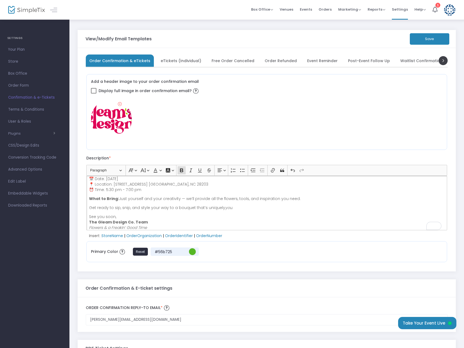
drag, startPoint x: 297, startPoint y: 178, endPoint x: 105, endPoint y: 201, distance: 193.5
click at [105, 201] on p "What to Bring: Just yourself and your creativity — we’ll provide all the flower…" at bounding box center [267, 198] width 356 height 5
click at [230, 208] on p "Get ready to sip, snip, and style your way to a bouquet that’s uniquely you ." at bounding box center [267, 207] width 356 height 5
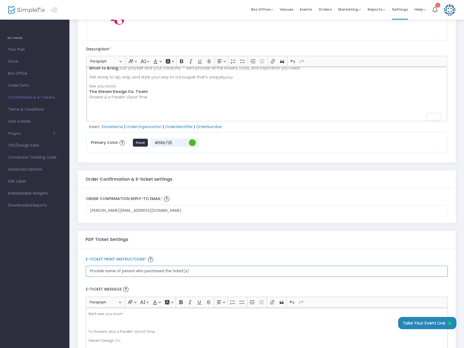
click at [133, 270] on input "Provide name of person who purchased the ticket(s)" at bounding box center [267, 270] width 362 height 11
click at [133, 271] on input "Provide name of person who purchased the ticket(s)" at bounding box center [267, 270] width 362 height 11
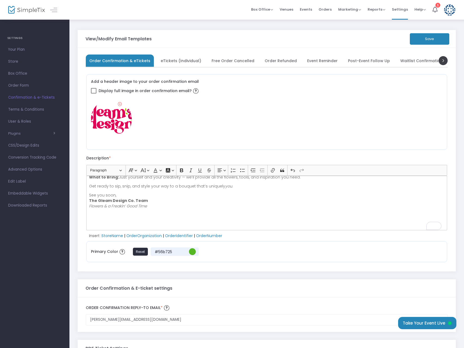
scroll to position [0, 0]
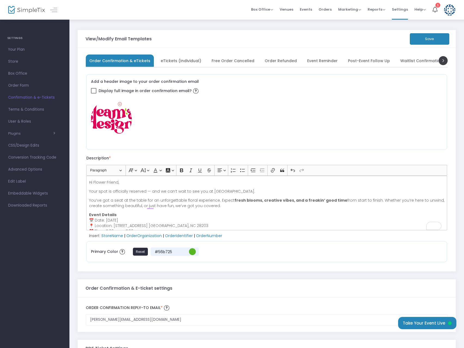
type input "Gleam's Sip + Assemble Floral Design Class"
click at [419, 40] on button "Save" at bounding box center [429, 38] width 39 height 11
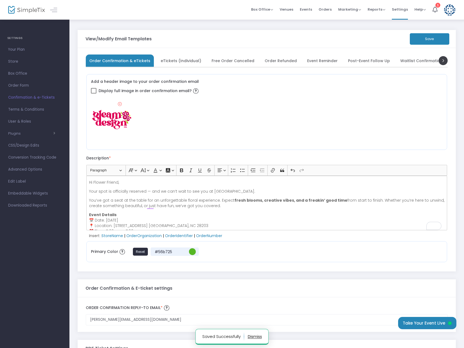
click at [172, 62] on span "eTickets (Individual)" at bounding box center [181, 60] width 41 height 3
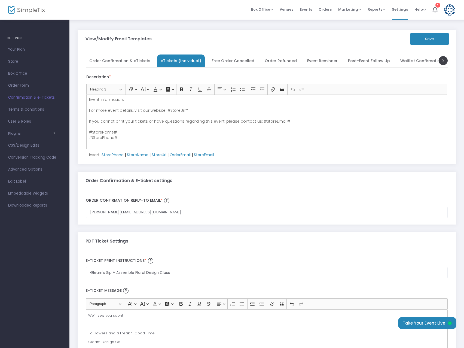
click at [130, 62] on span "Order Confirmation & eTickets" at bounding box center [119, 60] width 61 height 3
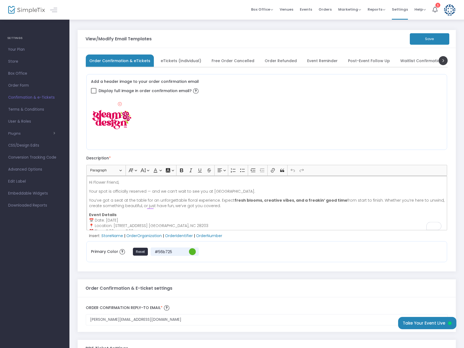
drag, startPoint x: 223, startPoint y: 204, endPoint x: 101, endPoint y: 182, distance: 124.1
click at [83, 180] on kendo-tabstrip "Order Confirmation & eTickets eTickets (Individual) Free Order Cancelled Order …" at bounding box center [266, 159] width 367 height 210
drag, startPoint x: 103, startPoint y: 182, endPoint x: 284, endPoint y: 191, distance: 180.4
click at [286, 191] on p "Your spot is officially reserved — and we can’t wait to see you at Trolley Barn." at bounding box center [267, 190] width 356 height 5
drag, startPoint x: 234, startPoint y: 192, endPoint x: 88, endPoint y: 189, distance: 146.0
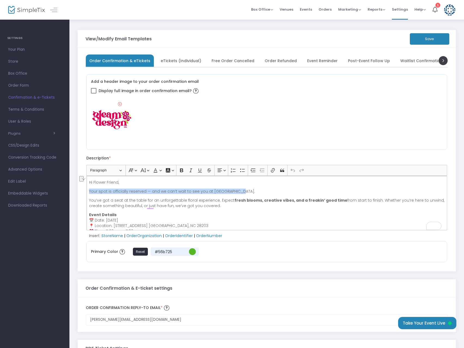
click at [88, 189] on html "Processing... please wait Box Office Sell Tickets Bookings Sell Season Pass Ven…" at bounding box center [232, 174] width 464 height 348
copy p "Your spot is officially reserved — and we can’t wait to see you at Trolley Barn."
click at [177, 62] on span "eTickets (Individual)" at bounding box center [181, 60] width 41 height 3
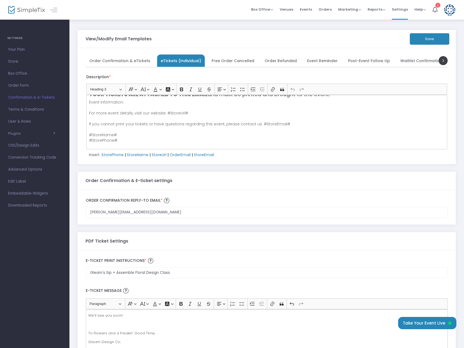
scroll to position [30, 0]
click at [128, 59] on span "Order Confirmation & eTickets" at bounding box center [119, 60] width 61 height 3
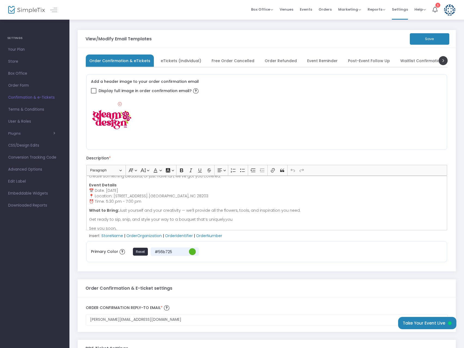
scroll to position [63, 0]
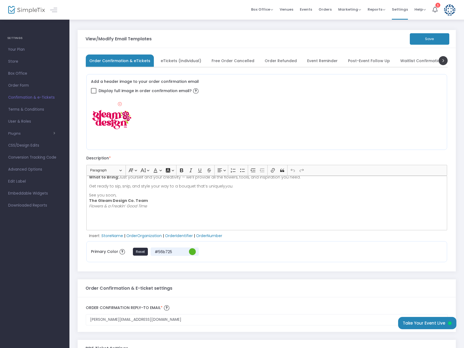
click at [154, 206] on p "See you soon, The Gleam Design Co. Team Flowers & a Freakin’ Good Time" at bounding box center [267, 200] width 356 height 16
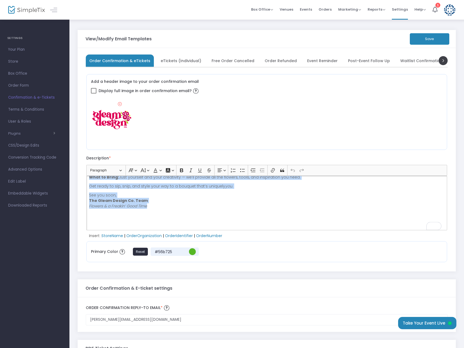
scroll to position [0, 0]
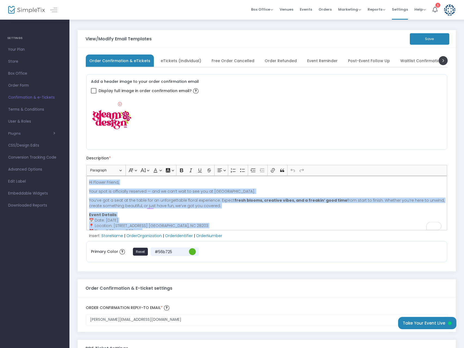
drag, startPoint x: 163, startPoint y: 207, endPoint x: 85, endPoint y: 163, distance: 89.4
click at [85, 163] on kendo-tabstrip "Order Confirmation & eTickets eTickets (Individual) Free Order Cancelled Order …" at bounding box center [266, 159] width 367 height 210
copy div "Hi Flower Friend, Your spot is officially reserved — and we can’t wait to see y…"
click at [124, 183] on p "Hi Flower Friend," at bounding box center [267, 181] width 356 height 5
click at [123, 180] on p "Hi Flower Friend," at bounding box center [267, 181] width 356 height 5
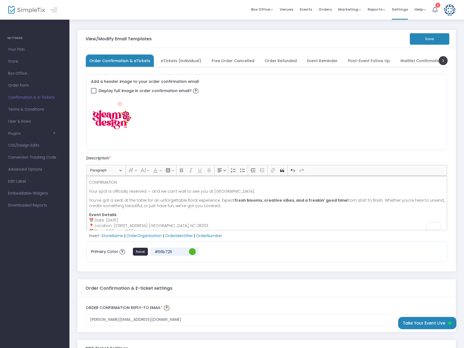
drag, startPoint x: 121, startPoint y: 185, endPoint x: 79, endPoint y: 186, distance: 41.9
click at [79, 186] on div "Order Confirmation & eTickets eTickets (Individual) Free Order Cancelled Order …" at bounding box center [267, 159] width 378 height 223
click at [119, 180] on p "CONFIRMATION" at bounding box center [267, 181] width 356 height 5
drag, startPoint x: 121, startPoint y: 181, endPoint x: 88, endPoint y: 182, distance: 32.4
click at [88, 182] on div "CONFIRMATION Your spot is officially reserved — and we can’t wait to see you at…" at bounding box center [266, 203] width 361 height 54
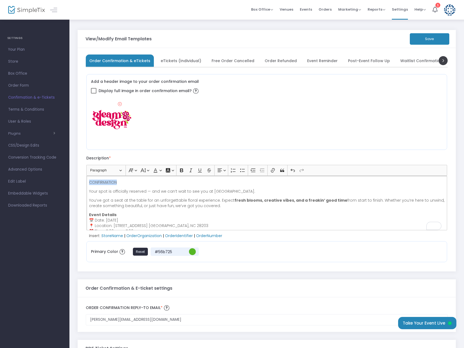
click at [180, 168] on icon "Editor toolbar" at bounding box center [181, 169] width 5 height 5
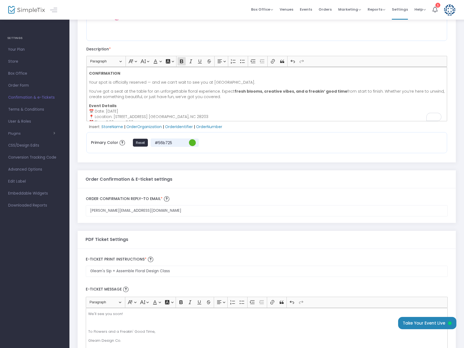
click at [133, 71] on p "CONFIRMATION" at bounding box center [267, 73] width 356 height 5
drag, startPoint x: 145, startPoint y: 82, endPoint x: 89, endPoint y: 83, distance: 56.4
click at [89, 83] on p "Your spot is officially reserved — and we can’t wait to see you at [GEOGRAPHIC_…" at bounding box center [267, 81] width 356 height 5
click at [180, 61] on icon "Editor toolbar" at bounding box center [181, 61] width 3 height 4
click at [136, 72] on p "CONFIRMATION!" at bounding box center [267, 73] width 356 height 5
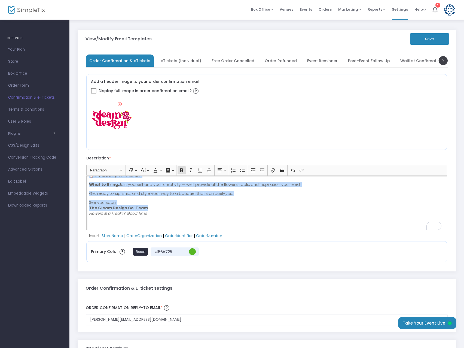
scroll to position [63, 0]
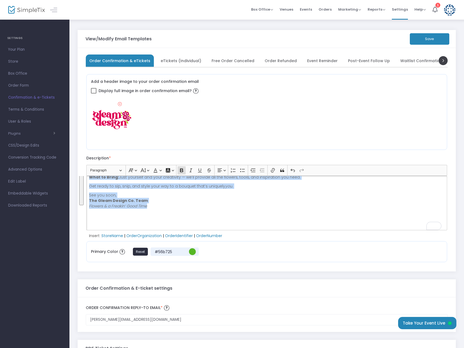
drag, startPoint x: 89, startPoint y: 182, endPoint x: 211, endPoint y: 204, distance: 124.0
click at [211, 204] on div "CONFIRMATION! Your spot is officially reserved — and we can’t wait to see you a…" at bounding box center [266, 203] width 361 height 54
copy div "CONFIRMATION! Your spot is officially reserved — and we can’t wait to see you a…"
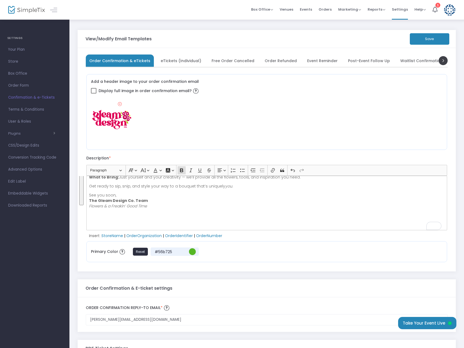
click at [185, 62] on span "eTickets (Individual)" at bounding box center [181, 60] width 41 height 3
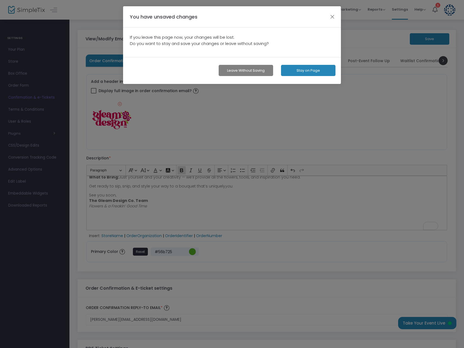
click at [330, 17] on button "button" at bounding box center [332, 16] width 7 height 7
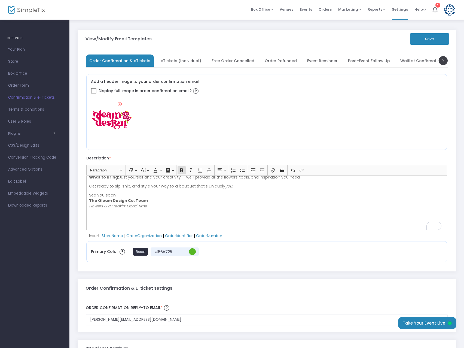
drag, startPoint x: 439, startPoint y: 38, endPoint x: 380, endPoint y: 45, distance: 58.7
click at [438, 37] on button "Save" at bounding box center [429, 38] width 39 height 11
click at [184, 62] on span "eTickets (Individual)" at bounding box center [181, 60] width 41 height 3
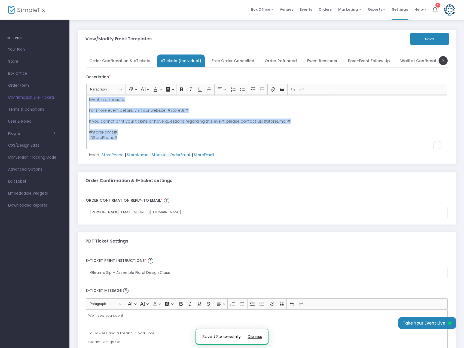
scroll to position [0, 0]
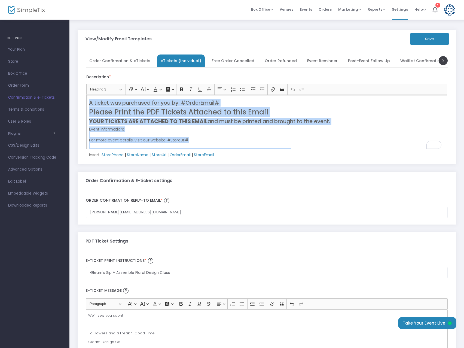
drag, startPoint x: 141, startPoint y: 139, endPoint x: 83, endPoint y: 85, distance: 79.0
click at [83, 85] on div "Order Confirmation & eTickets eTickets (Individual) Free Order Cancelled Order …" at bounding box center [267, 106] width 378 height 116
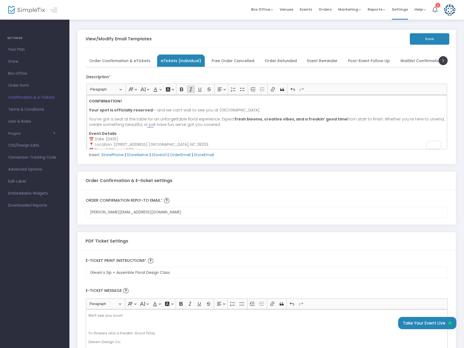
click at [423, 38] on button "Save" at bounding box center [429, 38] width 39 height 11
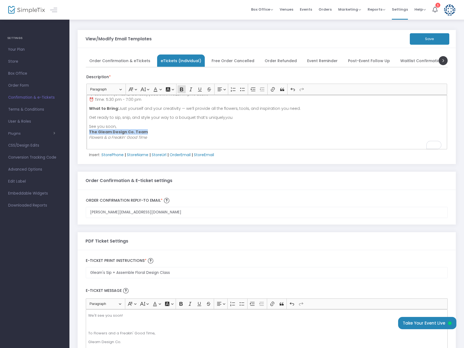
drag, startPoint x: 143, startPoint y: 131, endPoint x: 89, endPoint y: 134, distance: 53.4
click at [89, 134] on p "See you soon, The Gleam Design Co. Team Flowers & a Freakin’ Good Time" at bounding box center [267, 135] width 356 height 22
click at [274, 87] on icon "Editor toolbar" at bounding box center [272, 89] width 5 height 5
click at [127, 120] on input "Link URL" at bounding box center [144, 120] width 64 height 8
type input "[DOMAIN_NAME]"
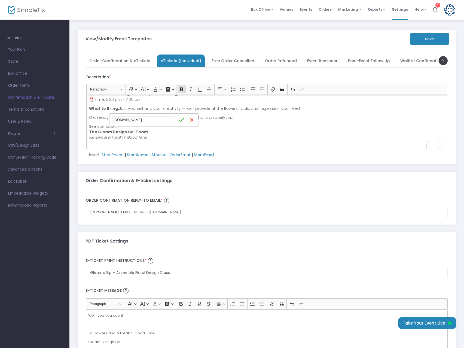
click at [182, 118] on icon "submit" at bounding box center [181, 119] width 5 height 5
click at [161, 138] on p "See you soon, The Gleam Design Co. Team Flowers & a Freakin’ Good Time" at bounding box center [267, 135] width 356 height 22
click at [153, 131] on p "See you soon, The Gleam Design Co. Team Flowers & a Freakin’ Good Time" at bounding box center [267, 135] width 356 height 22
click at [155, 131] on p "See you soon, The Gleam Design Co. Team Flowers & a Freakin’ Good Time" at bounding box center [267, 135] width 356 height 22
click at [159, 136] on p "See you soon, The Gleam Design Co. Team Flowers & a Freakin’ Good Time" at bounding box center [267, 135] width 356 height 22
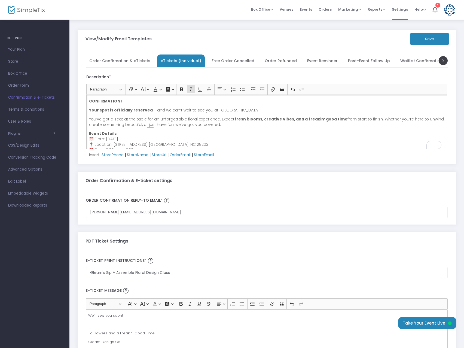
click at [425, 41] on button "Save" at bounding box center [429, 38] width 39 height 11
click at [120, 62] on span "Order Confirmation & eTickets" at bounding box center [119, 60] width 61 height 3
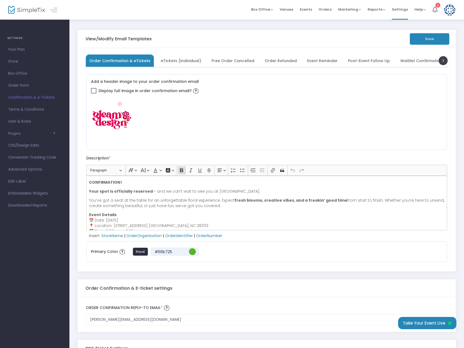
drag, startPoint x: 180, startPoint y: 61, endPoint x: 180, endPoint y: 64, distance: 2.8
click at [180, 62] on span "eTickets (Individual)" at bounding box center [181, 60] width 41 height 3
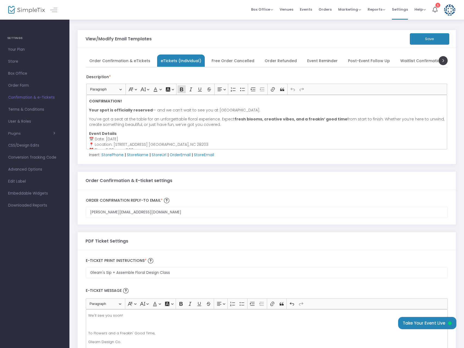
click at [418, 37] on button "Save" at bounding box center [429, 38] width 39 height 11
click at [410, 60] on span "Waitlist Confirmation" at bounding box center [421, 60] width 42 height 3
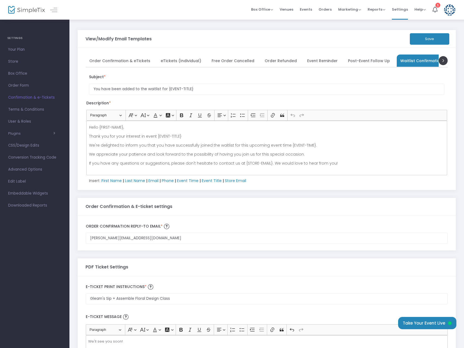
click at [109, 60] on span "Order Confirmation & eTickets" at bounding box center [119, 60] width 61 height 3
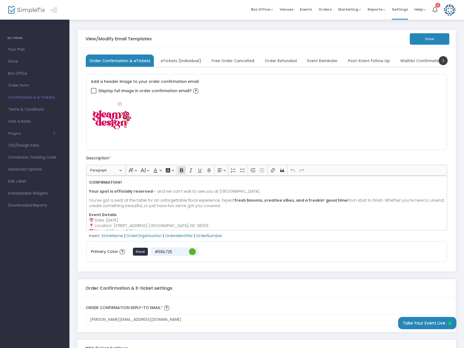
click at [427, 41] on button "Save" at bounding box center [429, 38] width 39 height 11
click at [18, 44] on link "Your Plan" at bounding box center [34, 50] width 69 height 12
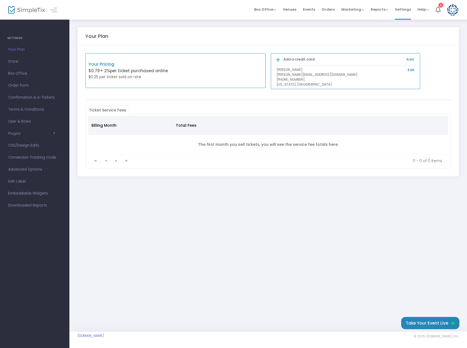
click at [21, 62] on span "Store" at bounding box center [34, 61] width 53 height 7
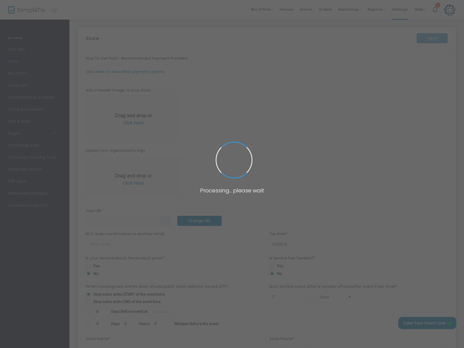
type input "https://GleamDesignCo928"
radio input "false"
radio input "true"
type input "Gleam Design Co."
type input "4017446420"
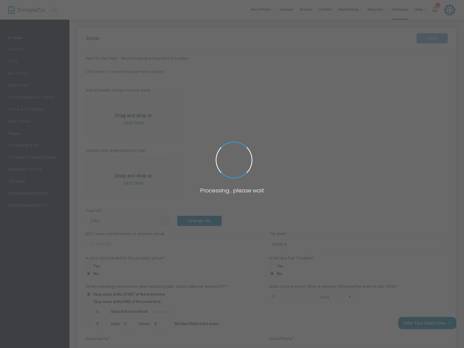
type input "gleam.clt"
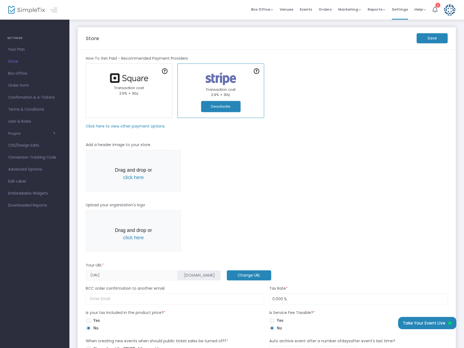
click at [436, 36] on m-button "Save" at bounding box center [432, 38] width 31 height 10
click at [132, 180] on span "click here" at bounding box center [133, 177] width 21 height 5
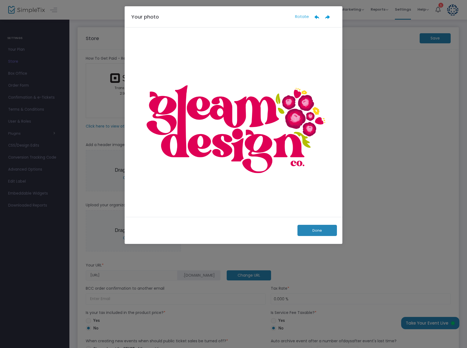
drag, startPoint x: 317, startPoint y: 229, endPoint x: 322, endPoint y: 219, distance: 10.7
click at [317, 229] on button "Done" at bounding box center [317, 230] width 39 height 11
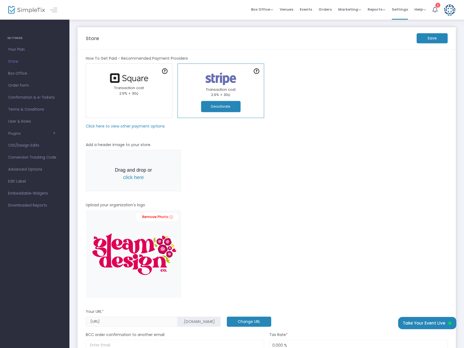
click at [437, 38] on m-button "Save" at bounding box center [432, 38] width 31 height 10
click at [19, 84] on span "Order Form" at bounding box center [34, 85] width 53 height 7
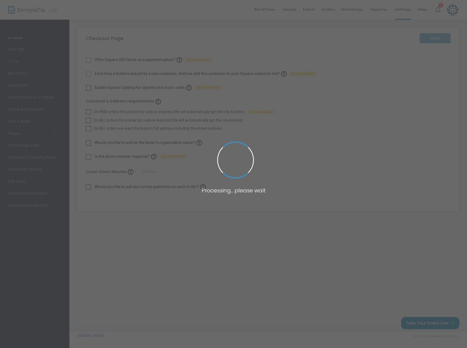
checkbox input "true"
type input "45"
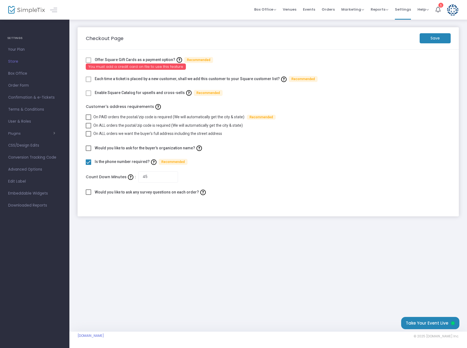
click at [90, 161] on span at bounding box center [88, 161] width 5 height 5
click at [88, 165] on input "checkbox" at bounding box center [88, 165] width 0 height 0
checkbox input "false"
click at [148, 176] on input "45" at bounding box center [158, 176] width 40 height 11
type input "4"
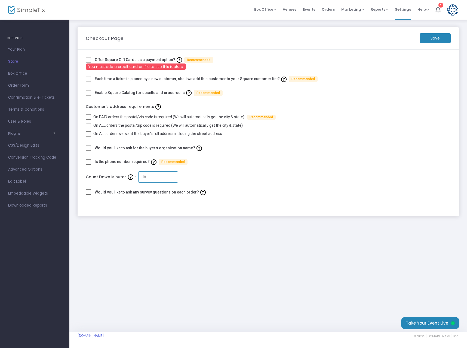
type input "15"
click at [233, 195] on div "Would you like to ask any survey questions on each order?" at bounding box center [268, 193] width 365 height 10
click at [426, 41] on m-button "Save" at bounding box center [435, 38] width 31 height 10
click at [13, 47] on span "Your Plan" at bounding box center [34, 49] width 53 height 7
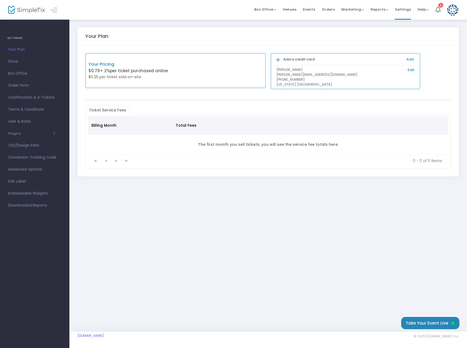
click at [423, 320] on button "Take Your Event Live" at bounding box center [430, 323] width 58 height 12
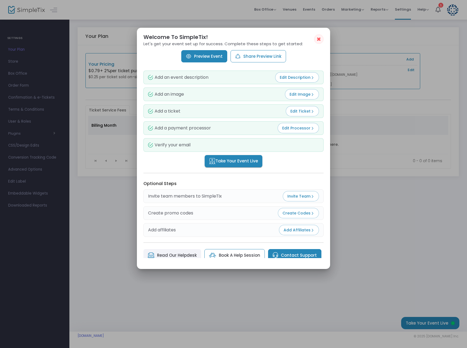
click at [288, 97] on button "Edit Image" at bounding box center [302, 94] width 34 height 10
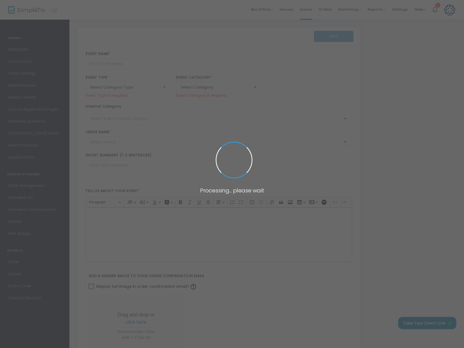
type input "Gleam's Sip + Assemble Floral Design Class 18+"
type textarea "WE'RE BACK! Come join us for a fun and creative floral workshop. Unwind, laugh,…"
type input "Buy Tickets"
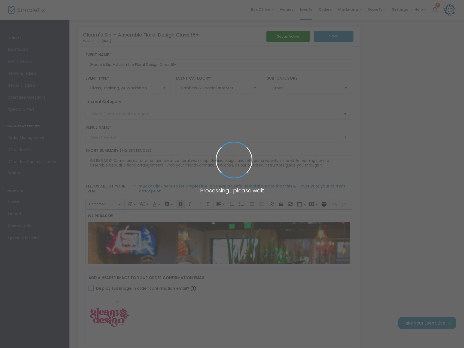
type input "Trolley Barn Fermentory & Food Hall"
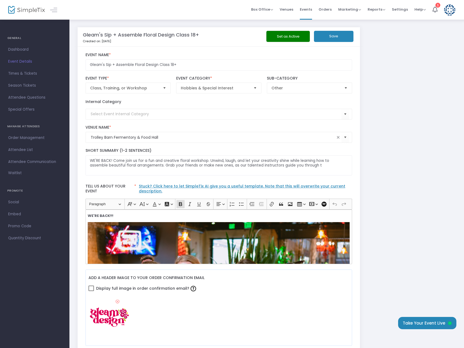
click at [22, 74] on span "Times & Tickets" at bounding box center [34, 73] width 53 height 7
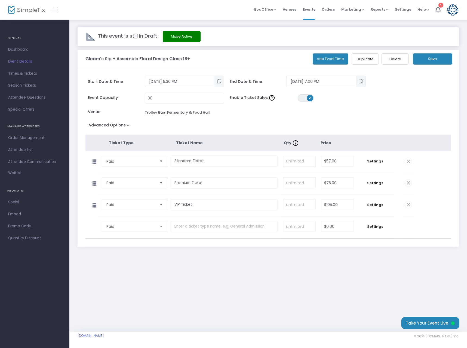
click at [374, 161] on span "Settings" at bounding box center [375, 160] width 32 height 5
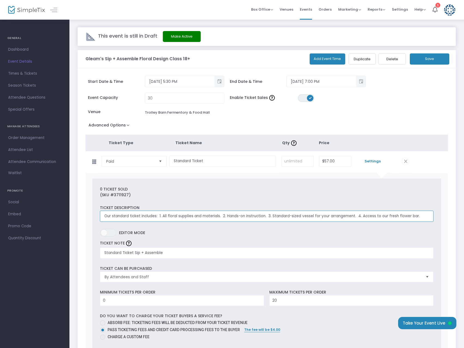
click at [414, 214] on input "Our standard ticket includes: 1. All floral supplies and materials. 2. Hands-on…" at bounding box center [266, 215] width 333 height 11
click at [421, 216] on input "Our standard ticket includes: 1. All floral supplies and materials. 2. Hands-on…" at bounding box center [266, 215] width 333 height 11
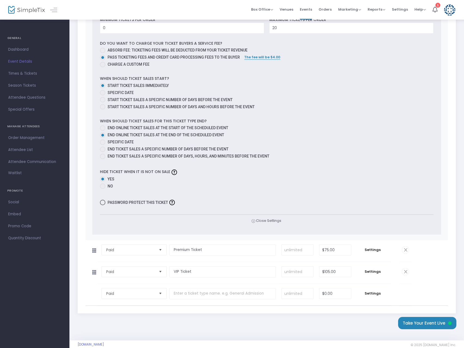
scroll to position [281, 0]
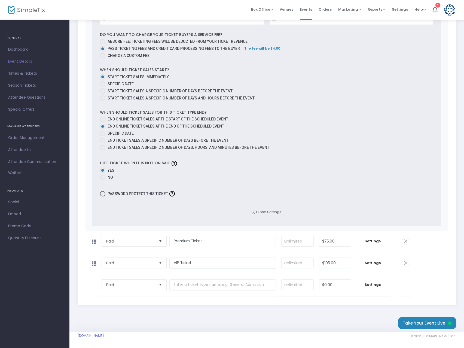
click at [268, 211] on span "Close Settings" at bounding box center [267, 212] width 30 height 6
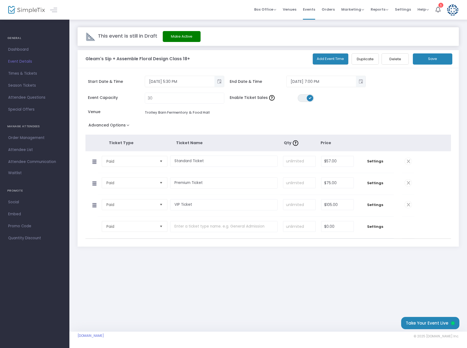
click at [371, 163] on span "Settings" at bounding box center [375, 160] width 32 height 5
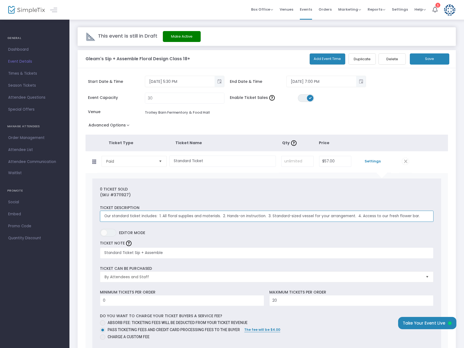
click at [329, 215] on input "Our standard ticket includes: 1. All floral supplies and materials. 2. Hands-on…" at bounding box center [266, 215] width 333 height 11
click at [409, 215] on input "Our standard ticket includes: 1. All floral supplies and materials. 2. Hands-on…" at bounding box center [266, 215] width 333 height 11
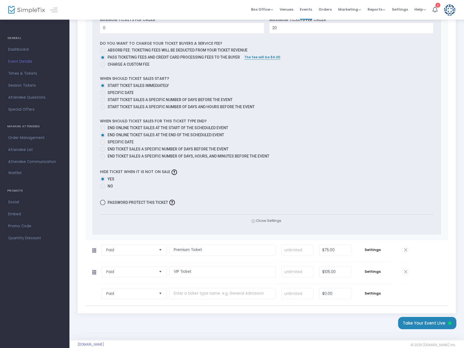
scroll to position [281, 0]
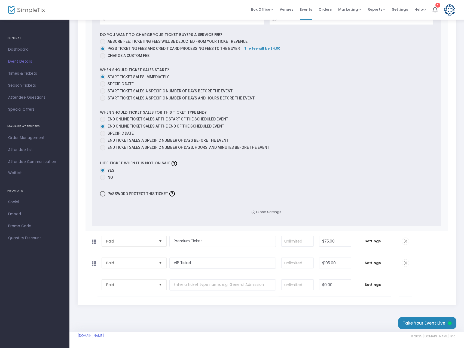
type input "Our standard ticket includes: 1. All floral supplies and materials. 2. Hands-on…"
click at [365, 241] on span "Settings" at bounding box center [373, 240] width 32 height 5
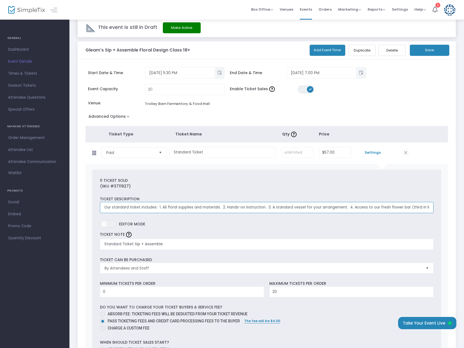
scroll to position [0, 2]
drag, startPoint x: 104, startPoint y: 207, endPoint x: 448, endPoint y: 207, distance: 343.6
click at [448, 207] on div "0 Ticket sold (SKU #3711927) Ticket Description Our standard ticket includes: 1…" at bounding box center [266, 333] width 363 height 339
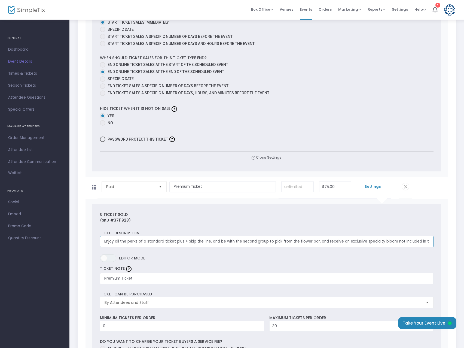
scroll to position [0, 29]
drag, startPoint x: 102, startPoint y: 241, endPoint x: 463, endPoint y: 241, distance: 360.4
paste input "Our standard ticket includes: 1. All floral supplies and materials. 2. Hands-on…"
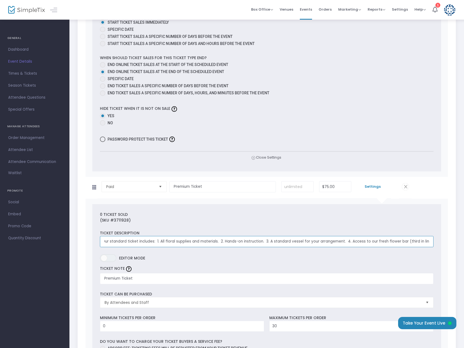
click at [126, 242] on input "Our standard ticket includes: 1. All floral supplies and materials. 2. Hands-on…" at bounding box center [266, 241] width 333 height 11
click at [351, 241] on input "Our premium ticket includes: 1. All floral supplies and materials. 2. Hands-on …" at bounding box center [266, 241] width 333 height 11
click at [353, 239] on input "Our premium ticket includes: 1. All floral supplies and materials. 2. Hands-on …" at bounding box center [266, 241] width 333 height 11
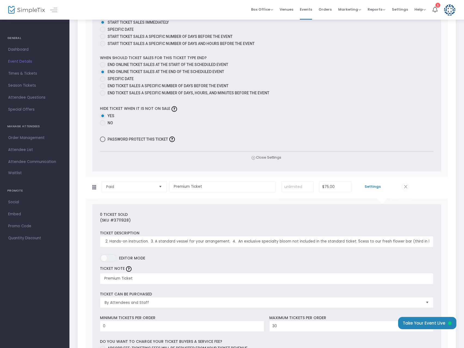
scroll to position [0, 0]
click at [368, 239] on input "Our premium ticket includes: 1. All floral supplies and materials. 2. Hands-on …" at bounding box center [266, 241] width 333 height 11
drag, startPoint x: 354, startPoint y: 240, endPoint x: 362, endPoint y: 240, distance: 7.4
click at [354, 240] on input "Our premium ticket includes: 1. All floral supplies and materials. 2. Hands-on …" at bounding box center [266, 241] width 333 height 11
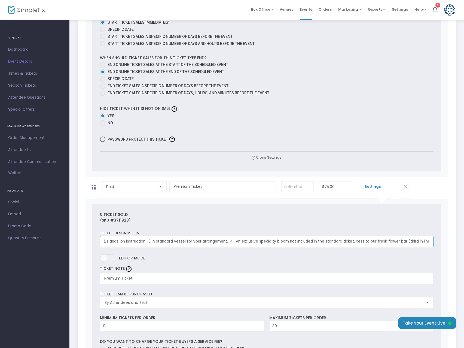
scroll to position [0, 117]
click at [290, 242] on input "Our premium ticket includes: 1. All floral supplies and materials. 2. Hands-on …" at bounding box center [266, 241] width 333 height 11
click at [238, 241] on input "Our premium ticket includes: 1. All floral supplies and materials. 2. Hands-on …" at bounding box center [266, 241] width 333 height 11
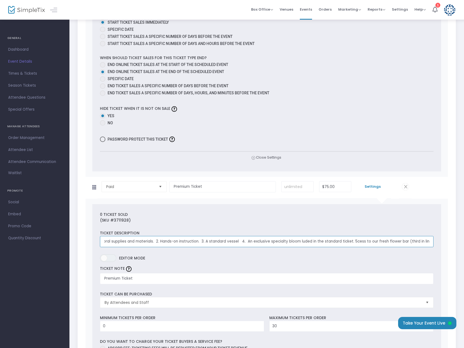
click at [299, 240] on input "Our premium ticket includes: 1. All floral supplies and materials. 2. Hands-on …" at bounding box center [266, 241] width 333 height 11
click at [368, 241] on input "Our premium ticket includes: 1. All floral supplies and materials. 2. Hands-on …" at bounding box center [266, 241] width 333 height 11
click at [370, 240] on input "Our premium ticket includes: 1. All floral supplies and materials. 2. Hands-on …" at bounding box center [266, 241] width 333 height 11
click at [412, 241] on input "Our premium ticket includes: 1. All floral supplies and materials. 2. Hands-on …" at bounding box center [266, 241] width 333 height 11
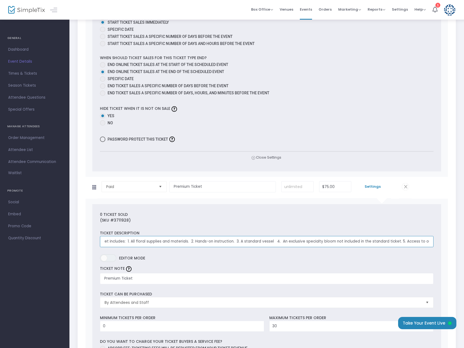
scroll to position [0, 0]
drag, startPoint x: 430, startPoint y: 242, endPoint x: 80, endPoint y: 252, distance: 350.5
click at [80, 252] on div "Start Date & Time 9/28/2025 5:30 PM End Date & Time 9/28/2025 7:00 PM Event Cap…" at bounding box center [267, 161] width 378 height 856
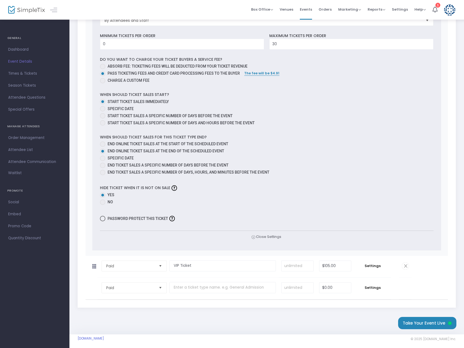
scroll to position [620, 0]
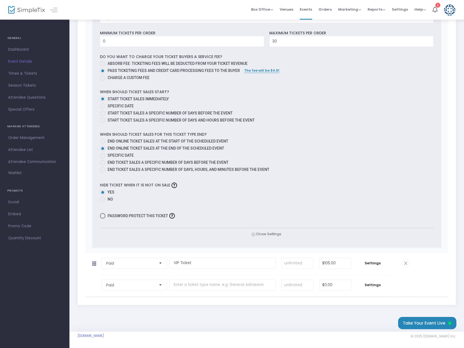
type input "Our premium ticket includes: 1. All floral supplies and materials. 2. Hands-on …"
click at [367, 264] on span "Settings" at bounding box center [373, 262] width 32 height 5
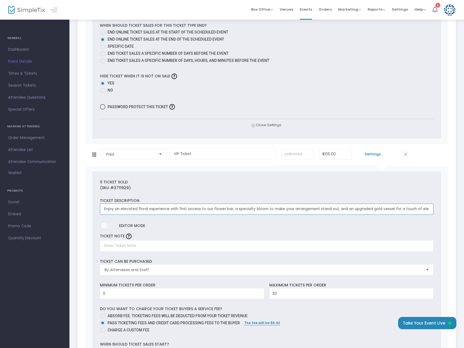
scroll to position [0, 5]
drag, startPoint x: 104, startPoint y: 212, endPoint x: 464, endPoint y: 205, distance: 360.2
paste input "Our premium ticket includes: 1. All floral supplies and materials. 2. Hands-on …"
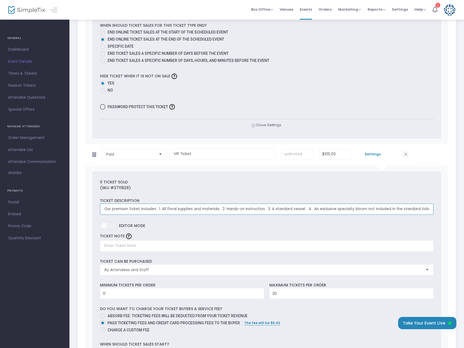
scroll to position [0, 91]
click at [182, 208] on input "Our premium ticket includes: 1. All floral supplies and materials. 2. Hands-on …" at bounding box center [266, 208] width 333 height 11
click at [292, 207] on input "Our VIP ticket includes: 1. All floral supplies and materials. 2. Hands-on inst…" at bounding box center [266, 208] width 333 height 11
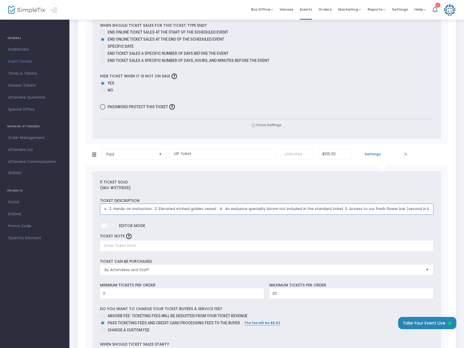
click at [413, 209] on input "Our VIP ticket includes: 1. All floral supplies and materials. 2. Hands-on inst…" at bounding box center [266, 208] width 333 height 11
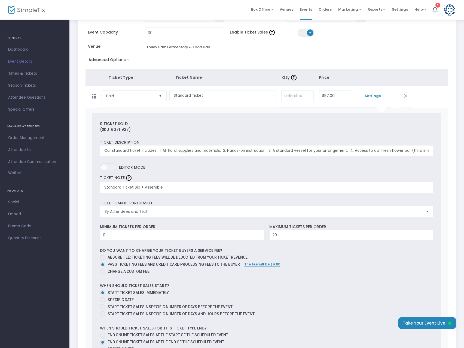
scroll to position [0, 0]
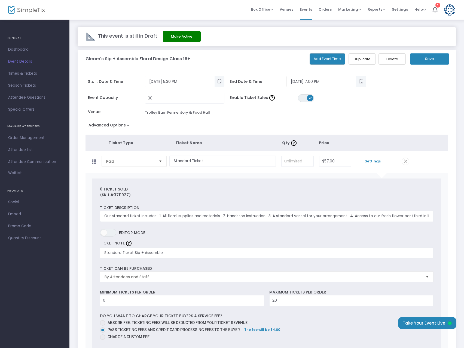
type input "Our VIP ticket includes: 1. All floral supplies and materials. 2. Hands-on inst…"
click at [442, 63] on button "Save" at bounding box center [429, 58] width 39 height 11
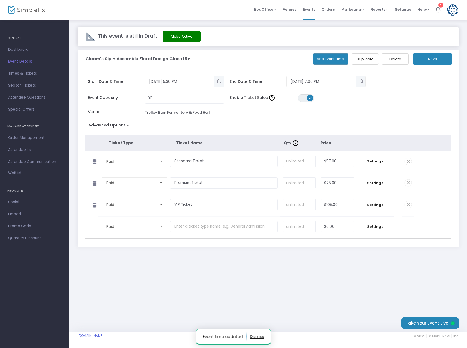
drag, startPoint x: 179, startPoint y: 37, endPoint x: 194, endPoint y: 41, distance: 15.2
click at [179, 36] on button "Make Active" at bounding box center [182, 36] width 38 height 11
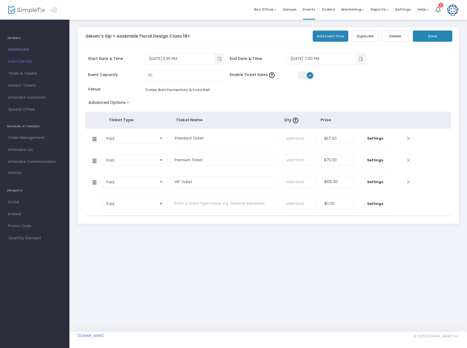
click at [434, 36] on button "Save" at bounding box center [432, 35] width 39 height 11
drag, startPoint x: 16, startPoint y: 45, endPoint x: 20, endPoint y: 47, distance: 4.4
click at [16, 45] on link "Dashboard" at bounding box center [34, 50] width 69 height 12
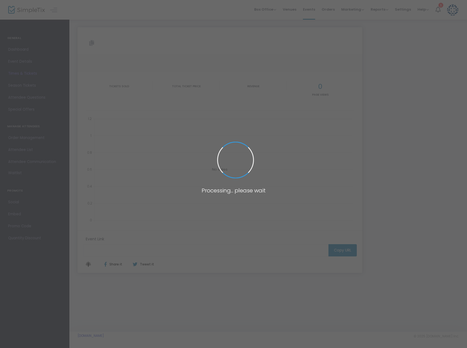
type input "[URL][DOMAIN_NAME]"
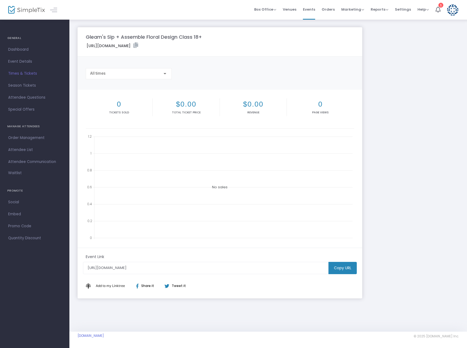
click at [340, 269] on m-button "Copy URL" at bounding box center [343, 268] width 28 height 12
click at [17, 63] on span "Event Details" at bounding box center [34, 61] width 53 height 7
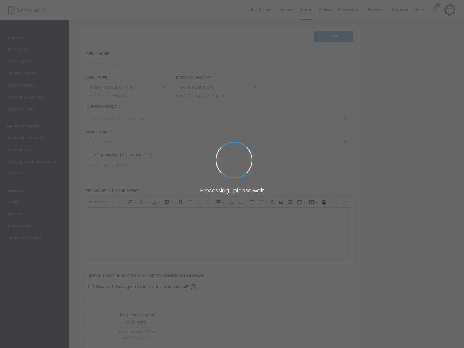
type input "Gleam's Sip + Assemble Floral Design Class 18+"
type textarea "WE'RE BACK! Come join us for a fun and creative floral workshop. Unwind, laugh,…"
type input "Buy Tickets"
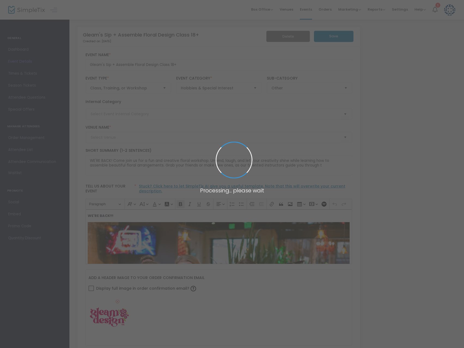
type input "Trolley Barn Fermentory & Food Hall"
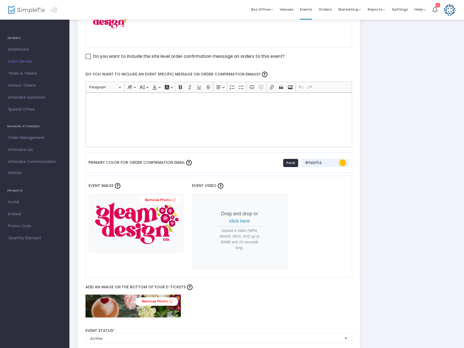
scroll to position [272, 0]
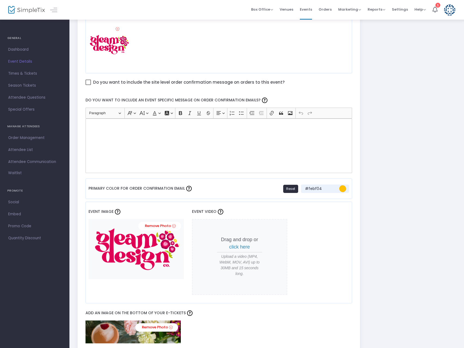
click at [116, 135] on div "Rich Text Editor, main" at bounding box center [218, 145] width 267 height 54
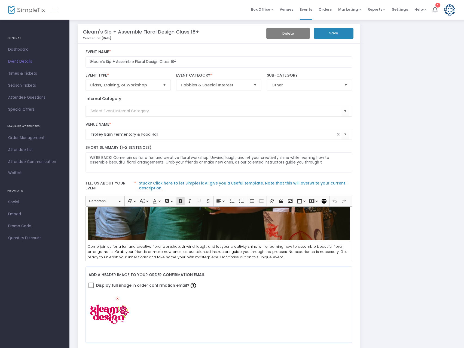
scroll to position [0, 0]
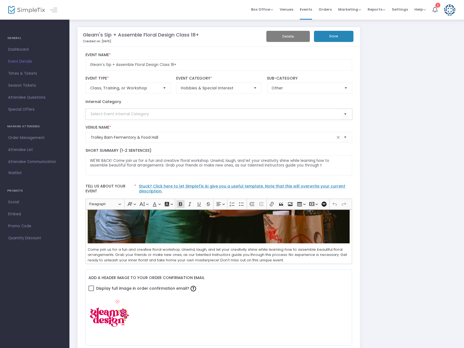
click at [341, 113] on input at bounding box center [216, 114] width 251 height 6
click at [342, 114] on span "Select" at bounding box center [345, 113] width 9 height 9
click at [336, 113] on input at bounding box center [216, 114] width 251 height 6
click at [137, 125] on div "Create Category" at bounding box center [216, 125] width 258 height 11
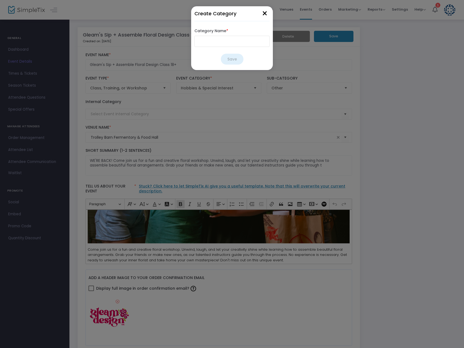
scroll to position [152, 0]
click at [233, 39] on input "Category Name *" at bounding box center [231, 41] width 75 height 11
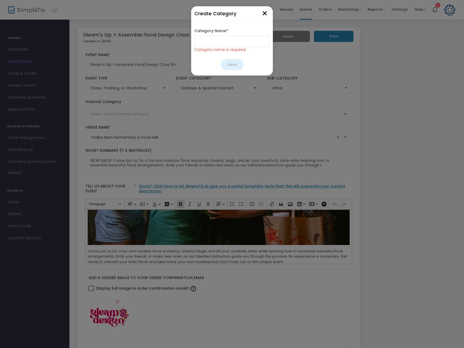
click at [263, 16] on button "×" at bounding box center [265, 13] width 10 height 15
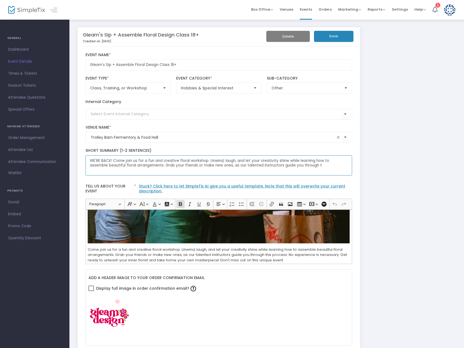
drag, startPoint x: 85, startPoint y: 165, endPoint x: 78, endPoint y: 166, distance: 6.8
click at [98, 164] on textarea "WE'RE BACK! Come join us for a fun and creative floral workshop. Unwind, laugh,…" at bounding box center [218, 165] width 267 height 20
click at [111, 161] on textarea "WE'RE BACK! Come join us for a fun and creative floral workshop. Unwind, laugh,…" at bounding box center [218, 165] width 267 height 20
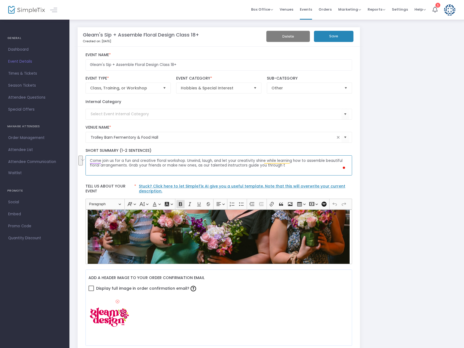
drag, startPoint x: 288, startPoint y: 167, endPoint x: 77, endPoint y: 142, distance: 212.9
paste textarea "Get ready for flowers and a freakin’ good time — no experience needed! Come lau…"
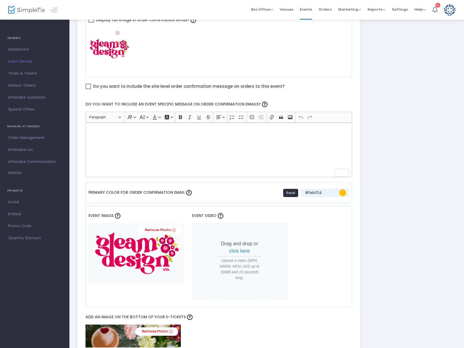
scroll to position [218, 0]
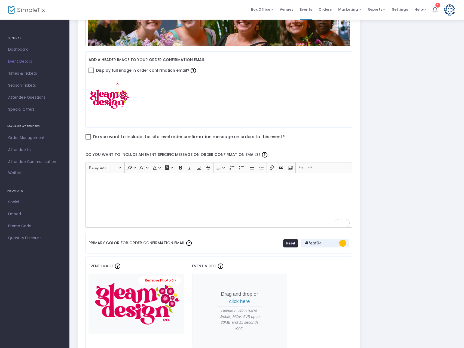
type textarea "Get ready for flowers and a freakin’ good time — no experience needed! Come lau…"
click at [30, 161] on span "Attendee Communication" at bounding box center [34, 161] width 53 height 7
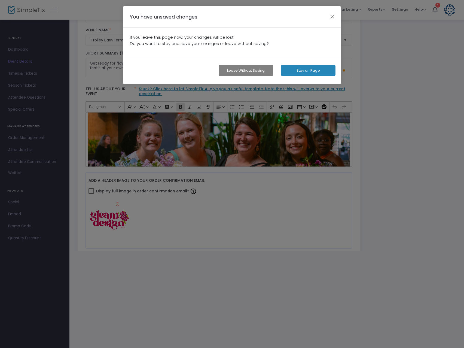
scroll to position [97, 0]
click at [297, 69] on button "Stay on Page" at bounding box center [308, 70] width 54 height 11
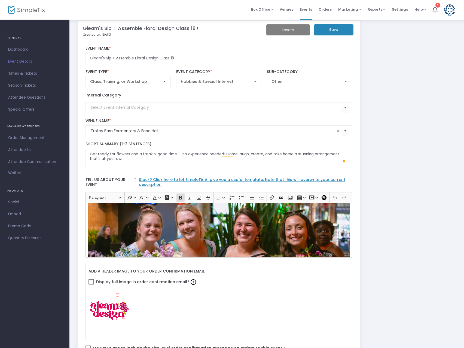
scroll to position [0, 0]
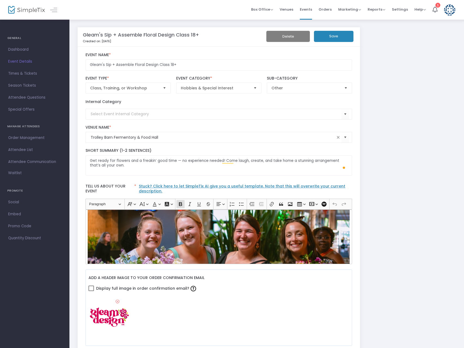
click at [335, 38] on button "Save" at bounding box center [333, 36] width 39 height 11
drag, startPoint x: 326, startPoint y: 10, endPoint x: 324, endPoint y: 19, distance: 9.7
click at [326, 10] on span "Orders" at bounding box center [325, 9] width 13 height 14
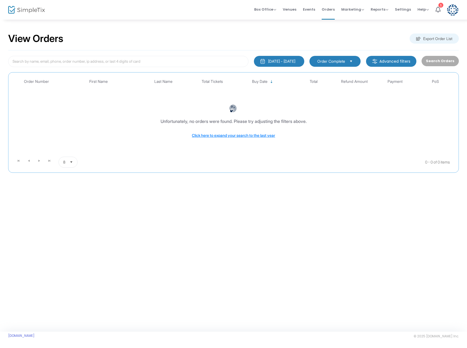
click at [355, 12] on span "Marketing Promo Codes Quantity Discounts Affiliate" at bounding box center [352, 9] width 23 height 14
click at [356, 10] on span "Marketing" at bounding box center [352, 9] width 23 height 5
click at [264, 10] on span "Box Office" at bounding box center [265, 9] width 22 height 5
click at [314, 9] on span "Events" at bounding box center [309, 9] width 12 height 14
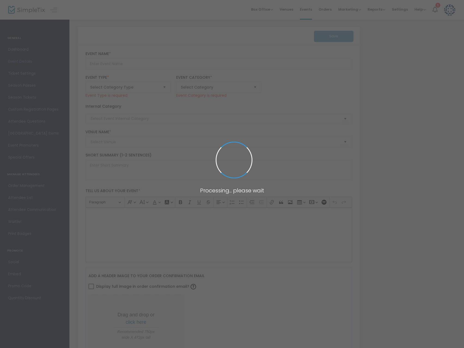
type input "Gleam's Sip + Assemble Floral Design Class 18+"
type textarea "Get ready for flowers and a freakin’ good time — no experience needed! Come lau…"
type input "Buy Tickets"
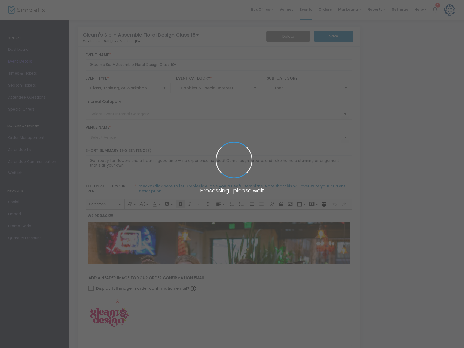
type input "Trolley Barn Fermentory & Food Hall"
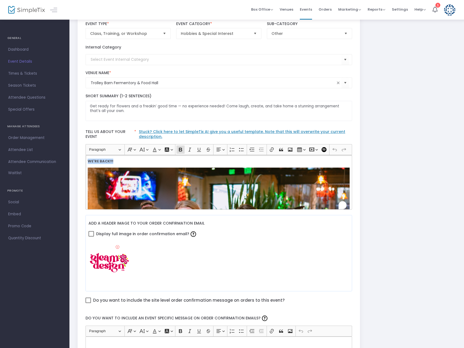
drag, startPoint x: 101, startPoint y: 161, endPoint x: 76, endPoint y: 161, distance: 25.0
drag, startPoint x: 189, startPoint y: 160, endPoint x: 88, endPoint y: 162, distance: 101.0
click at [88, 162] on html "Processing... please wait Box Office Sell Tickets Bookings Sell Season Pass Ven…" at bounding box center [232, 120] width 464 height 348
click at [174, 151] on button "Font Background Color Font Background Color" at bounding box center [168, 149] width 11 height 8
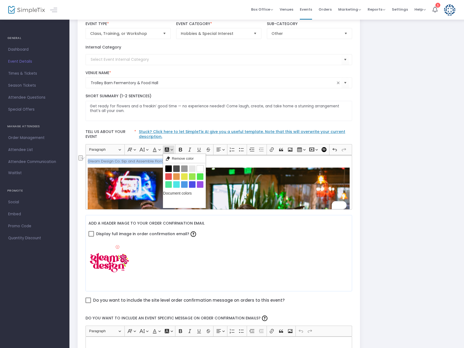
click at [174, 151] on button "Font Background Color Font Background Color" at bounding box center [168, 149] width 11 height 8
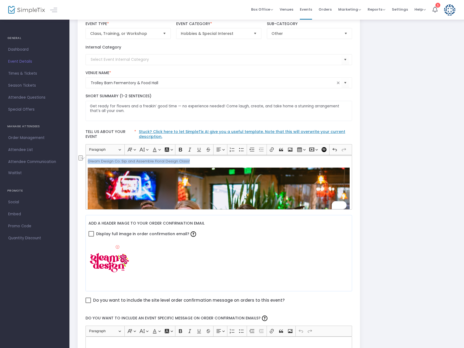
click at [161, 151] on button "Font Color Font Color" at bounding box center [156, 149] width 11 height 8
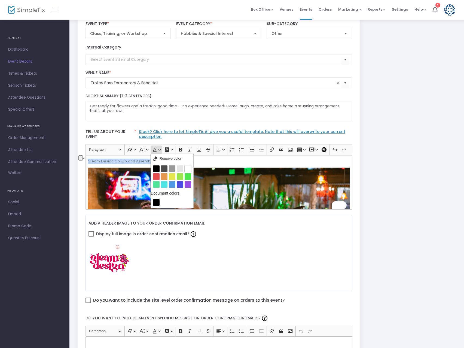
click at [161, 151] on button "Font Color Font Color" at bounding box center [156, 149] width 11 height 8
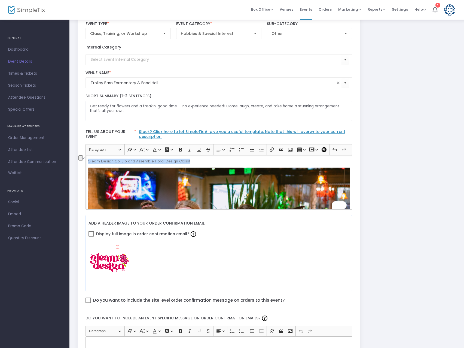
click at [135, 151] on button "Font Family Font Family" at bounding box center [131, 149] width 11 height 8
click at [219, 151] on icon "Editor toolbar" at bounding box center [218, 150] width 4 height 4
click at [222, 174] on icon "Text alignment toolbar" at bounding box center [220, 174] width 5 height 5
click at [149, 162] on p "Gleam Design Co. Sip and Assemble Floral Design Class!" at bounding box center [219, 160] width 262 height 5
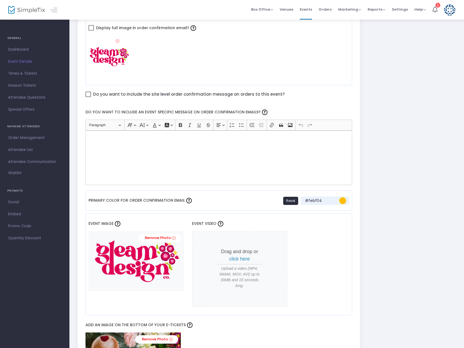
scroll to position [272, 0]
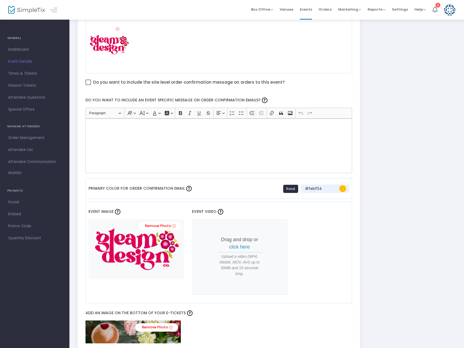
click at [176, 226] on link "Remove Photo" at bounding box center [159, 226] width 43 height 8
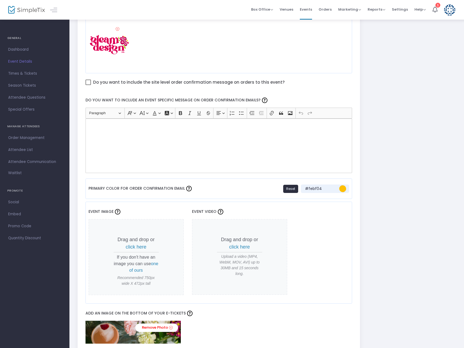
click at [139, 247] on span "click here" at bounding box center [136, 246] width 21 height 5
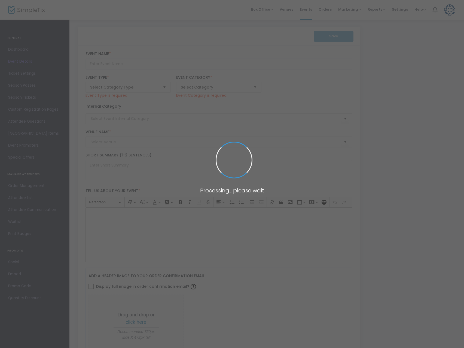
type input "Gleam's Sip + Assemble Floral Design Class 18+"
type textarea "Get ready for flowers and a freakin’ good time — no experience needed! Come lau…"
type input "Buy Tickets"
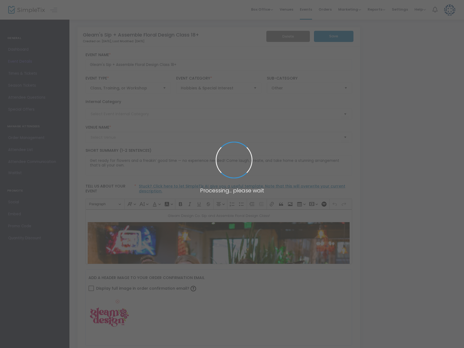
type input "Trolley Barn Fermentory & Food Hall"
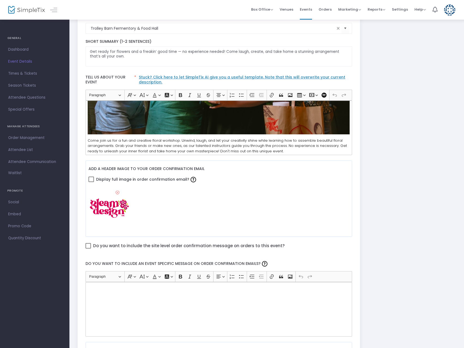
scroll to position [218, 0]
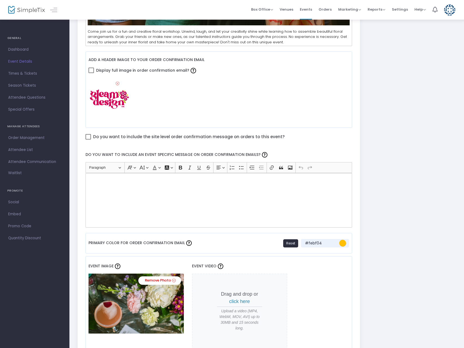
drag, startPoint x: 163, startPoint y: 198, endPoint x: 164, endPoint y: 195, distance: 2.8
click at [162, 198] on div "Rich Text Editor, main" at bounding box center [218, 200] width 267 height 54
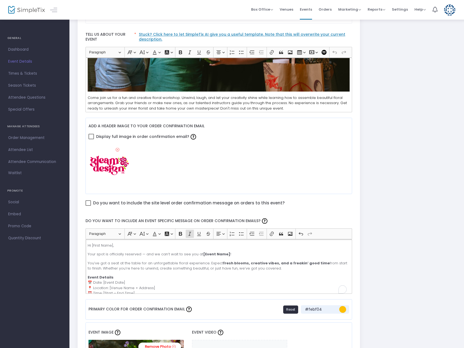
scroll to position [163, 0]
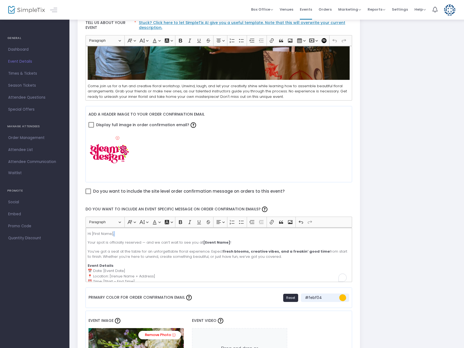
drag, startPoint x: 113, startPoint y: 235, endPoint x: 79, endPoint y: 236, distance: 33.5
click at [79, 236] on div "Gleam's Sip + Assemble Floral Design Class 18+ Event Name * Class, Training, or…" at bounding box center [219, 345] width 282 height 924
click at [226, 241] on p "Your spot is officially reserved — and we can’t wait to see you at [Event Name]…" at bounding box center [219, 242] width 262 height 5
click at [200, 244] on p "Your spot is officially reserved — and we can’t wait to see you at Sip and Asse…" at bounding box center [219, 242] width 262 height 5
click at [135, 270] on p "Event Details 📅 Date: [Event Date] 📍 Location: [Venue Name + Address] ⏰ Time: […" at bounding box center [219, 273] width 262 height 21
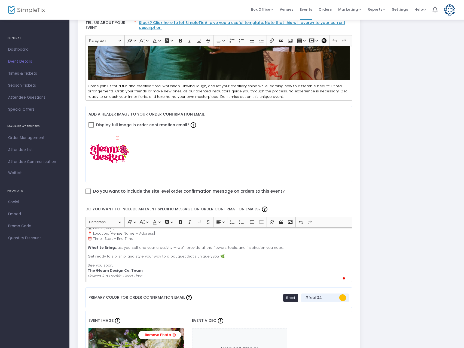
scroll to position [0, 0]
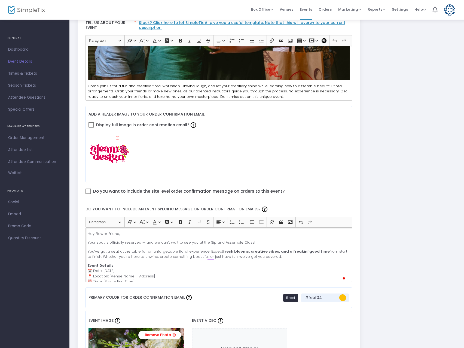
click at [153, 274] on p "Event Details 📅 Date: [DATE] 📍 Location: [Venue Name + Address] ⏰ Time: [Start …" at bounding box center [219, 273] width 262 height 21
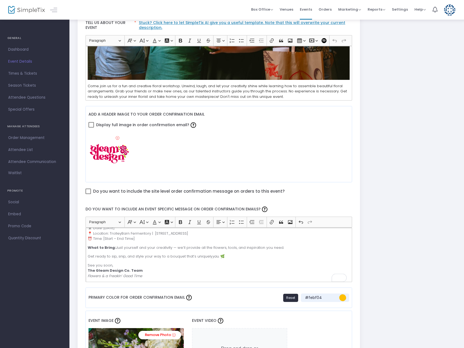
click at [144, 240] on p "Event Details 📅 Date: [DATE] 📍 Location: [GEOGRAPHIC_DATA] | [STREET_ADDRESS] ⏰…" at bounding box center [219, 230] width 262 height 21
click at [124, 238] on p "Event Details 📅 Date: [DATE] 📍 Location: [GEOGRAPHIC_DATA] | [STREET_ADDRESS] ⏰…" at bounding box center [219, 230] width 262 height 21
click at [88, 277] on icon "Flowers & a Freakin’ Good Time" at bounding box center [115, 275] width 54 height 5
click at [150, 275] on p "See you soon, The Gleam Design Co. Team To Flowers & a Freakin’ Good Time" at bounding box center [219, 270] width 262 height 16
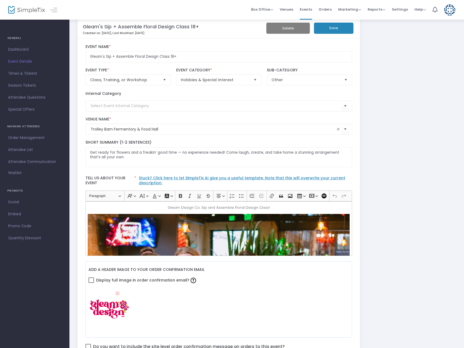
scroll to position [0, 0]
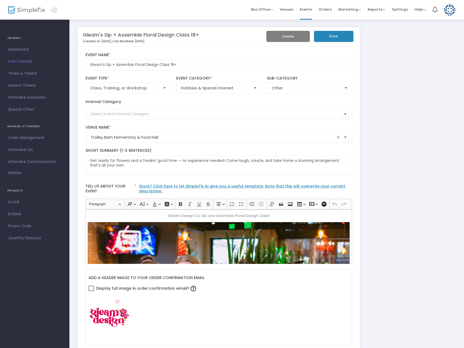
click at [332, 35] on button "Save" at bounding box center [333, 36] width 39 height 11
click at [25, 74] on span "Times & Tickets" at bounding box center [34, 73] width 53 height 7
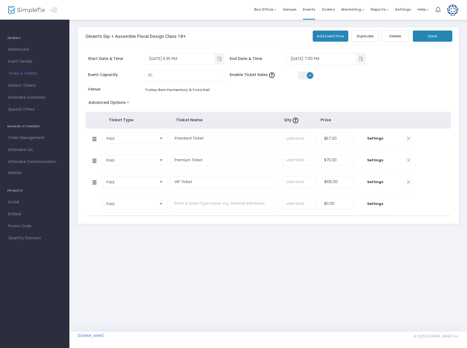
click at [25, 86] on span "Season Tickets" at bounding box center [34, 85] width 53 height 7
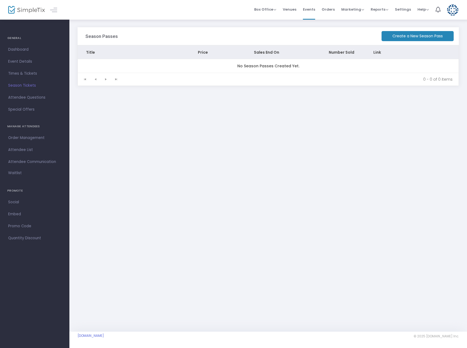
click at [26, 97] on span "Attendee Questions" at bounding box center [34, 97] width 53 height 7
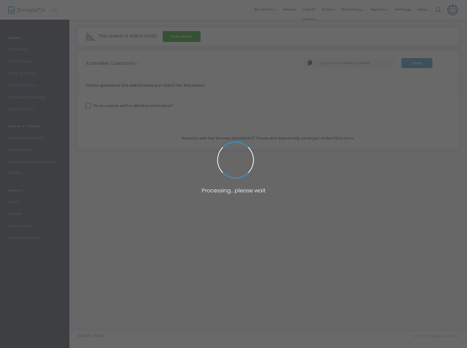
checkbox input "true"
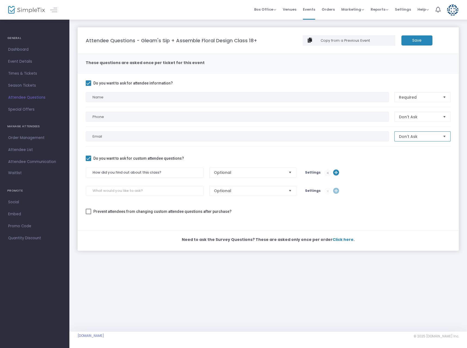
click at [439, 137] on span "Don't Ask" at bounding box center [419, 136] width 44 height 10
click at [426, 145] on li "Required" at bounding box center [423, 147] width 56 height 11
click at [288, 172] on span "Select" at bounding box center [290, 172] width 9 height 9
click at [386, 168] on div "How did you find out about this class? Optional Settings" at bounding box center [268, 172] width 371 height 10
click at [416, 42] on m-button "Save" at bounding box center [417, 40] width 31 height 10
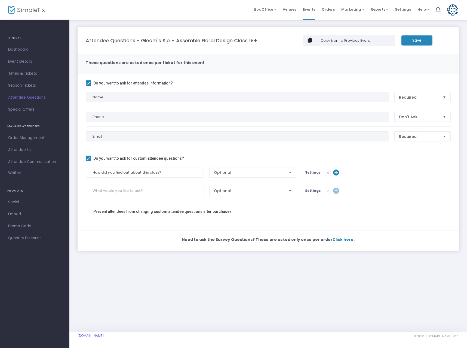
drag, startPoint x: 13, startPoint y: 61, endPoint x: 1, endPoint y: 69, distance: 14.0
click at [13, 61] on span "Event Details" at bounding box center [34, 61] width 53 height 7
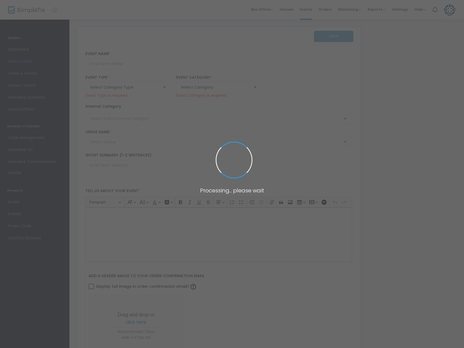
type input "Gleam's Sip + Assemble Floral Design Class 18+"
type textarea "Get ready for flowers and a freakin’ good time — no experience needed! Come lau…"
type input "Buy Tickets"
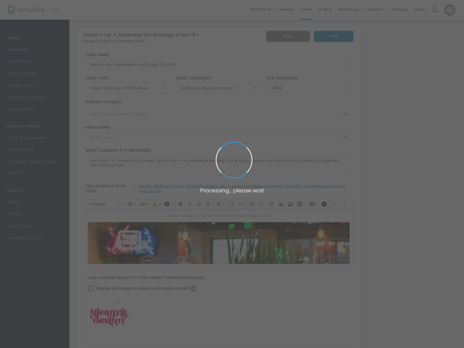
type input "Trolley Barn Fermentory & Food Hall"
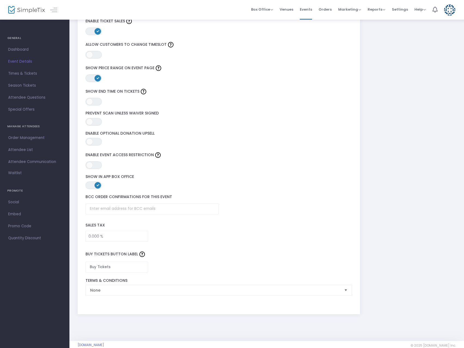
scroll to position [663, 0]
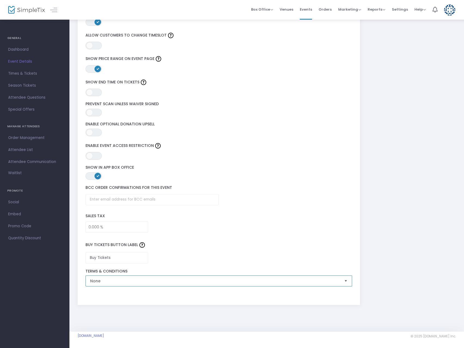
click at [172, 282] on span "None" at bounding box center [215, 280] width 250 height 5
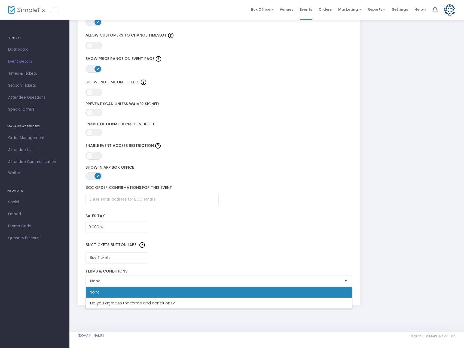
click at [182, 259] on div "Buy Tickets Button Label Buy Tickets" at bounding box center [219, 250] width 272 height 31
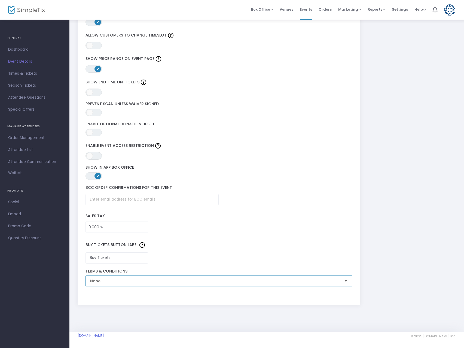
click at [111, 281] on span "None" at bounding box center [215, 280] width 250 height 5
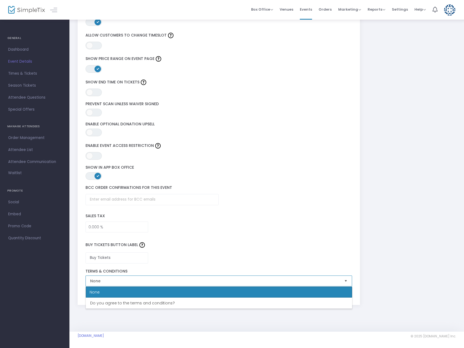
click at [113, 299] on li "Do you agree to the terms and conditions?" at bounding box center [219, 302] width 266 height 11
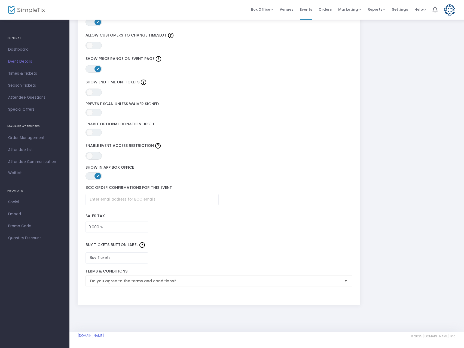
click at [131, 278] on span "Do you agree to the terms and conditions?" at bounding box center [215, 280] width 250 height 5
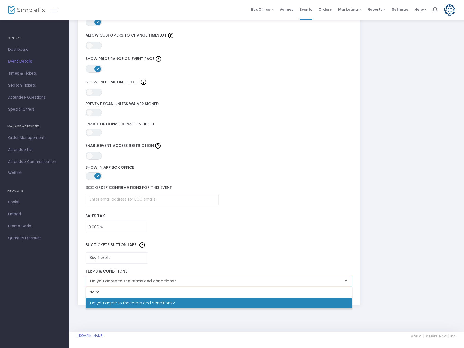
click at [131, 278] on span "Do you agree to the terms and conditions?" at bounding box center [215, 280] width 250 height 5
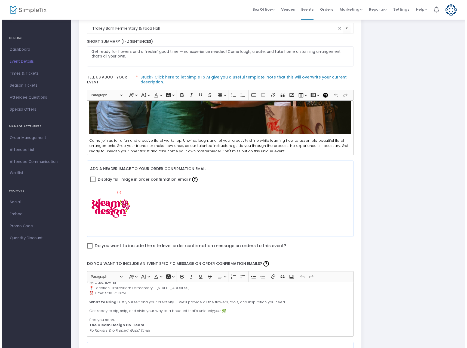
scroll to position [0, 0]
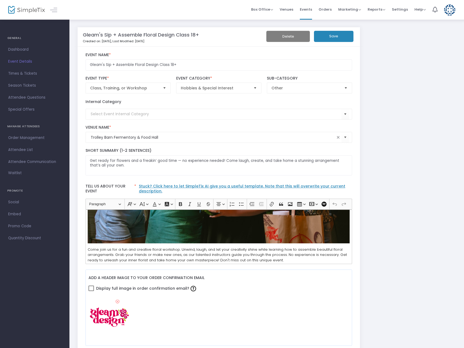
click at [323, 37] on button "Save" at bounding box center [333, 36] width 39 height 11
click at [20, 60] on span "Event Details" at bounding box center [34, 61] width 53 height 7
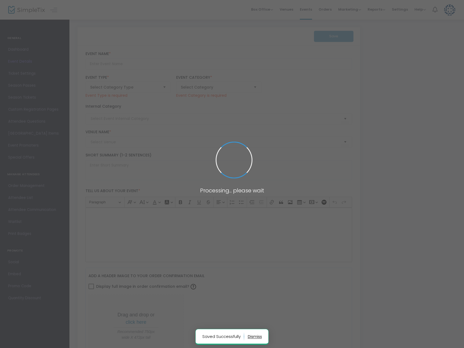
type input "Gleam's Sip + Assemble Floral Design Class 18+"
type textarea "Get ready for flowers and a freakin’ good time — no experience needed! Come lau…"
type input "Buy Tickets"
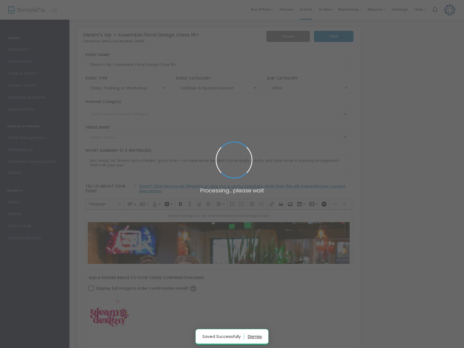
type input "Trolley Barn Fermentory & Food Hall"
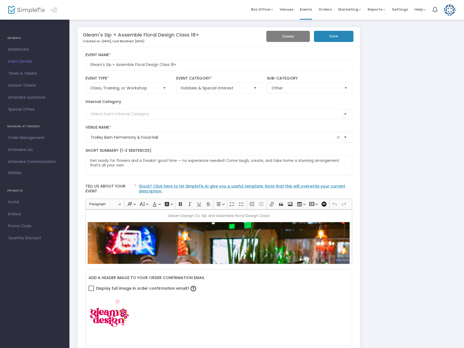
click at [17, 50] on span "Dashboard" at bounding box center [34, 49] width 53 height 7
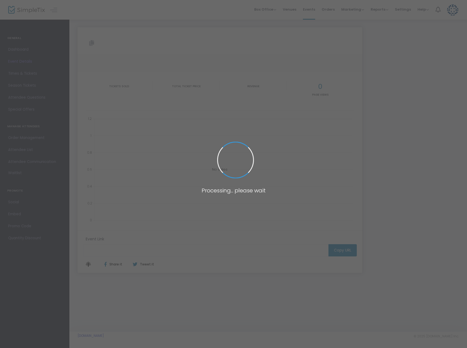
type input "[URL][DOMAIN_NAME]"
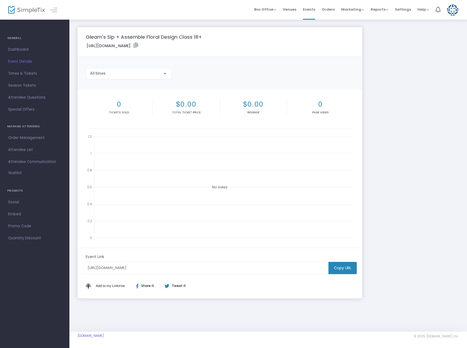
click at [311, 12] on span "Events" at bounding box center [309, 9] width 12 height 14
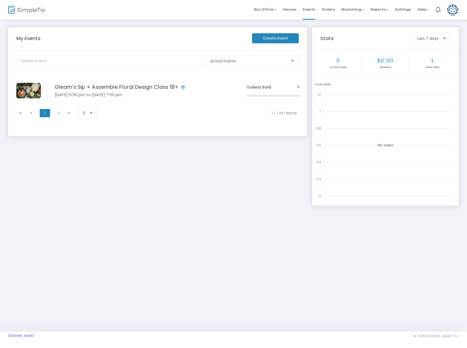
click at [0, 0] on span "Click here to edit" at bounding box center [0, 0] width 0 height 0
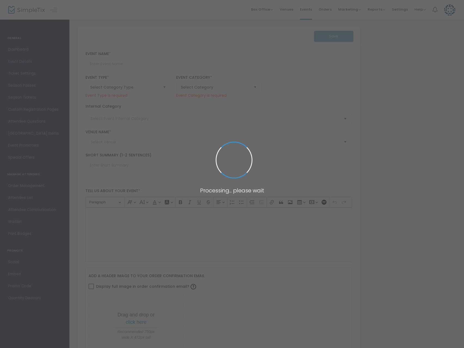
type input "Gleam's Sip + Assemble Floral Design Class 18+"
type textarea "Get ready for flowers and a freakin’ good time — no experience needed! Come lau…"
type input "Buy Tickets"
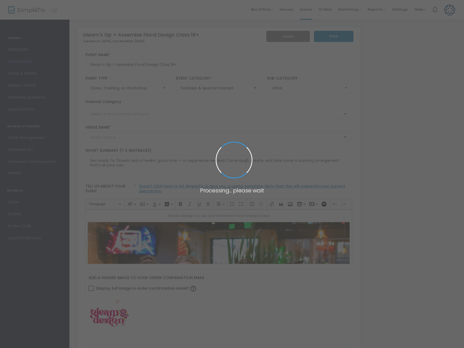
type input "Trolley Barn Fermentory & Food Hall"
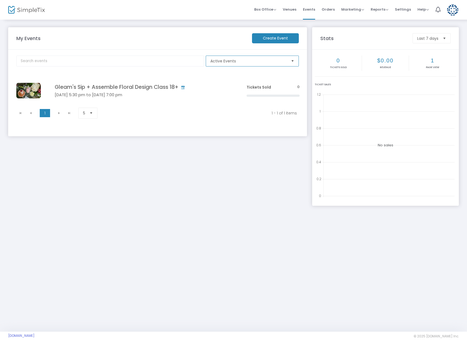
click at [284, 64] on span "Active Events" at bounding box center [248, 61] width 81 height 10
click at [97, 87] on h4 "Gleam's Sip + Assemble Floral Design Class 18+" at bounding box center [143, 87] width 176 height 6
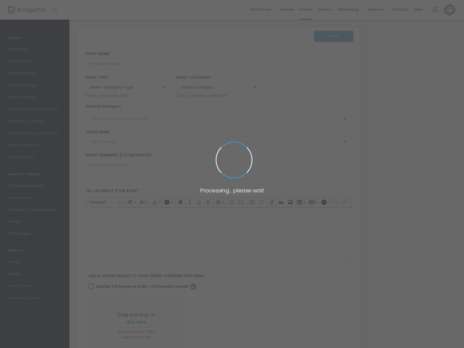
type input "Gleam's Sip + Assemble Floral Design Class 18+"
type textarea "Get ready for flowers and a freakin’ good time — no experience needed! Come lau…"
type input "Buy Tickets"
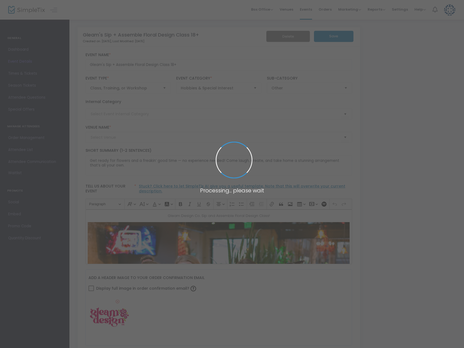
type input "Trolley Barn Fermentory & Food Hall"
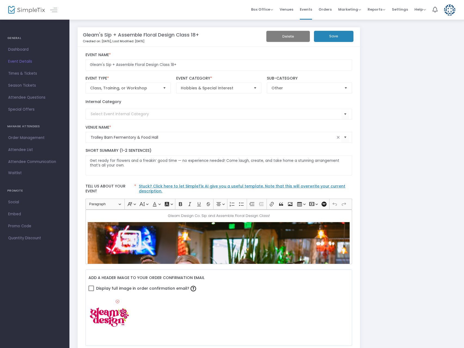
click at [110, 35] on m-panel-title "Gleam's Sip + Assemble Floral Design Class 18+" at bounding box center [141, 34] width 116 height 7
click at [102, 35] on m-panel-title "Gleam's Sip + Assemble Floral Design Class 18+" at bounding box center [141, 34] width 116 height 7
drag, startPoint x: 102, startPoint y: 35, endPoint x: 92, endPoint y: 37, distance: 9.7
click at [92, 37] on m-panel-title "Gleam's Sip + Assemble Floral Design Class 18+" at bounding box center [141, 34] width 116 height 7
click at [103, 35] on m-panel-title "Gleam's Sip + Assemble Floral Design Class 18+" at bounding box center [141, 34] width 116 height 7
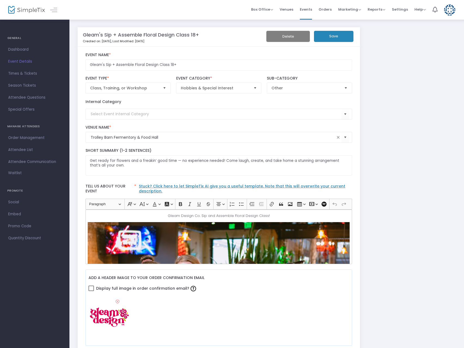
click at [98, 34] on m-panel-title "Gleam's Sip + Assemble Floral Design Class 18+" at bounding box center [141, 34] width 116 height 7
click at [102, 36] on m-panel-title "Gleam's Sip + Assemble Floral Design Class 18+" at bounding box center [141, 34] width 116 height 7
click at [30, 140] on span "Order Management" at bounding box center [34, 137] width 53 height 7
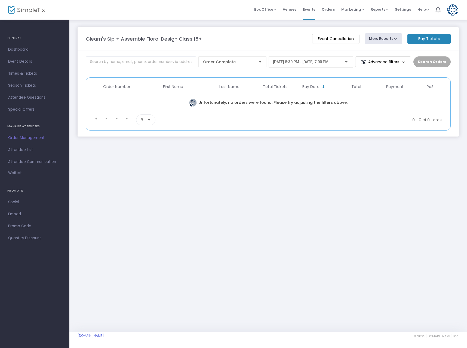
click at [20, 151] on span "Attendee List" at bounding box center [34, 149] width 53 height 7
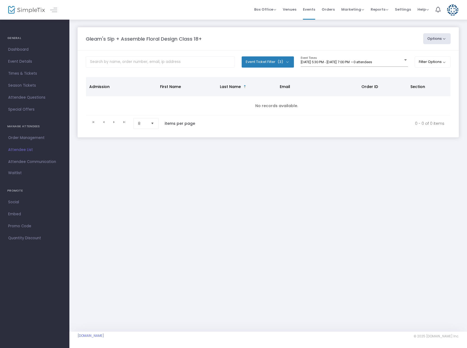
click at [22, 162] on span "Attendee Communication" at bounding box center [34, 161] width 53 height 7
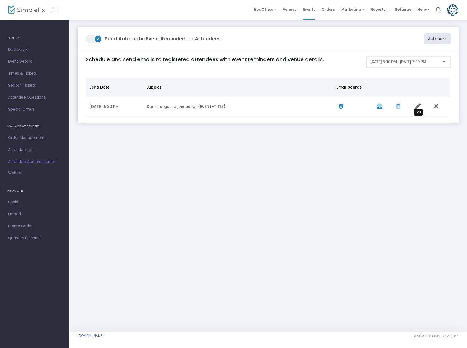
click at [417, 106] on icon "Data table" at bounding box center [417, 105] width 5 height 5
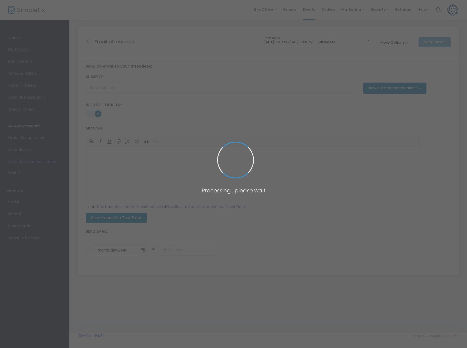
type input "Don't forget to join us for {EVENT-TITLE}!"
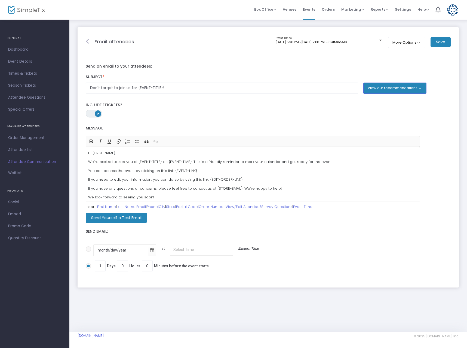
click at [89, 42] on icon at bounding box center [87, 41] width 3 height 5
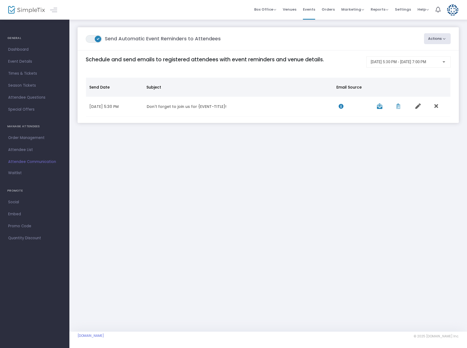
click at [17, 62] on span "Event Details" at bounding box center [34, 61] width 53 height 7
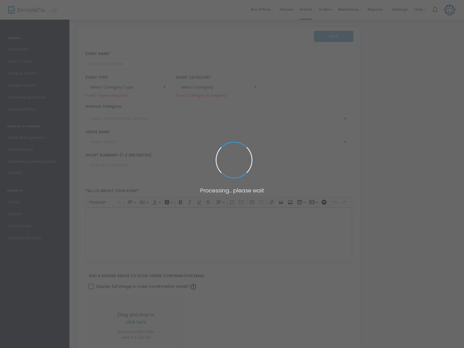
type input "Gleam's Sip + Assemble Floral Design Class 18+"
type textarea "Get ready for flowers and a freakin’ good time — no experience needed! Come lau…"
type input "Buy Tickets"
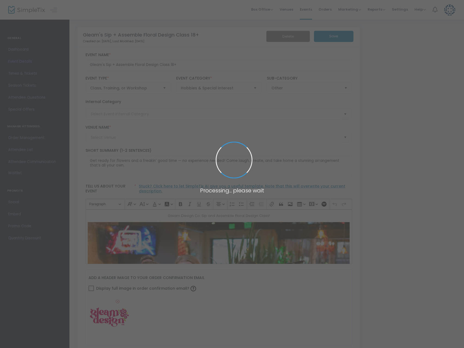
type input "Trolley Barn Fermentory & Food Hall"
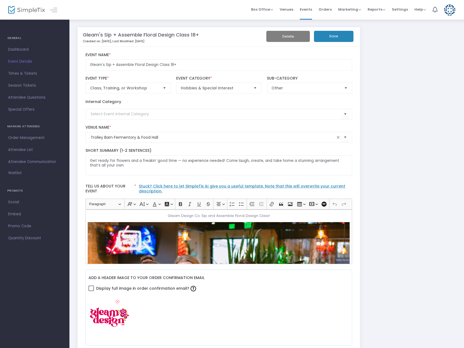
click at [139, 36] on m-panel-title "Gleam's Sip + Assemble Floral Design Class 18+" at bounding box center [141, 34] width 116 height 7
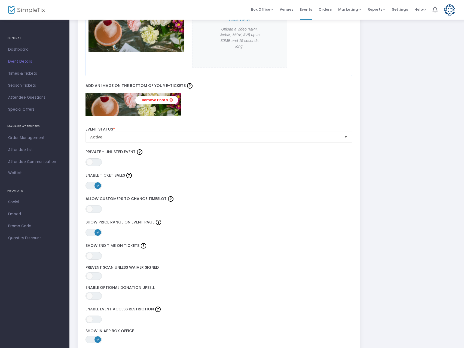
scroll to position [554, 0]
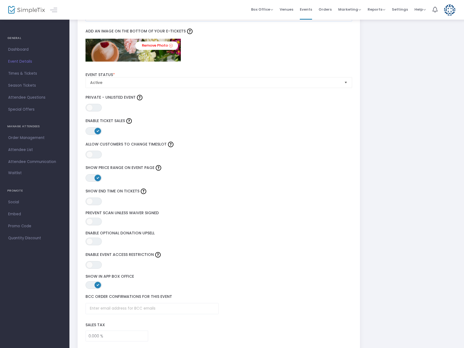
click at [94, 223] on span "ON OFF" at bounding box center [93, 222] width 16 height 8
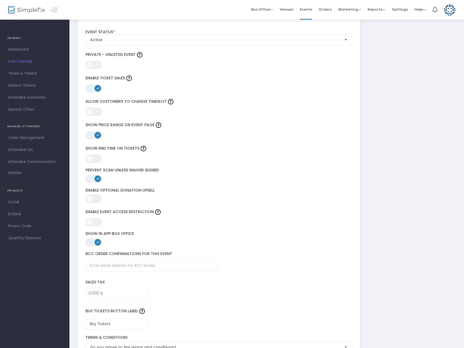
scroll to position [663, 0]
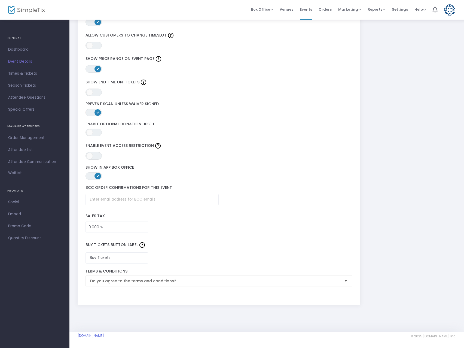
click at [91, 112] on span "ON OFF" at bounding box center [93, 113] width 16 height 8
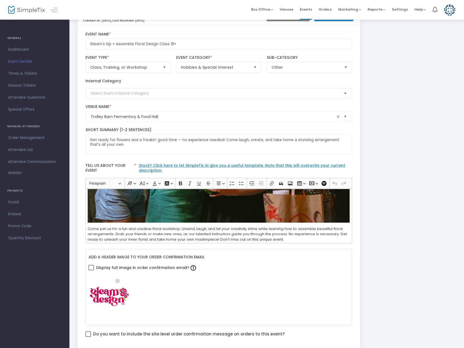
scroll to position [0, 0]
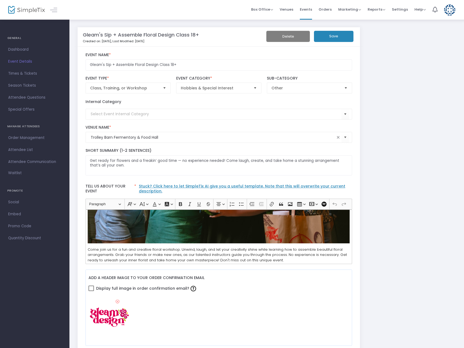
click at [325, 38] on button "Save" at bounding box center [333, 36] width 39 height 11
click at [11, 215] on span "Embed" at bounding box center [34, 213] width 53 height 7
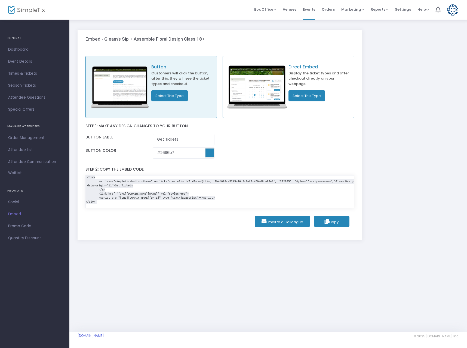
click at [22, 227] on span "Promo Code" at bounding box center [34, 225] width 53 height 7
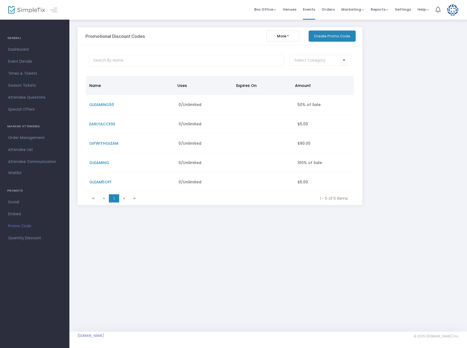
click at [134, 144] on td "GIFWITHGLEAM" at bounding box center [130, 143] width 89 height 19
click at [115, 144] on span "GIFWITHGLEAM" at bounding box center [103, 142] width 29 height 5
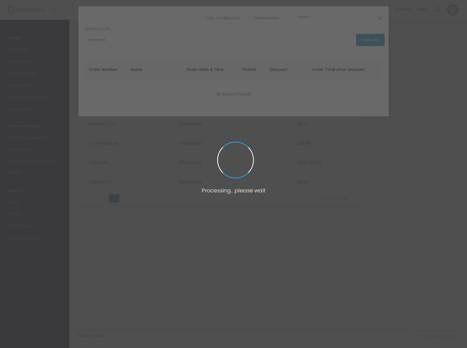
type input "[URL][DOMAIN_NAME]"
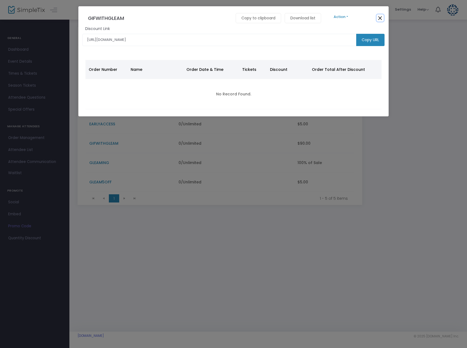
click at [379, 18] on button "Close" at bounding box center [380, 17] width 7 height 7
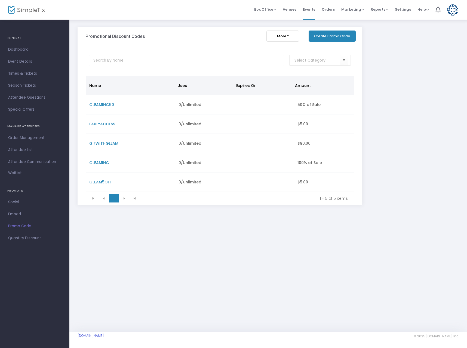
click at [296, 37] on button "More" at bounding box center [283, 35] width 33 height 11
click at [101, 142] on span "GIFWITHGLEAM" at bounding box center [103, 142] width 29 height 5
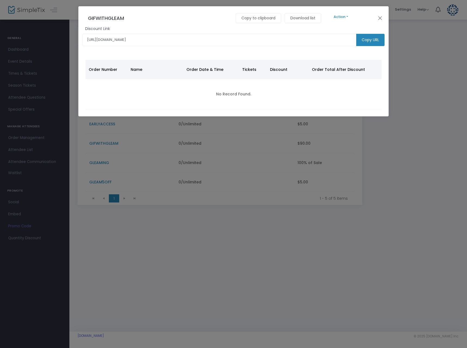
click at [350, 18] on button "Action" at bounding box center [341, 17] width 33 height 6
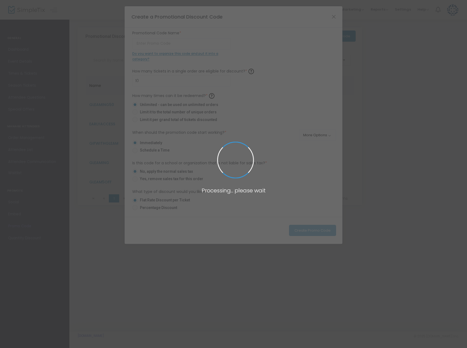
type input "GIFWITHGLEAM"
type input "2"
type input "$90.00"
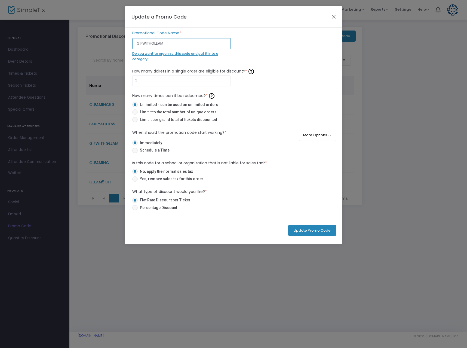
click at [141, 44] on input "GIFWITHGLEAM" at bounding box center [181, 43] width 99 height 11
type input "GIFTWITHGLEAM"
click at [305, 229] on button "Update Promo Code" at bounding box center [312, 230] width 48 height 11
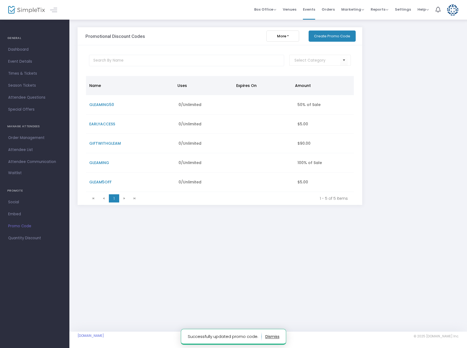
click at [22, 171] on link "Waitlist" at bounding box center [34, 174] width 69 height 12
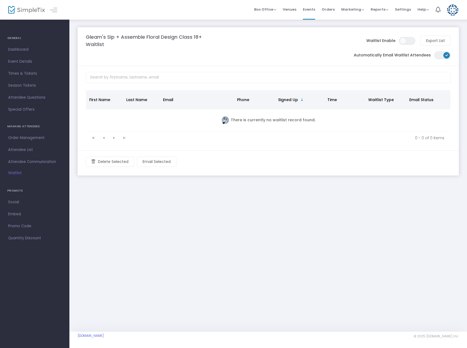
click at [410, 41] on span "ON OFF" at bounding box center [407, 41] width 16 height 8
click at [25, 108] on span "Special Offers" at bounding box center [34, 109] width 53 height 7
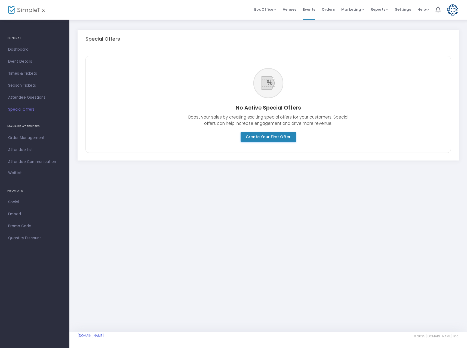
click at [16, 81] on link "Season Tickets" at bounding box center [34, 85] width 69 height 12
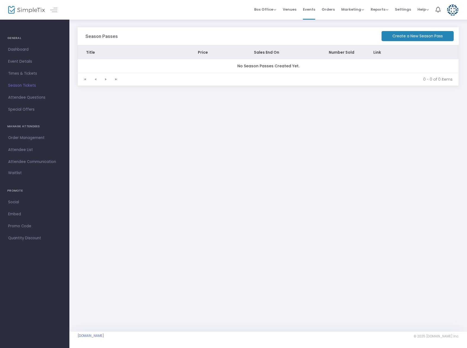
click at [32, 73] on span "Times & Tickets" at bounding box center [34, 73] width 53 height 7
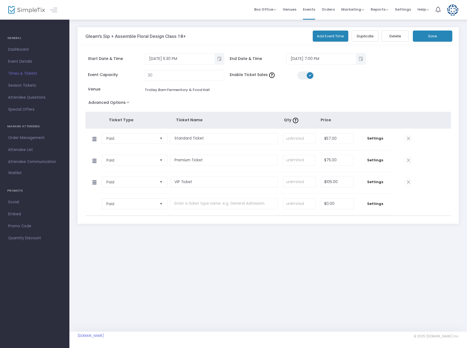
click at [125, 103] on button "Advanced Options" at bounding box center [109, 104] width 49 height 10
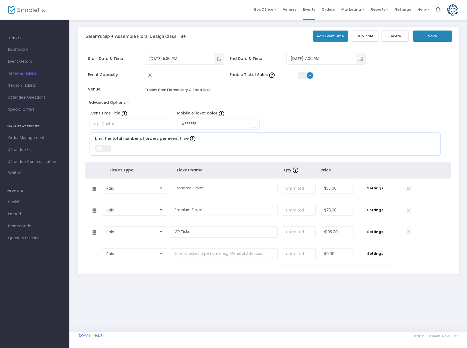
click at [252, 123] on input at bounding box center [254, 124] width 8 height 8
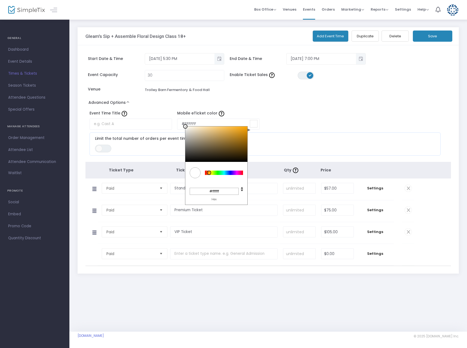
drag, startPoint x: 206, startPoint y: 172, endPoint x: 197, endPoint y: 172, distance: 8.4
click at [209, 171] on div at bounding box center [209, 172] width 4 height 4
click at [197, 172] on div at bounding box center [195, 172] width 11 height 11
click at [215, 190] on input "#ffffff" at bounding box center [214, 191] width 49 height 7
click at [222, 189] on input "#ffffff" at bounding box center [214, 191] width 49 height 7
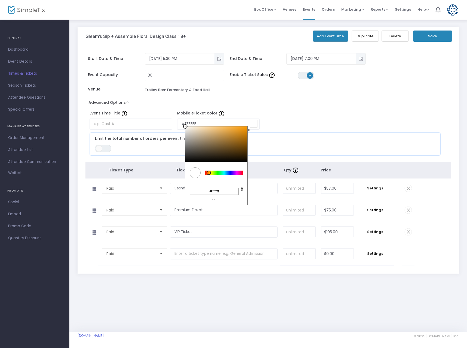
type input "#f79a0c"
click at [244, 127] on div at bounding box center [216, 143] width 62 height 35
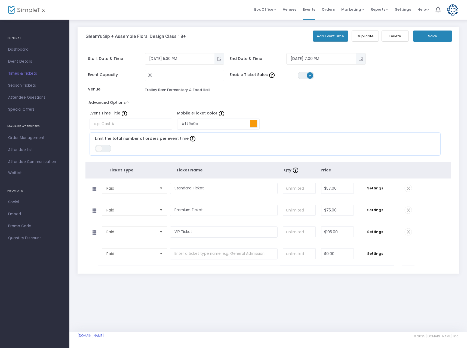
click at [298, 115] on div "Event Time Title Mobile eTicket color #f79a0c C M Y K 36 93 51 H S L 247 154 12…" at bounding box center [262, 133] width 359 height 50
click at [418, 39] on button "Save" at bounding box center [432, 35] width 39 height 11
click at [334, 11] on span "Orders" at bounding box center [328, 9] width 13 height 14
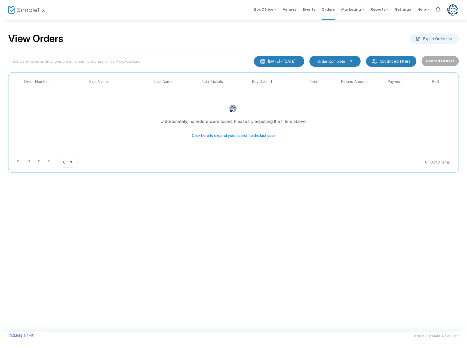
click at [390, 62] on m-button "Advanced filters" at bounding box center [391, 61] width 50 height 11
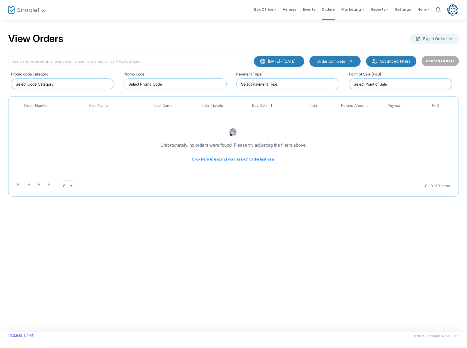
click at [390, 62] on m-button "Advanced filters" at bounding box center [391, 61] width 50 height 11
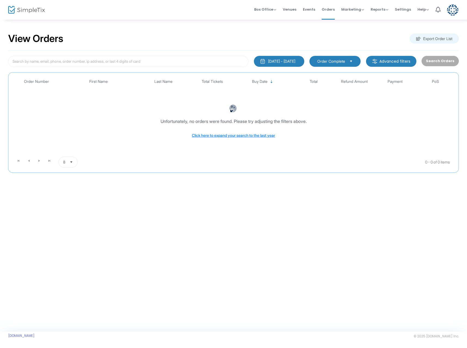
click at [276, 11] on span "Box Office" at bounding box center [265, 9] width 22 height 5
click at [382, 8] on span "Reports" at bounding box center [380, 9] width 18 height 5
click at [400, 8] on span "Settings" at bounding box center [403, 9] width 16 height 14
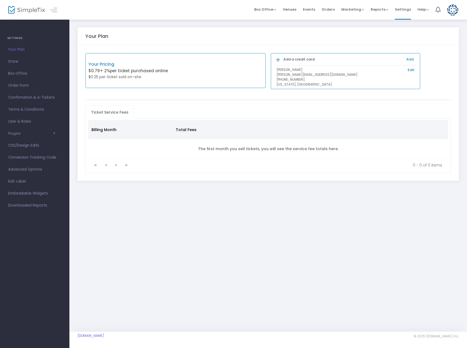
click at [24, 97] on span "Confirmation & e-Tickets" at bounding box center [34, 97] width 53 height 7
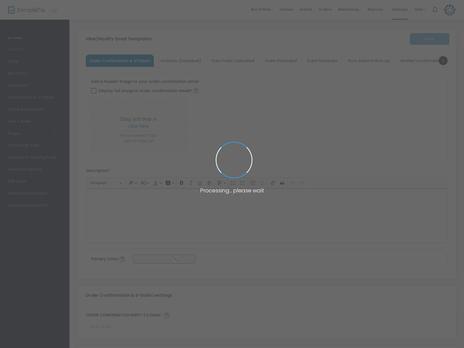
type input "[PERSON_NAME][EMAIL_ADDRESS][DOMAIN_NAME]"
type input "Gleam's Sip + Assemble Floral Design Class"
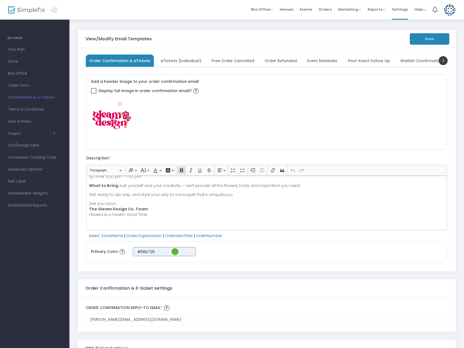
click at [185, 60] on span "eTickets (Individual)" at bounding box center [181, 60] width 41 height 3
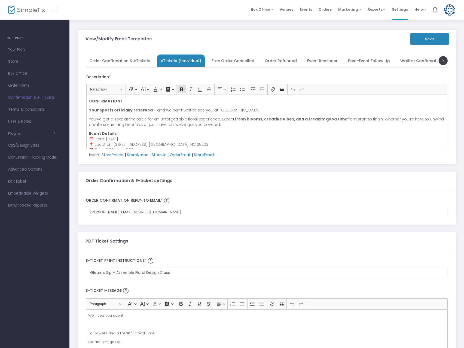
click at [225, 62] on span "Free Order Cancelled" at bounding box center [233, 60] width 43 height 3
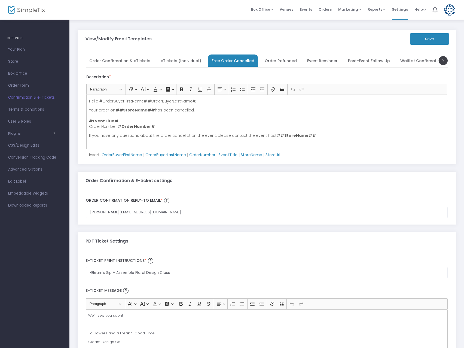
click at [265, 61] on span "Order Refunded" at bounding box center [281, 60] width 32 height 3
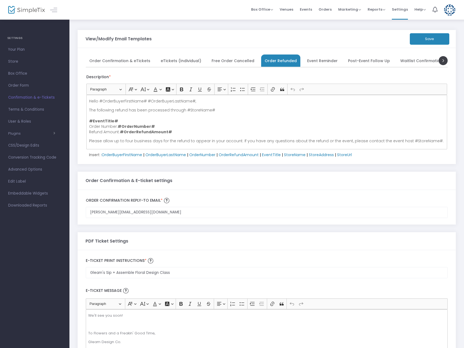
click at [312, 62] on span "Event Reminder" at bounding box center [322, 60] width 30 height 3
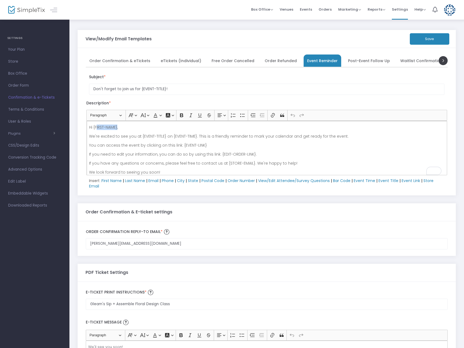
drag, startPoint x: 117, startPoint y: 125, endPoint x: 96, endPoint y: 125, distance: 21.2
click at [96, 125] on p "Hi {FIRST-NAME}," at bounding box center [267, 126] width 356 height 5
click at [159, 154] on p "If you need to edit your information, you can do so by using this link: {EDIT-O…" at bounding box center [267, 153] width 356 height 5
drag, startPoint x: 117, startPoint y: 127, endPoint x: 93, endPoint y: 127, distance: 24.0
click at [93, 127] on p "Hi {FIRST-NAME}," at bounding box center [267, 126] width 356 height 5
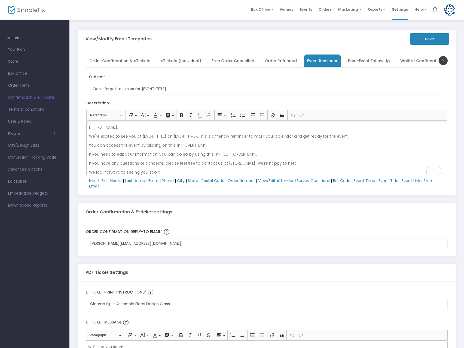
click at [111, 179] on span "First Name" at bounding box center [112, 180] width 20 height 5
click at [142, 127] on p "Hi {FIRST-NAME}{FIRST-NAME}," at bounding box center [267, 126] width 356 height 5
drag, startPoint x: 142, startPoint y: 128, endPoint x: 119, endPoint y: 128, distance: 23.7
click at [119, 128] on p "Hi {FIRST-NAME}{FIRST-NAME}," at bounding box center [267, 126] width 356 height 5
click at [412, 59] on span "Waitlist Confirmation" at bounding box center [421, 60] width 42 height 3
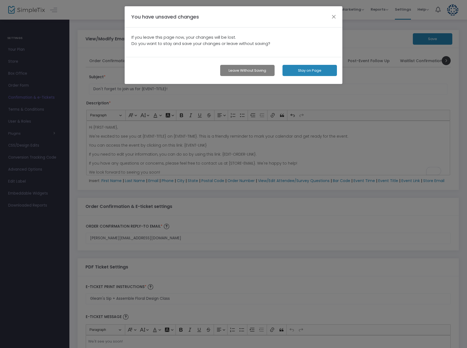
click at [336, 18] on button "button" at bounding box center [333, 16] width 7 height 7
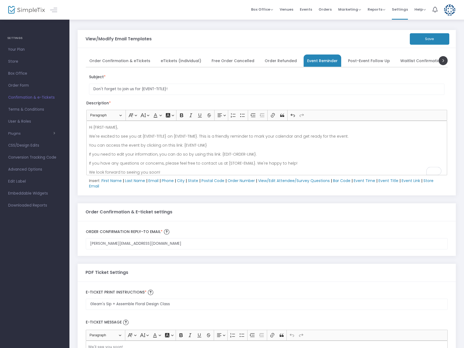
click at [355, 59] on span "Post-Event Follow Up" at bounding box center [369, 60] width 42 height 3
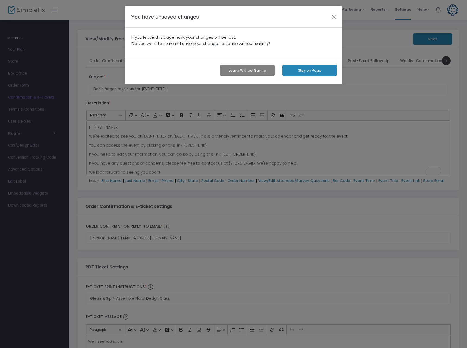
click at [264, 70] on button "Leave without Saving" at bounding box center [247, 70] width 54 height 11
type input "Thank you for attending {EVENT-TITLE}!"
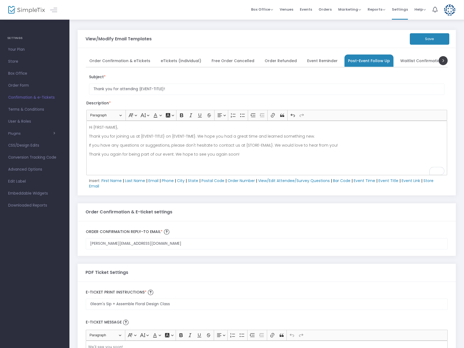
click at [129, 59] on span "Order Confirmation & eTickets" at bounding box center [119, 60] width 61 height 3
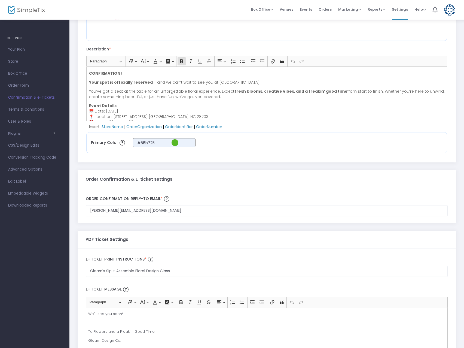
scroll to position [63, 0]
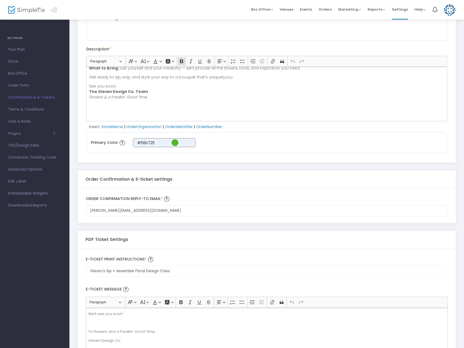
click at [156, 93] on p "See you soon, The Gleam Design Co. Team Flowers & a Freakin’ Good Time" at bounding box center [267, 91] width 356 height 16
click at [155, 99] on p "See you soon, The Gleam Design Co. Team Flowers & a Freakin’ Good Time" at bounding box center [267, 91] width 356 height 16
click at [176, 125] on span "OrderIdentifier" at bounding box center [179, 126] width 28 height 5
click at [201, 126] on span "OrderNumber" at bounding box center [209, 126] width 26 height 5
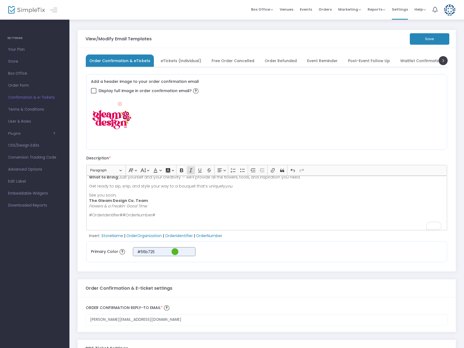
scroll to position [0, 0]
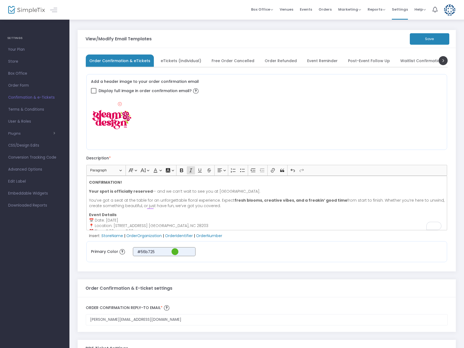
click at [37, 113] on link "Terms & Conditions" at bounding box center [34, 109] width 69 height 12
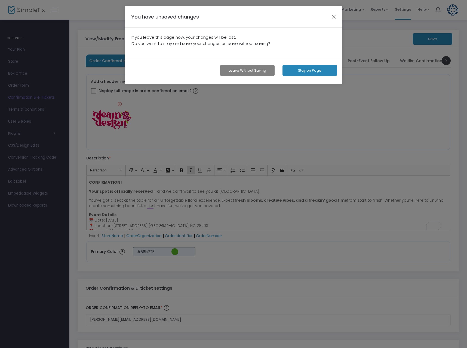
click at [334, 18] on button "button" at bounding box center [333, 16] width 7 height 7
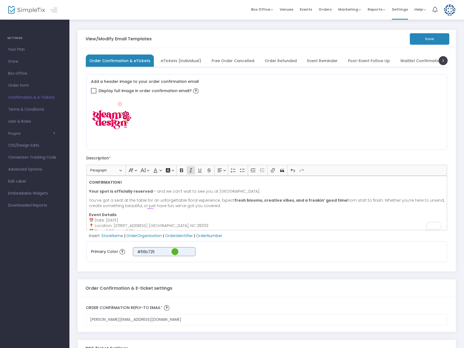
click at [429, 37] on button "Save" at bounding box center [429, 38] width 39 height 11
click at [36, 110] on span "Terms & Conditions" at bounding box center [34, 109] width 53 height 7
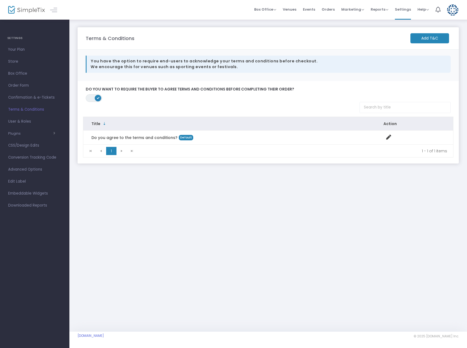
click at [426, 37] on m-button "Add T&C" at bounding box center [430, 38] width 39 height 10
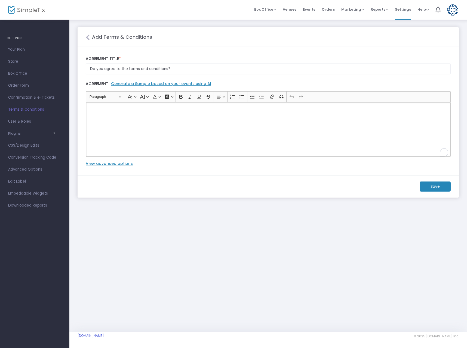
click at [163, 122] on div "Rich Text Editor, main" at bounding box center [268, 129] width 365 height 54
click at [87, 37] on icon "Close" at bounding box center [88, 37] width 4 height 7
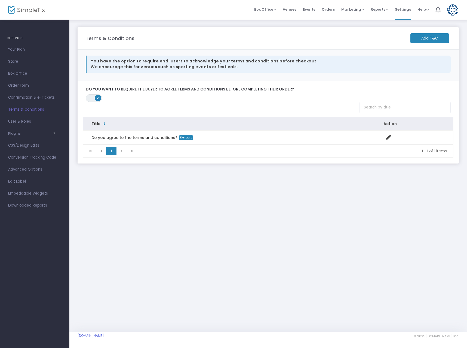
click at [419, 40] on m-button "Add T&C" at bounding box center [430, 38] width 39 height 10
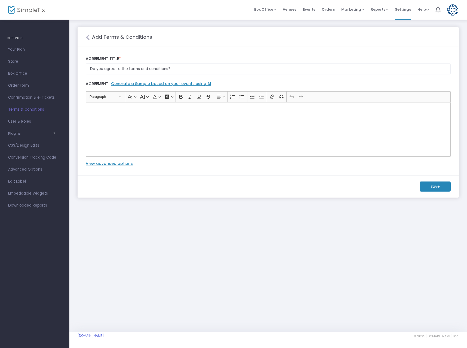
click at [161, 131] on div "Rich Text Editor, main" at bounding box center [268, 129] width 365 height 54
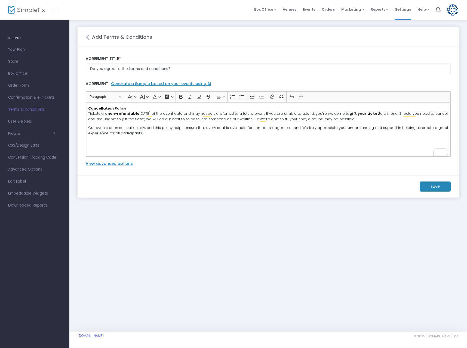
click at [430, 187] on m-button "Save" at bounding box center [435, 186] width 31 height 10
click at [90, 40] on div "Add Terms & Conditions" at bounding box center [268, 36] width 371 height 7
click at [89, 39] on icon "Close" at bounding box center [88, 37] width 4 height 7
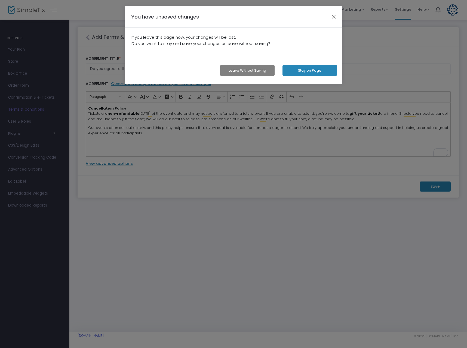
click at [319, 78] on div "Leave without Saving Stay on Page" at bounding box center [234, 70] width 218 height 27
click at [296, 70] on button "Stay on Page" at bounding box center [310, 70] width 54 height 11
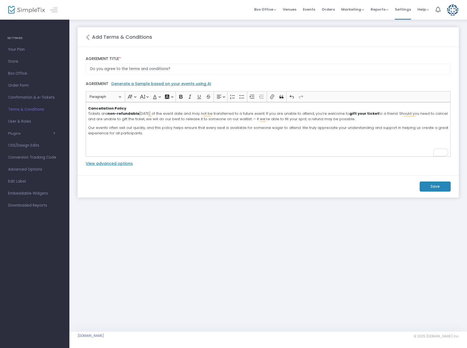
click at [429, 186] on m-button "Save" at bounding box center [435, 186] width 31 height 10
click at [262, 336] on button "button" at bounding box center [260, 336] width 14 height 9
click at [432, 187] on m-button "Save" at bounding box center [435, 186] width 31 height 10
click at [87, 36] on icon "Close" at bounding box center [88, 37] width 4 height 7
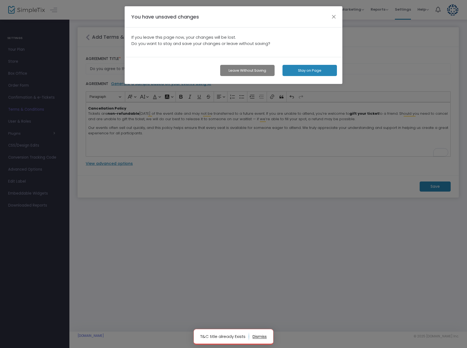
click at [252, 72] on button "Leave without Saving" at bounding box center [247, 70] width 54 height 11
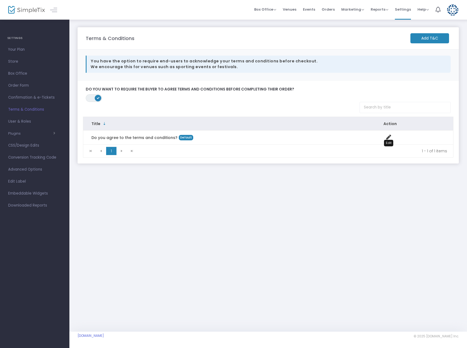
click at [390, 139] on icon "Data table" at bounding box center [388, 136] width 5 height 5
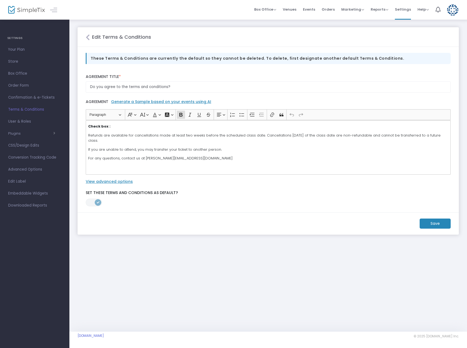
click at [437, 222] on m-button "Save" at bounding box center [435, 223] width 31 height 10
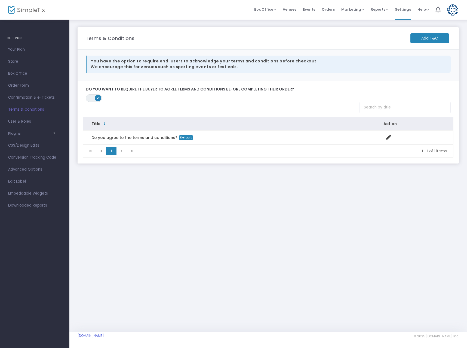
click at [307, 10] on span "Events" at bounding box center [309, 9] width 12 height 14
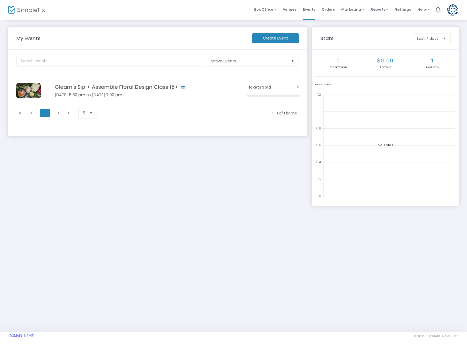
click at [276, 11] on span "Box Office" at bounding box center [265, 9] width 22 height 5
click at [116, 91] on td "Gleam's Sip + Assemble Floral Design Class 18+ [DATE] 5:30 pm to [DATE] 7:00 pm…" at bounding box center [142, 90] width 201 height 29
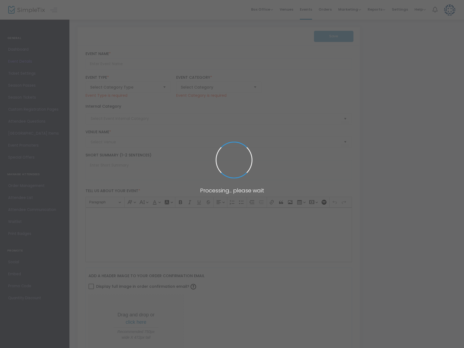
type input "Gleam's Sip + Assemble Floral Design Class 18+"
type textarea "Get ready for flowers and a freakin’ good time — no experience needed! Come lau…"
type input "Buy Tickets"
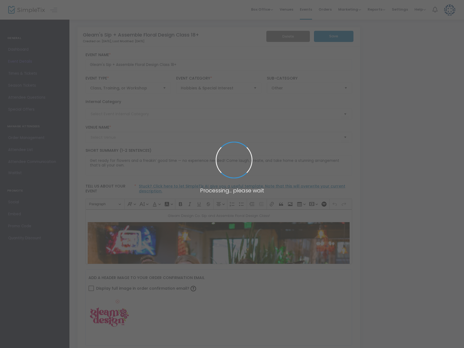
type input "Trolley Barn Fermentory & Food Hall"
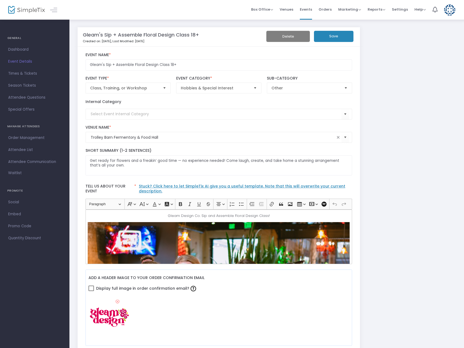
click at [28, 76] on span "Times & Tickets" at bounding box center [34, 73] width 53 height 7
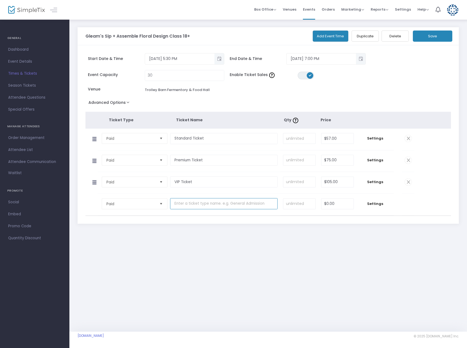
click at [197, 205] on input "text" at bounding box center [224, 203] width 108 height 11
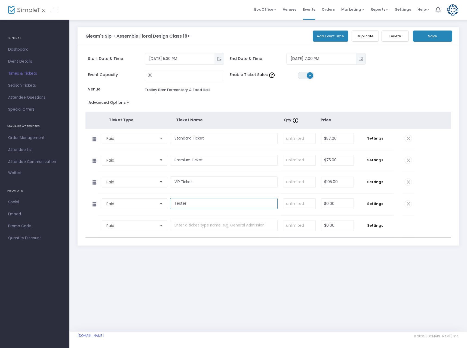
type input "Tester"
click at [304, 205] on input at bounding box center [299, 203] width 32 height 10
click at [336, 203] on input "0" at bounding box center [338, 203] width 32 height 10
type input "$0.25"
click at [335, 273] on div "Gleam's Sip + Assemble Floral Design Class 18+ Add Event Time Duplicate Delete …" at bounding box center [268, 175] width 398 height 312
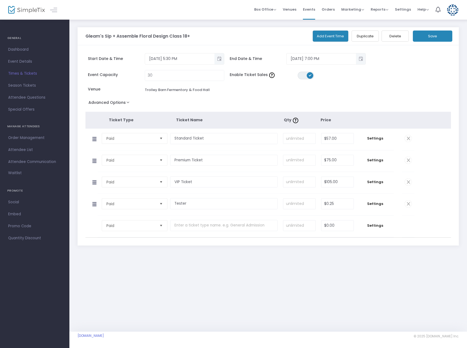
click at [426, 43] on div "Gleam's Sip + Assemble Floral Design Class 18+ Add Event Time Duplicate Delete …" at bounding box center [268, 36] width 381 height 18
click at [421, 36] on button "Save" at bounding box center [432, 35] width 39 height 11
click at [29, 48] on span "Dashboard" at bounding box center [34, 49] width 53 height 7
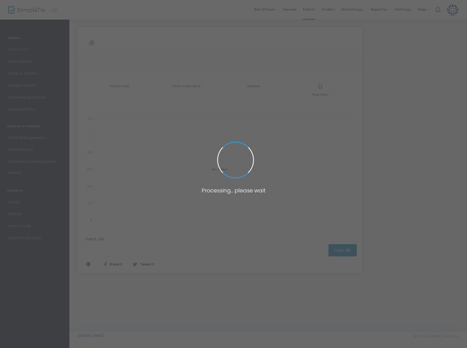
type input "[URL][DOMAIN_NAME]"
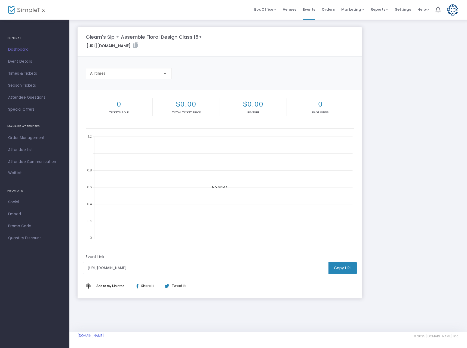
click at [313, 10] on span "Events" at bounding box center [309, 9] width 12 height 14
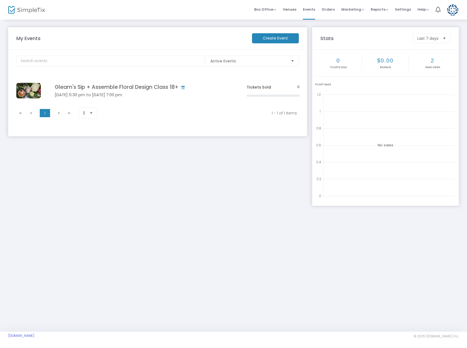
drag, startPoint x: 87, startPoint y: 87, endPoint x: 188, endPoint y: 102, distance: 101.8
click at [87, 87] on h4 "Gleam's Sip + Assemble Floral Design Class 18+" at bounding box center [143, 87] width 176 height 6
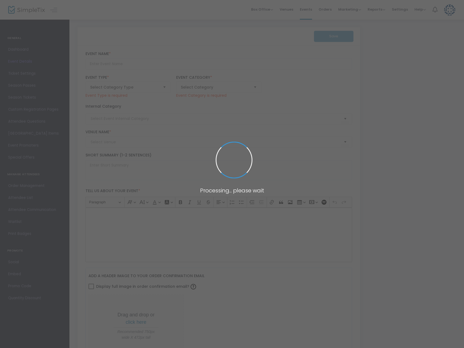
type input "Gleam's Sip + Assemble Floral Design Class 18+"
type textarea "Get ready for flowers and a freakin’ good time — no experience needed! Come lau…"
type input "Buy Tickets"
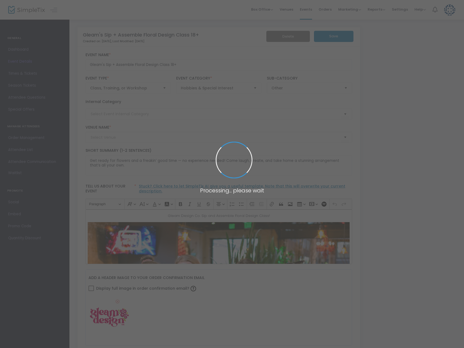
type input "Trolley Barn Fermentory & Food Hall"
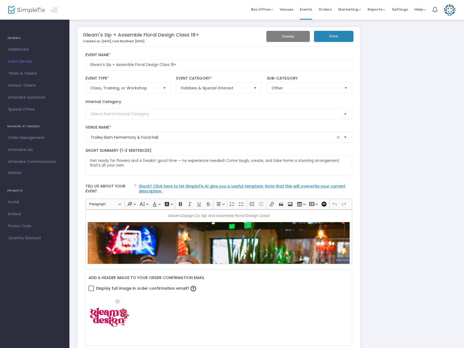
click at [22, 136] on span "Order Management" at bounding box center [34, 137] width 53 height 7
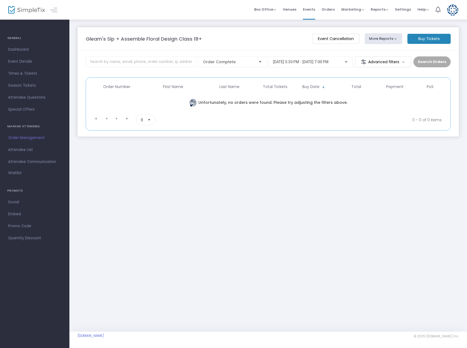
click at [23, 151] on span "Attendee List" at bounding box center [34, 149] width 53 height 7
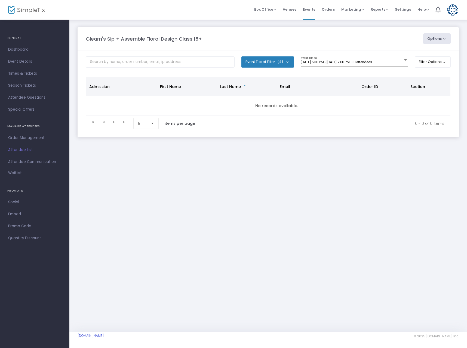
click at [281, 64] on span "(4)" at bounding box center [280, 62] width 6 height 4
click at [446, 41] on button "Options" at bounding box center [437, 38] width 28 height 11
click at [321, 36] on div "Gleam's Sip + Assemble Floral Design Class 18+" at bounding box center [252, 38] width 338 height 7
click at [315, 11] on span "Events" at bounding box center [309, 9] width 12 height 14
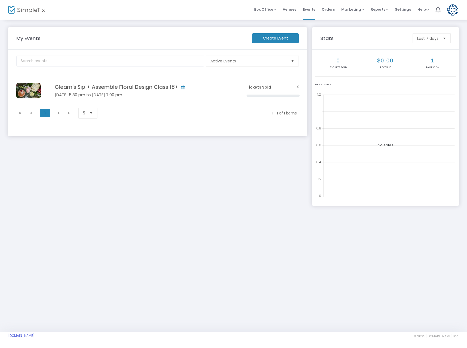
click at [117, 87] on h4 "Gleam's Sip + Assemble Floral Design Class 18+" at bounding box center [143, 87] width 176 height 6
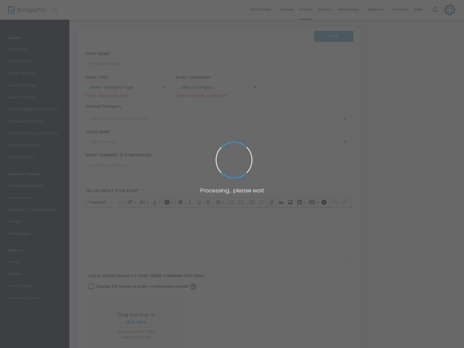
type input "Gleam's Sip + Assemble Floral Design Class 18+"
type textarea "Get ready for flowers and a freakin’ good time — no experience needed! Come lau…"
type input "Buy Tickets"
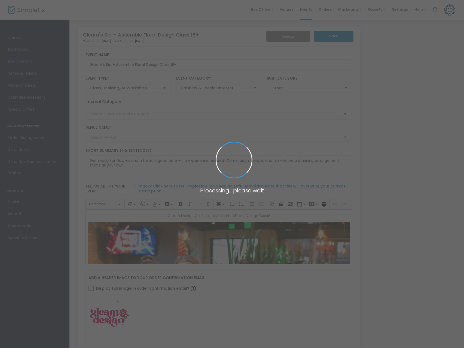
type input "Trolley Barn Fermentory & Food Hall"
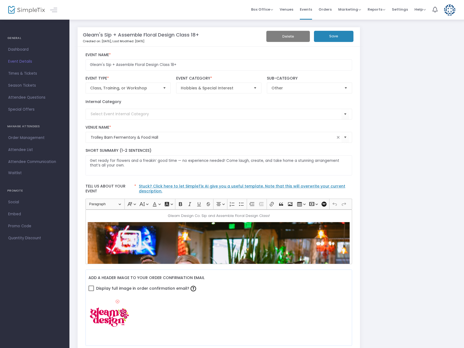
click at [21, 97] on span "Attendee Questions" at bounding box center [34, 97] width 53 height 7
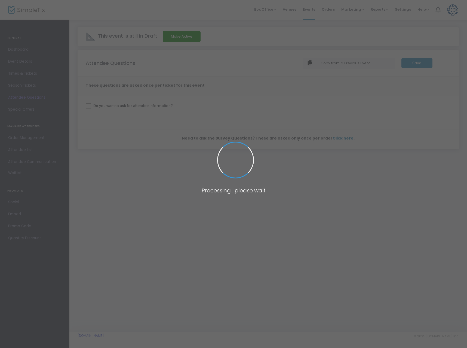
checkbox input "true"
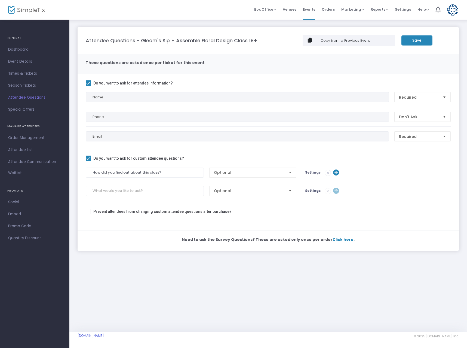
click at [22, 106] on span "Special Offers" at bounding box center [34, 109] width 53 height 7
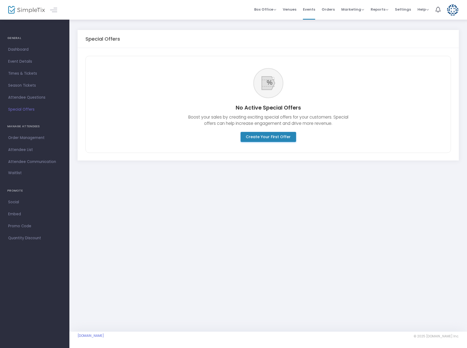
click at [402, 11] on span "Settings" at bounding box center [403, 9] width 16 height 14
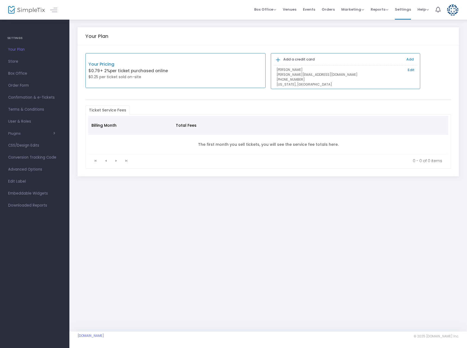
click at [354, 11] on span "Marketing" at bounding box center [352, 9] width 23 height 5
click at [276, 12] on div "Box Office Sell Tickets Bookings Sell Season Pass" at bounding box center [265, 9] width 22 height 5
click at [274, 12] on div "Box Office Sell Tickets Bookings Sell Season Pass" at bounding box center [265, 9] width 22 height 5
click at [272, 10] on span "Box Office" at bounding box center [265, 9] width 22 height 5
click at [271, 17] on li "Sell Tickets" at bounding box center [273, 18] width 39 height 11
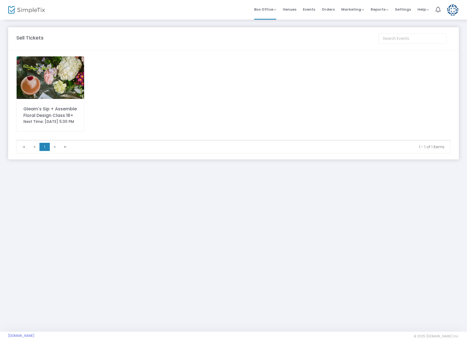
click at [71, 106] on div "Gleam's Sip + Assemble Floral Design Class 18+" at bounding box center [50, 112] width 54 height 13
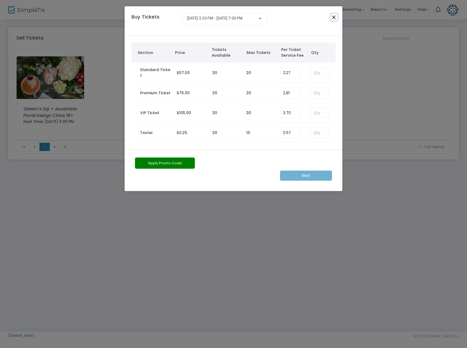
click at [334, 18] on button "Close" at bounding box center [333, 17] width 7 height 7
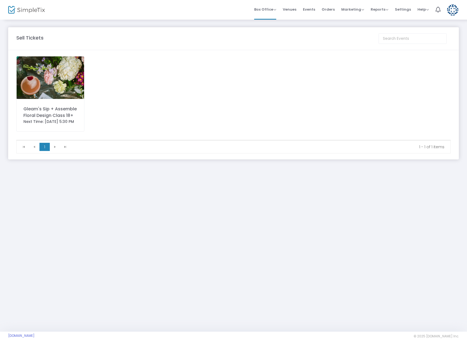
click at [63, 88] on img at bounding box center [51, 77] width 68 height 42
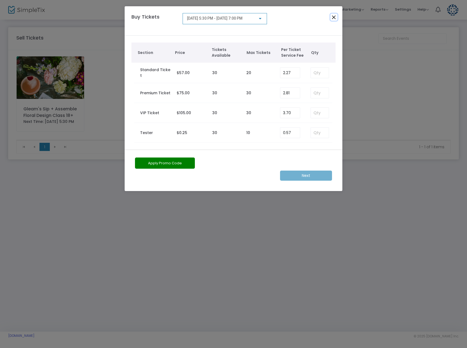
click at [333, 18] on button "Close" at bounding box center [333, 17] width 7 height 7
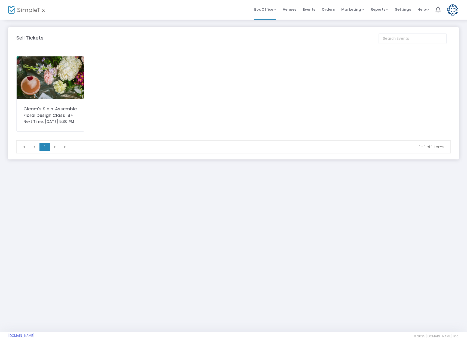
click at [309, 12] on span "Events" at bounding box center [309, 9] width 12 height 14
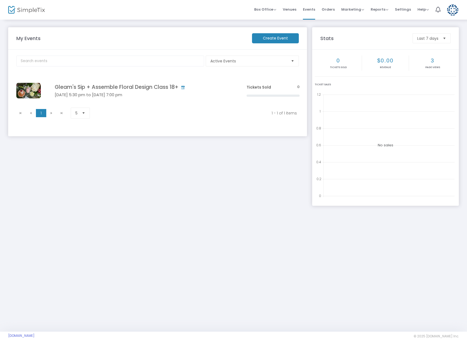
click at [94, 88] on h4 "Gleam's Sip + Assemble Floral Design Class 18+" at bounding box center [143, 87] width 176 height 6
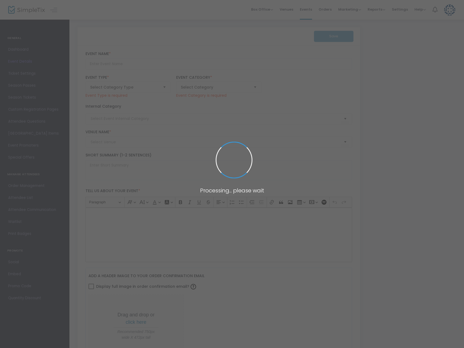
type input "Gleam's Sip + Assemble Floral Design Class 18+"
type textarea "Get ready for flowers and a freakin’ good time — no experience needed! Come lau…"
type input "Buy Tickets"
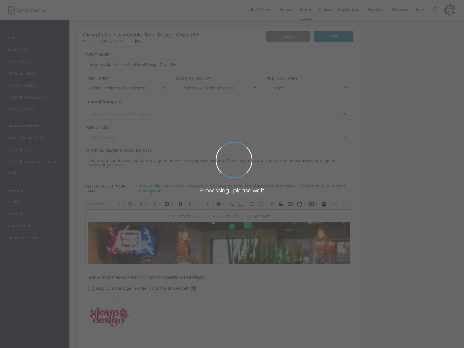
type input "Trolley Barn Fermentory & Food Hall"
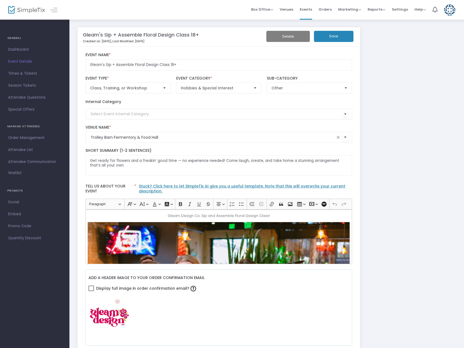
click at [25, 51] on span "Dashboard" at bounding box center [34, 49] width 53 height 7
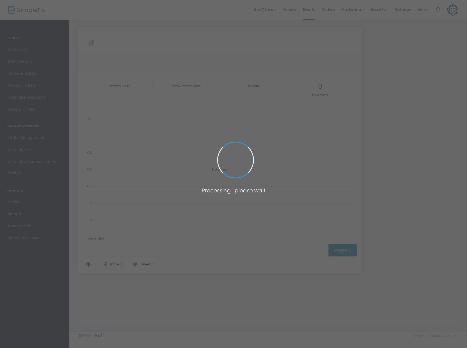
type input "[URL][DOMAIN_NAME]"
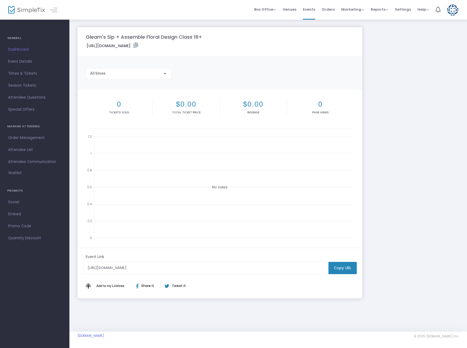
click at [341, 267] on m-button "Copy URL" at bounding box center [343, 268] width 28 height 12
drag, startPoint x: 21, startPoint y: 62, endPoint x: 201, endPoint y: 135, distance: 193.9
click at [21, 62] on span "Event Details" at bounding box center [34, 61] width 53 height 7
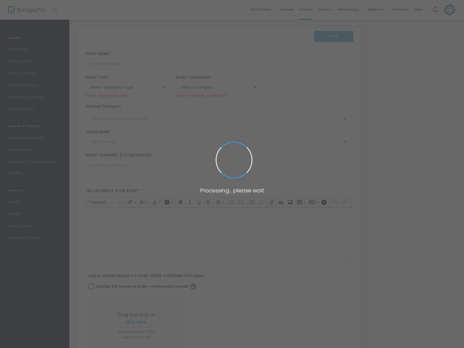
type input "Gleam's Sip + Assemble Floral Design Class 18+"
type textarea "Get ready for flowers and a freakin’ good time — no experience needed! Come lau…"
type input "Buy Tickets"
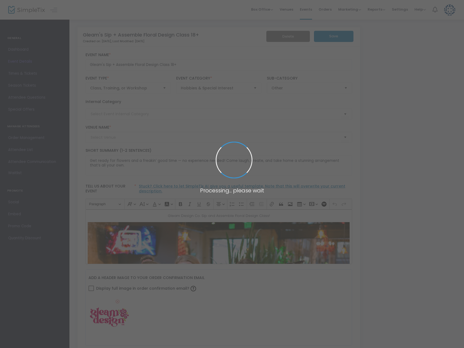
type input "Trolley Barn Fermentory & Food Hall"
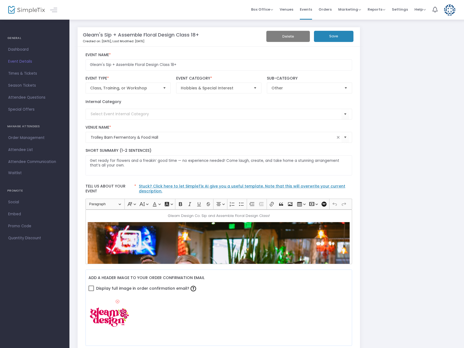
click at [213, 215] on p "Gleam Design Co. Sip and Assemble Floral Design Class!" at bounding box center [219, 215] width 262 height 5
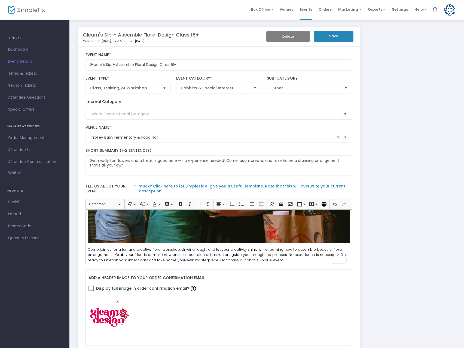
click at [329, 36] on button "Save" at bounding box center [333, 36] width 39 height 11
click at [324, 91] on span "Other" at bounding box center [305, 88] width 73 height 10
click at [298, 144] on li "DIY" at bounding box center [309, 142] width 85 height 11
click at [338, 37] on button "Save" at bounding box center [333, 36] width 39 height 11
click at [22, 73] on span "Times & Tickets" at bounding box center [34, 73] width 53 height 7
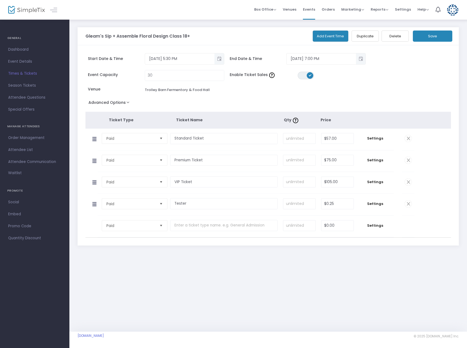
click at [409, 204] on span at bounding box center [408, 203] width 7 height 7
click at [375, 203] on span "Settings" at bounding box center [375, 203] width 32 height 5
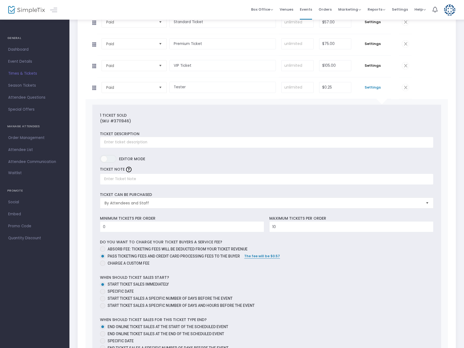
scroll to position [109, 0]
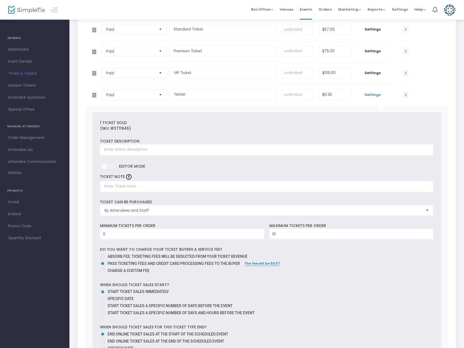
click at [404, 97] on span at bounding box center [405, 94] width 7 height 7
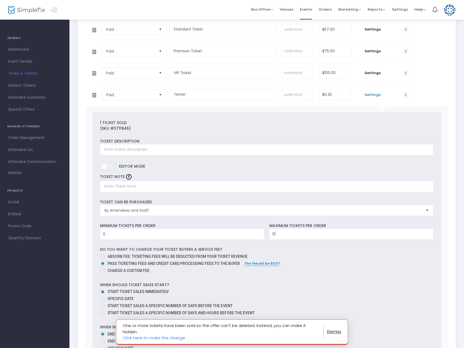
click at [162, 339] on link "Click here to make this change" at bounding box center [154, 338] width 62 height 6
click at [406, 96] on span at bounding box center [405, 94] width 7 height 7
click at [431, 85] on tbody "Paid Required. Tester Required. Required. $0.25 Required. Settings 1 Ticket sol…" at bounding box center [266, 265] width 363 height 361
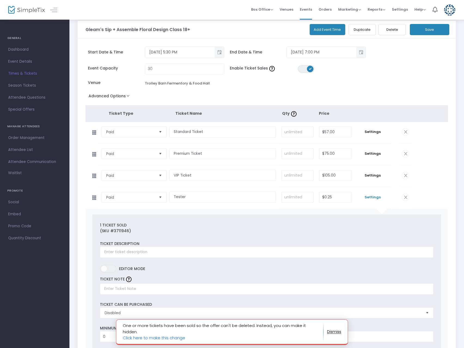
scroll to position [0, 0]
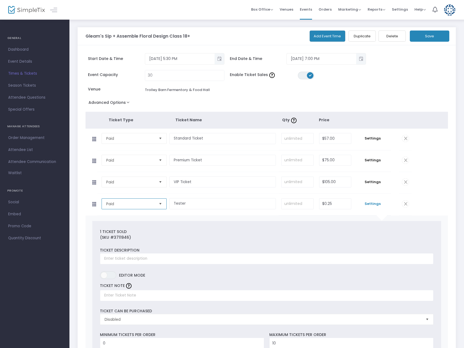
click at [153, 203] on span "Paid" at bounding box center [130, 203] width 48 height 5
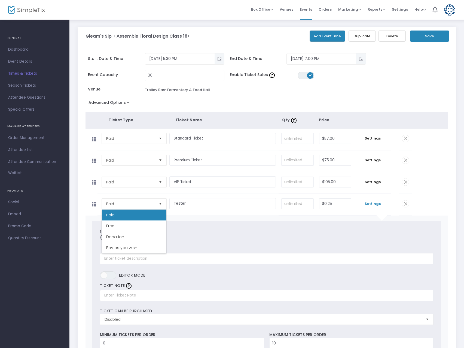
click at [435, 189] on tbody "Paid Required. VIP Ticket Required. Required. $105.00 Required. Settings 0 Tick…" at bounding box center [266, 183] width 363 height 22
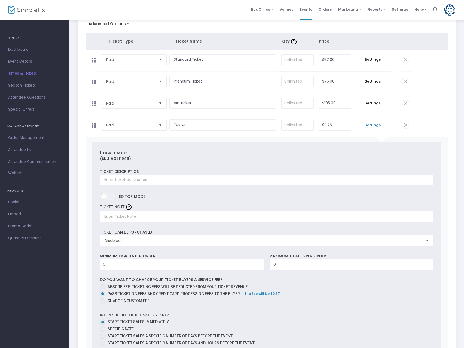
scroll to position [8, 0]
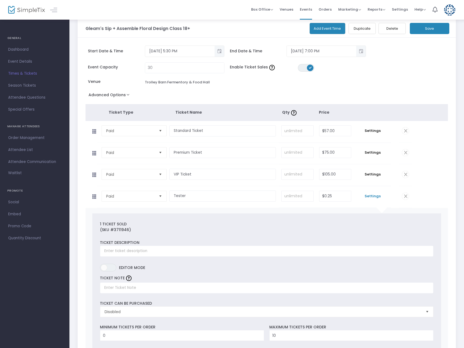
click at [158, 197] on span "Select" at bounding box center [160, 196] width 9 height 9
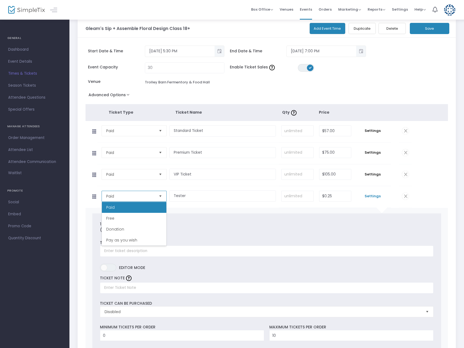
click at [158, 197] on span "Select" at bounding box center [160, 196] width 9 height 9
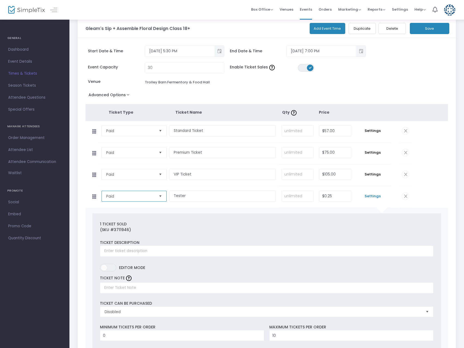
click at [94, 197] on icon at bounding box center [93, 196] width 11 height 8
click at [407, 196] on span at bounding box center [405, 195] width 7 height 7
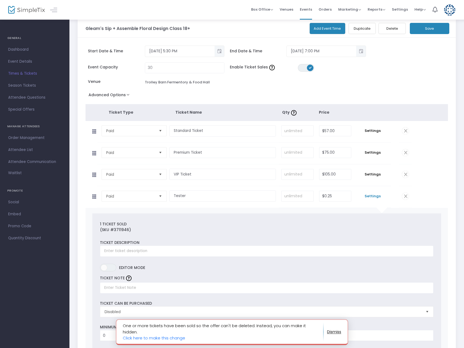
click at [406, 197] on span at bounding box center [405, 195] width 7 height 7
click at [405, 197] on span at bounding box center [405, 195] width 7 height 7
click at [160, 339] on link "Click here to make this change" at bounding box center [154, 338] width 62 height 6
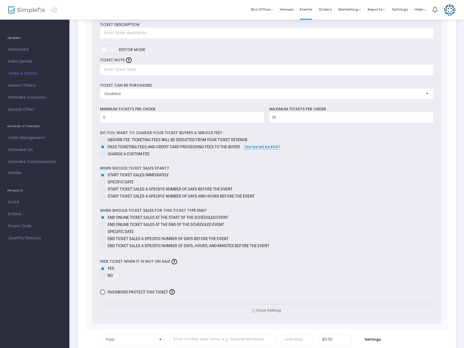
scroll to position [171, 0]
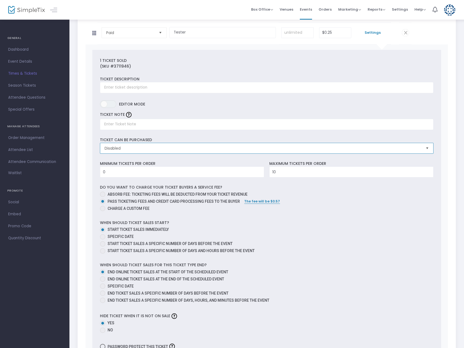
click at [397, 150] on span "Disabled" at bounding box center [263, 147] width 317 height 5
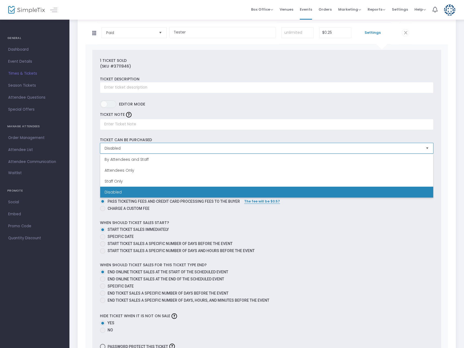
click at [397, 150] on span "Disabled" at bounding box center [263, 147] width 317 height 5
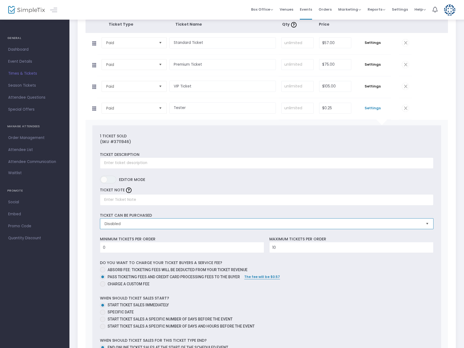
scroll to position [0, 0]
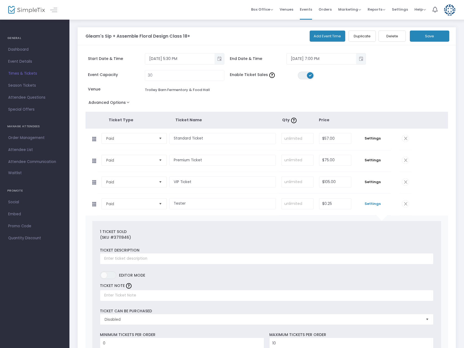
click at [431, 33] on button "Save" at bounding box center [429, 35] width 39 height 11
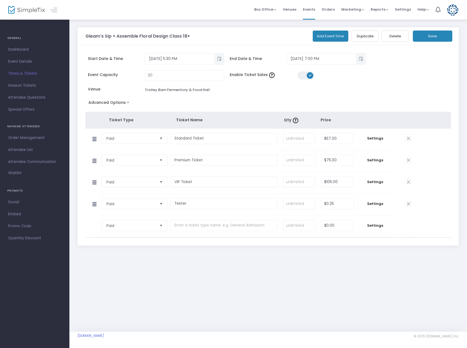
click at [381, 140] on span "Settings" at bounding box center [375, 138] width 32 height 5
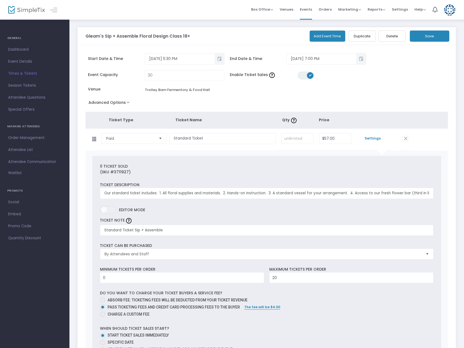
click at [376, 139] on span "Settings" at bounding box center [373, 138] width 32 height 5
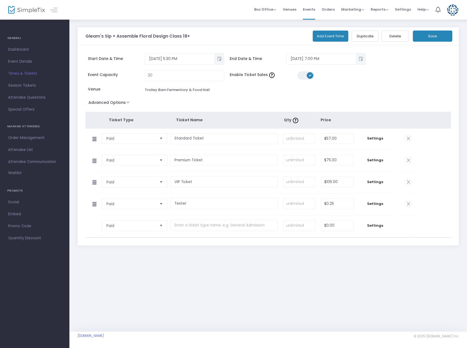
click at [416, 91] on div "Event Capacity 30 Enable Ticket Sales ON OFF Venue Trolley Barn Fermentory & Fo…" at bounding box center [262, 84] width 359 height 29
click at [436, 37] on button "Save" at bounding box center [432, 35] width 39 height 11
drag, startPoint x: 24, startPoint y: 63, endPoint x: 199, endPoint y: 126, distance: 186.4
click at [24, 63] on span "Event Details" at bounding box center [34, 61] width 53 height 7
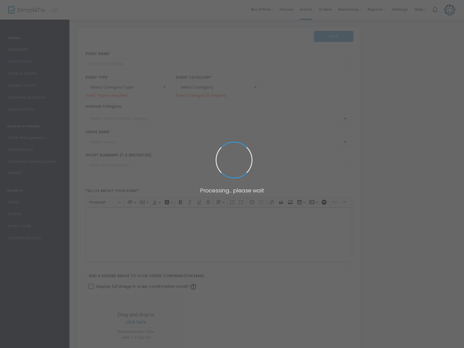
type input "Gleam's Sip + Assemble Floral Design Class 18+"
type textarea "Get ready for flowers and a freakin’ good time — no experience needed! Come lau…"
type input "Buy Tickets"
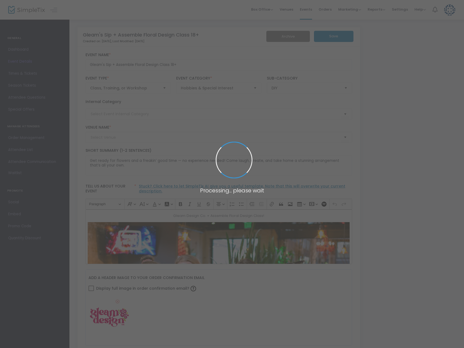
type input "Trolley Barn Fermentory & Food Hall"
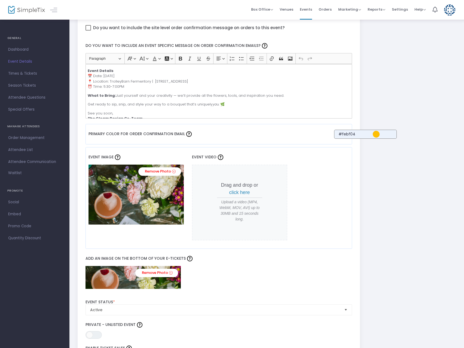
scroll to position [43, 0]
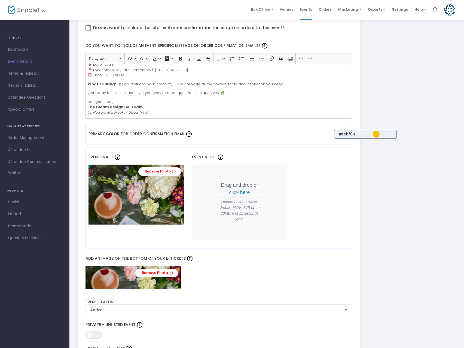
click at [227, 94] on p "Get ready to sip, snip, and style your way to a bouquet that’s uniquely you . 🌿" at bounding box center [219, 92] width 262 height 5
click at [153, 113] on p "See you soon, The Gleam Design Co. Team To Flowers & a Freakin’ Good Time!" at bounding box center [219, 107] width 262 height 16
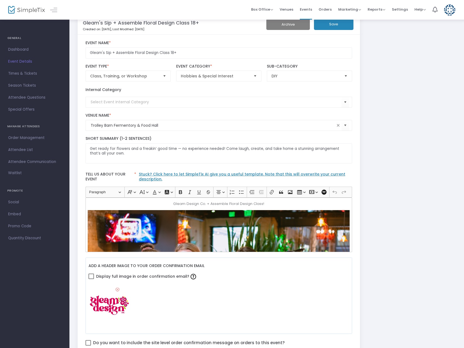
scroll to position [0, 0]
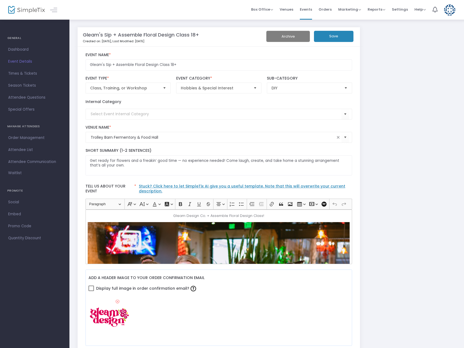
click at [333, 38] on button "Save" at bounding box center [333, 36] width 39 height 11
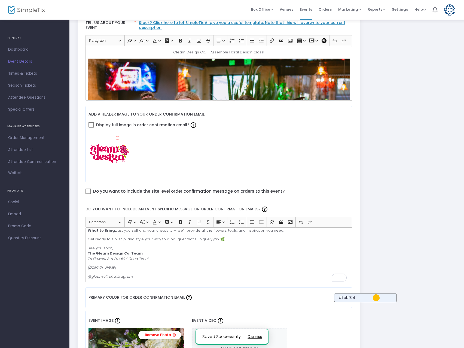
scroll to position [60, 0]
click at [88, 271] on div "Hey Flower Friend, Your spot is officially reserved — and we can’t wait to see …" at bounding box center [218, 254] width 267 height 54
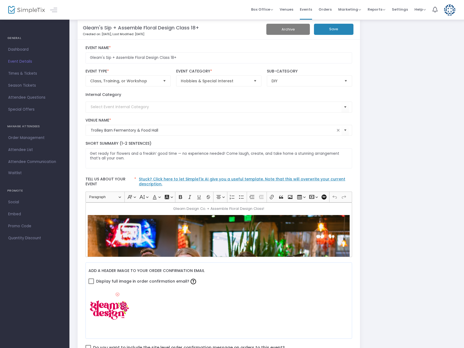
scroll to position [0, 0]
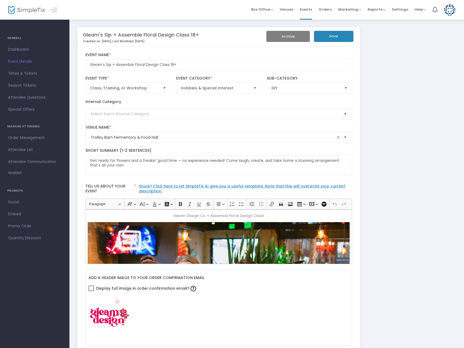
click at [342, 38] on button "Save" at bounding box center [333, 36] width 39 height 11
click at [25, 160] on span "Attendee Communication" at bounding box center [34, 161] width 53 height 7
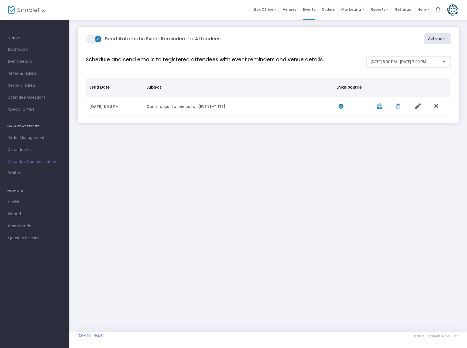
click at [26, 151] on span "Attendee List" at bounding box center [34, 149] width 53 height 7
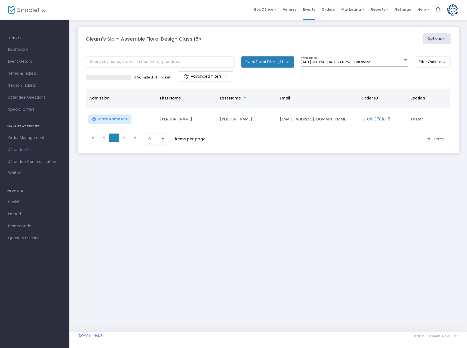
click at [442, 38] on button "Options" at bounding box center [437, 38] width 28 height 11
click at [386, 233] on div "Gleam's Sip + Assemble Floral Design Class 18+ Options Export List Print Name T…" at bounding box center [268, 175] width 398 height 312
